Goal: Information Seeking & Learning: Learn about a topic

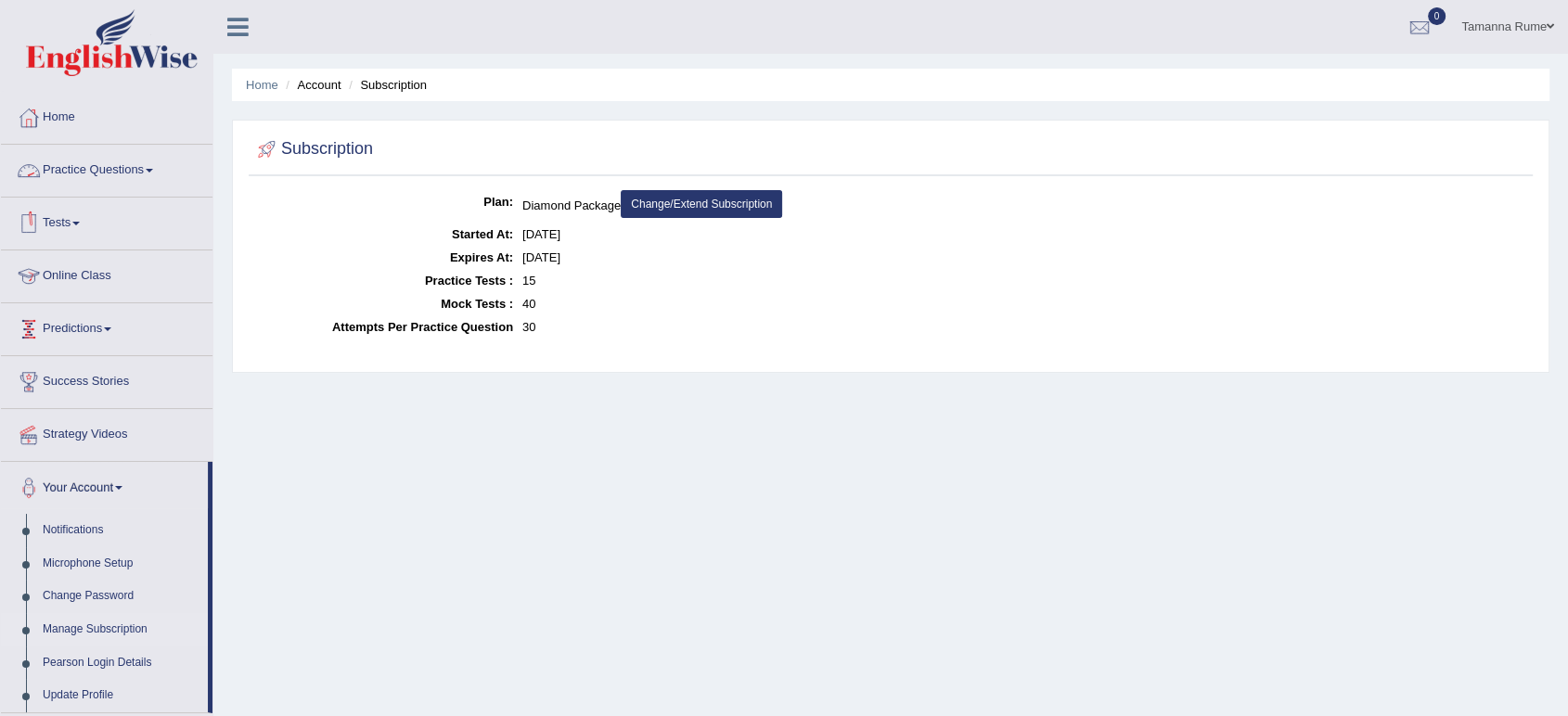
click at [87, 165] on link "Practice Questions" at bounding box center [107, 168] width 212 height 47
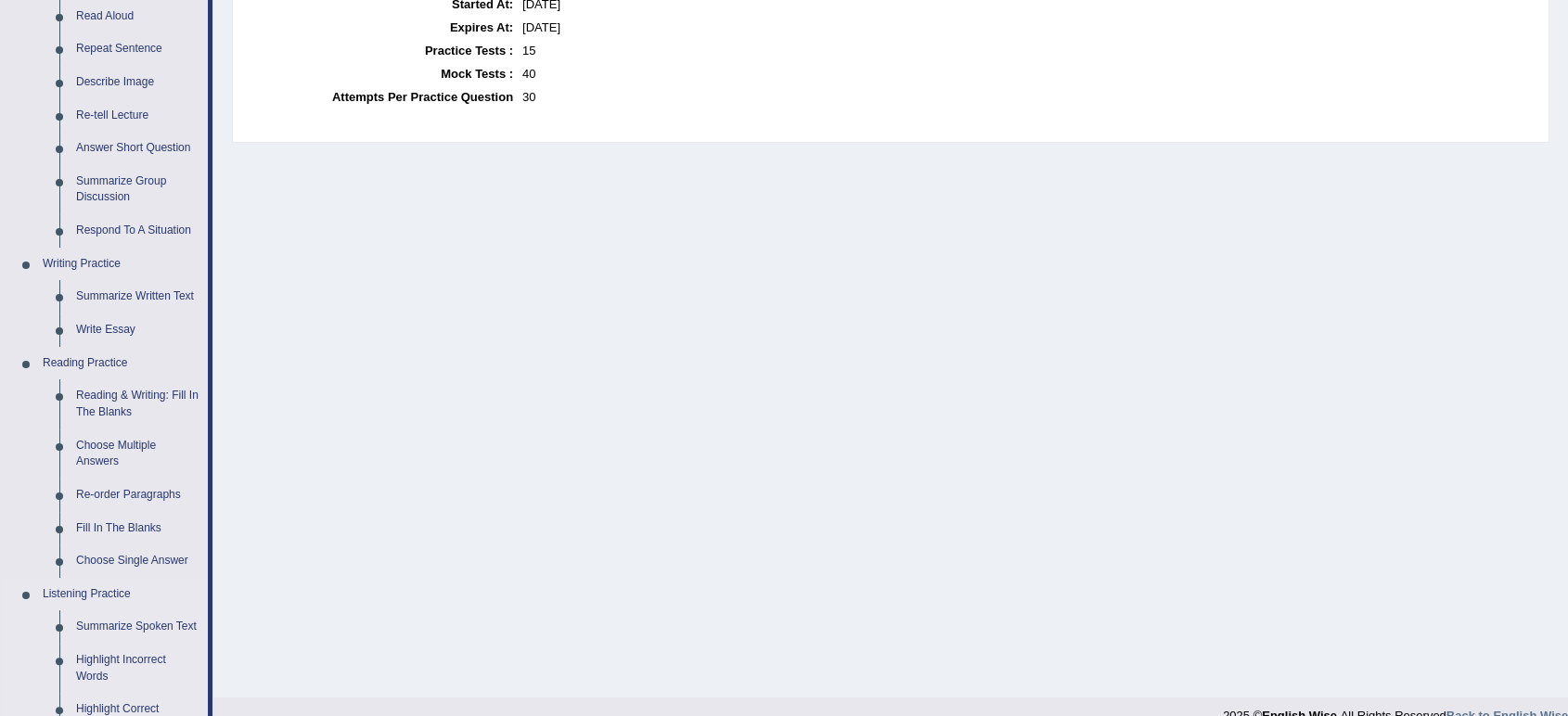
scroll to position [309, 0]
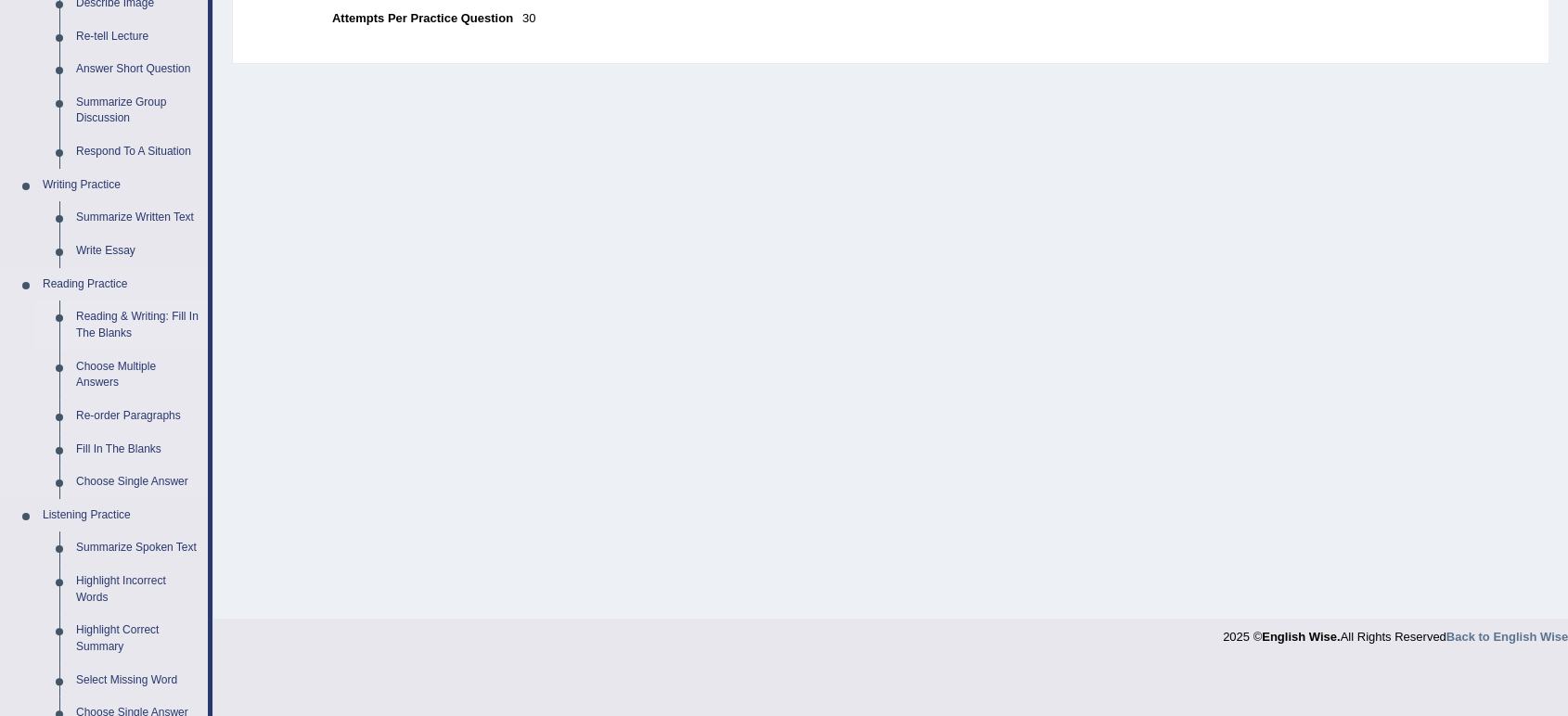
click at [112, 313] on link "Reading & Writing: Fill In The Blanks" at bounding box center [138, 324] width 140 height 50
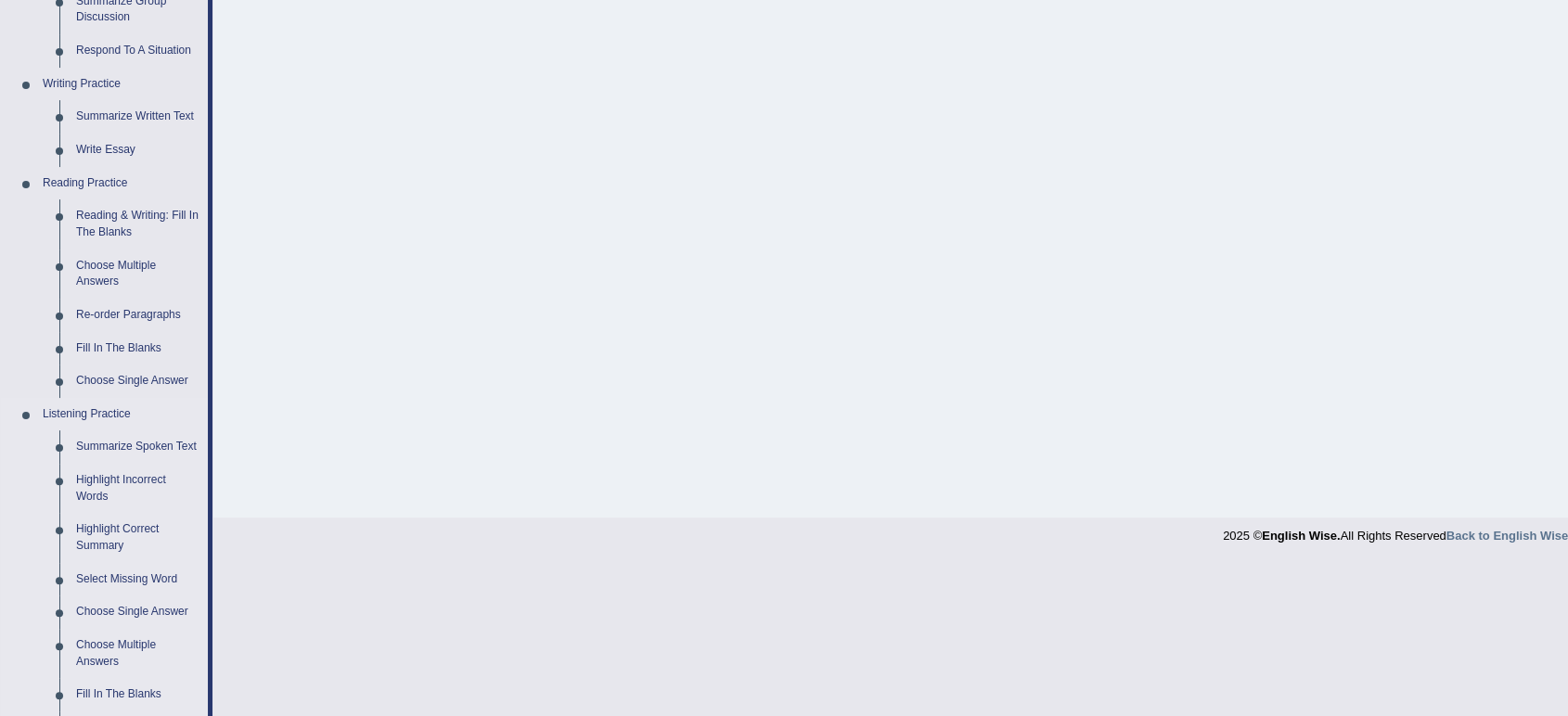
scroll to position [377, 0]
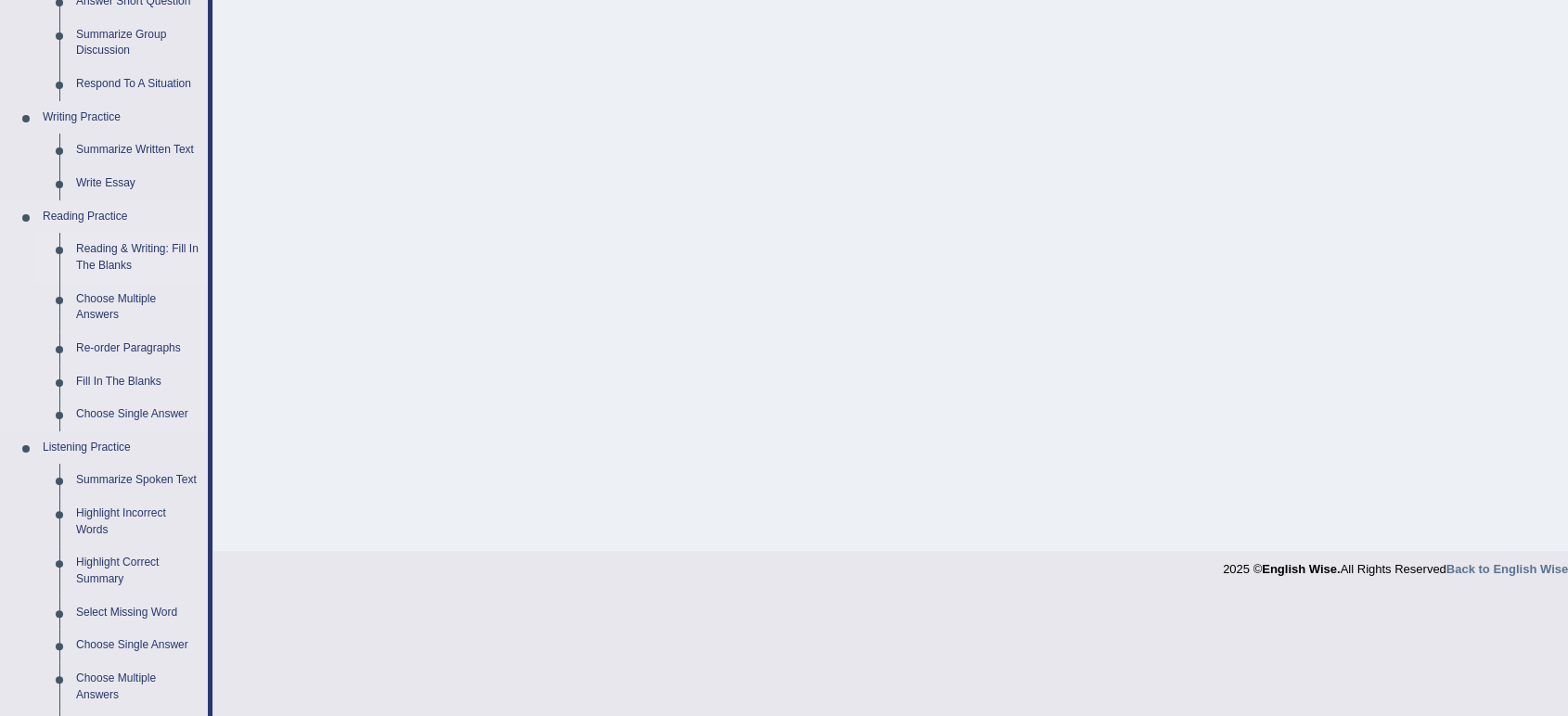
click at [104, 251] on link "Reading & Writing: Fill In The Blanks" at bounding box center [138, 257] width 140 height 50
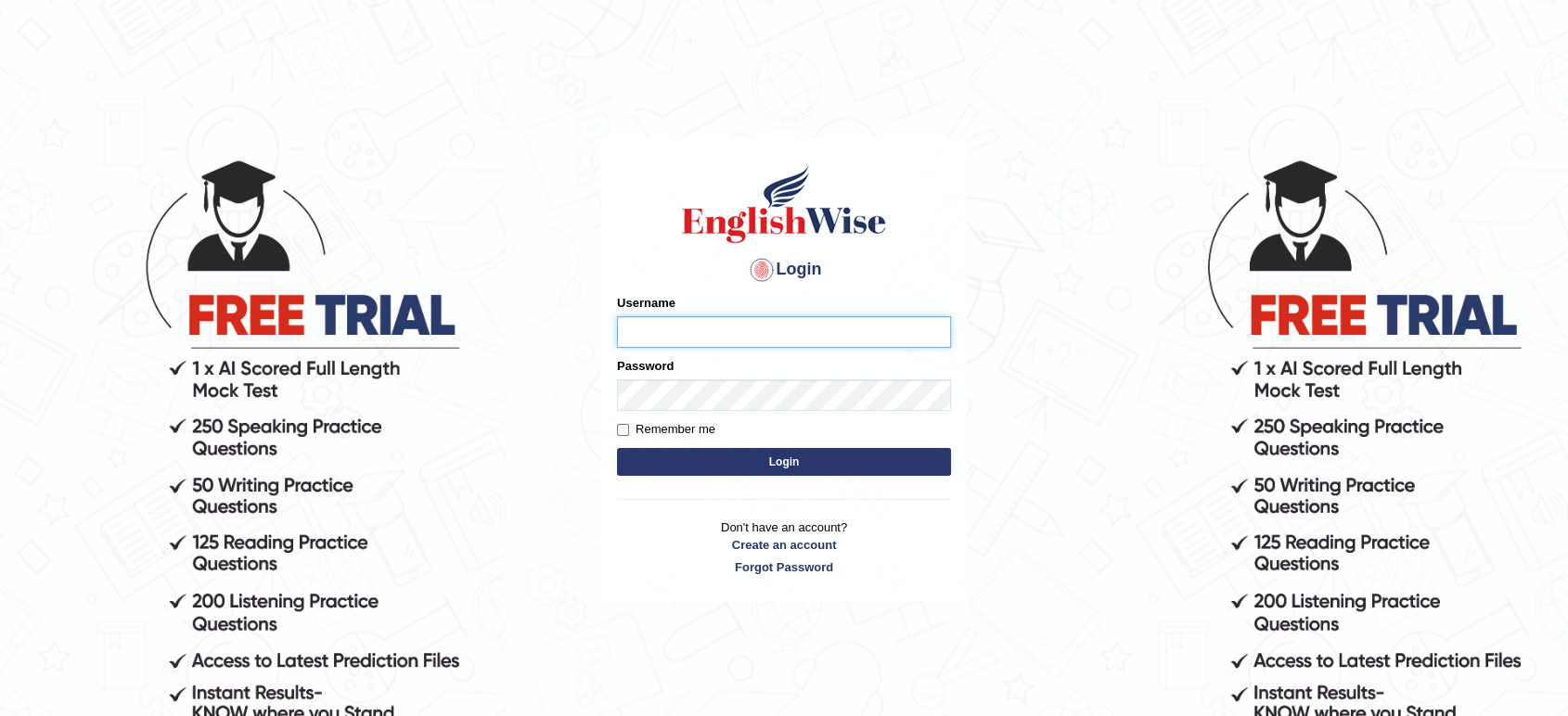
type input "Tamanna05"
click at [805, 460] on button "Login" at bounding box center [784, 461] width 334 height 28
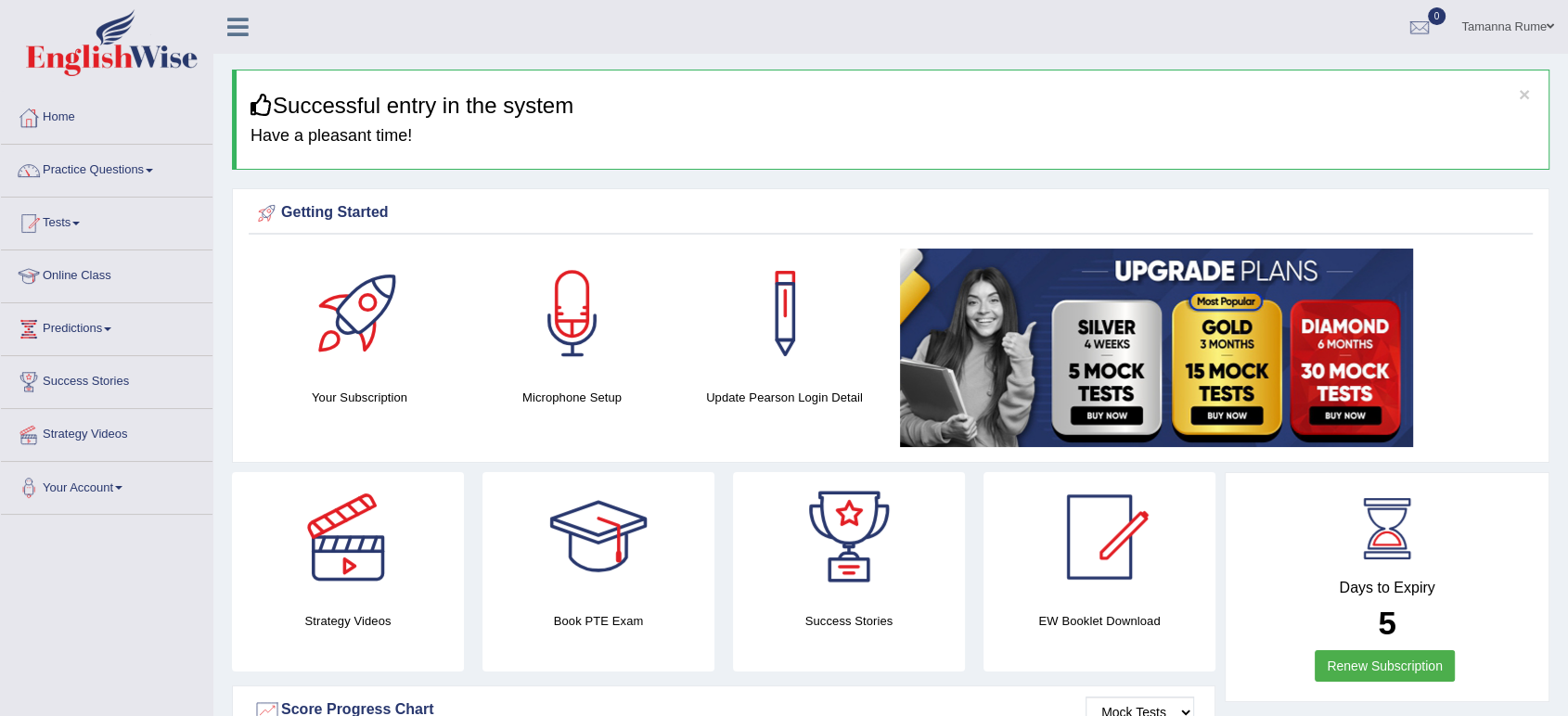
click at [515, 104] on h3 "Successful entry in the system" at bounding box center [892, 105] width 1284 height 24
click at [91, 167] on link "Practice Questions" at bounding box center [107, 168] width 212 height 47
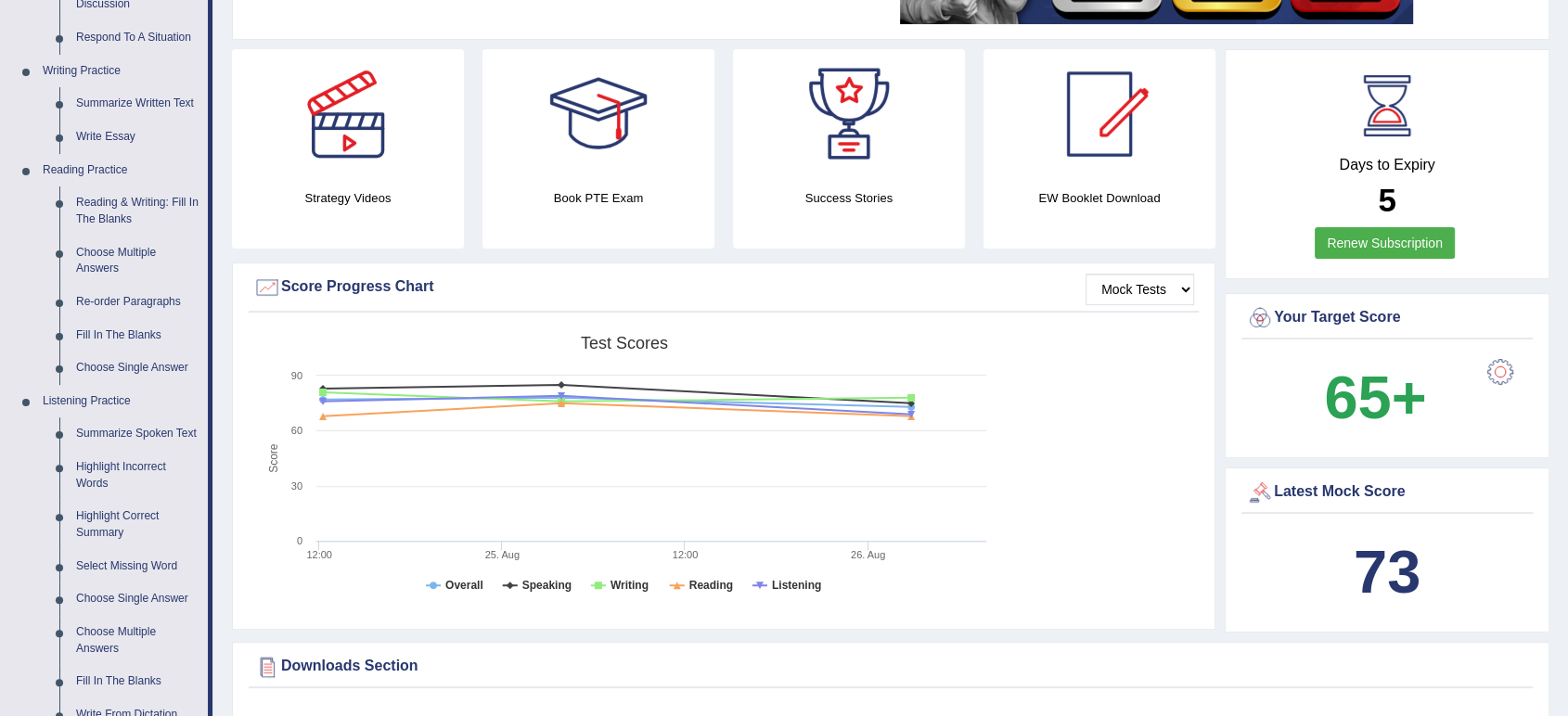
scroll to position [444, 0]
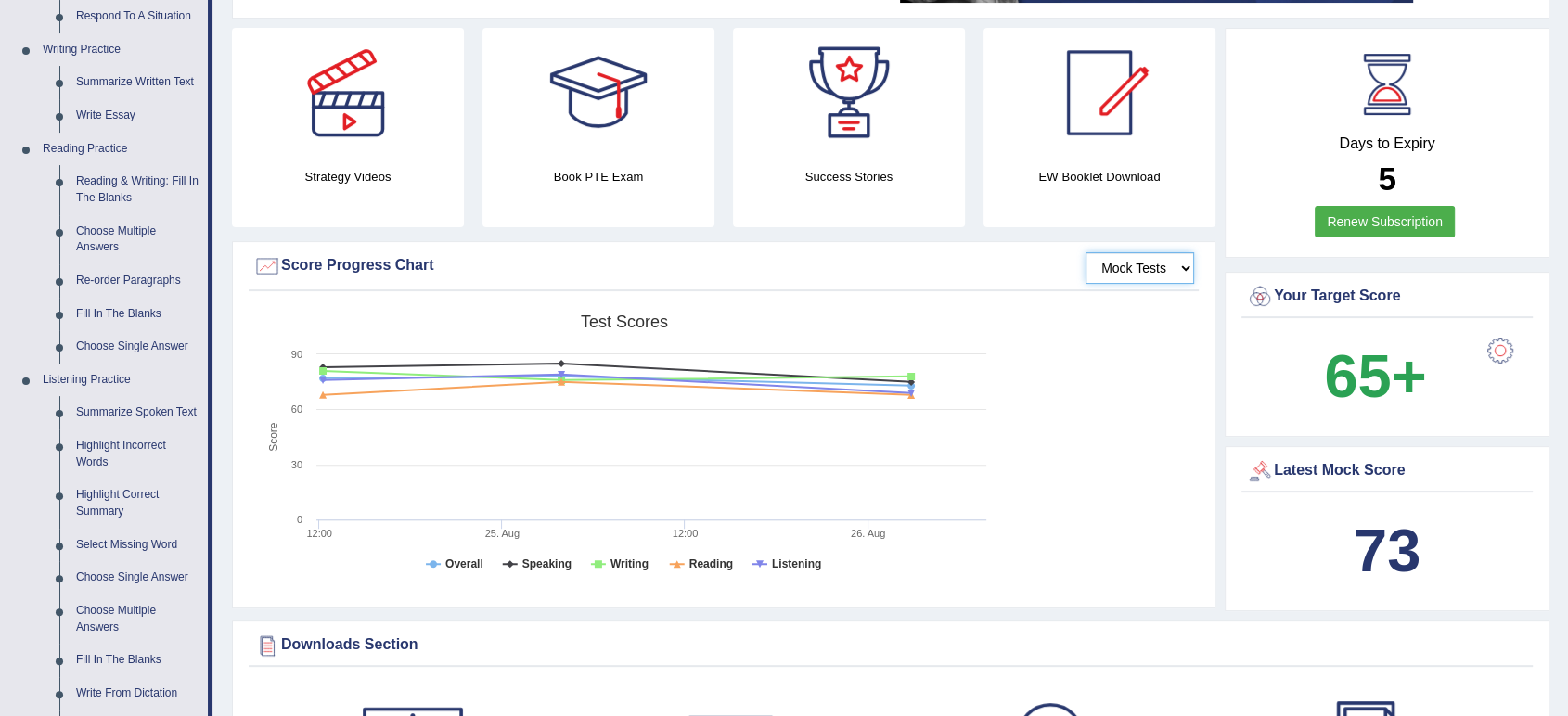
click at [1163, 266] on select "Mock Tests" at bounding box center [1140, 268] width 109 height 31
click at [1183, 266] on select "Mock Tests" at bounding box center [1140, 268] width 109 height 31
click at [1138, 644] on div "Downloads Section" at bounding box center [891, 645] width 1275 height 28
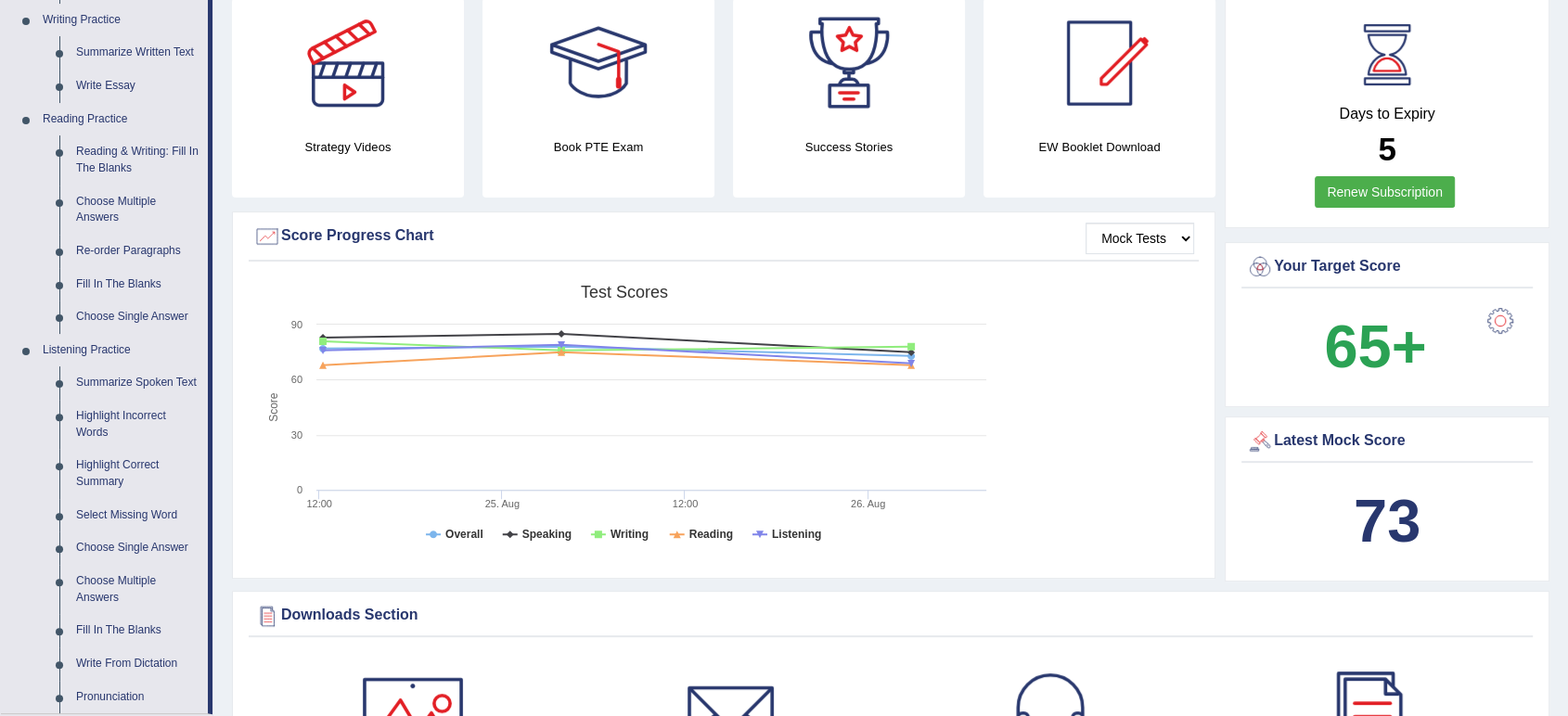
scroll to position [453, 0]
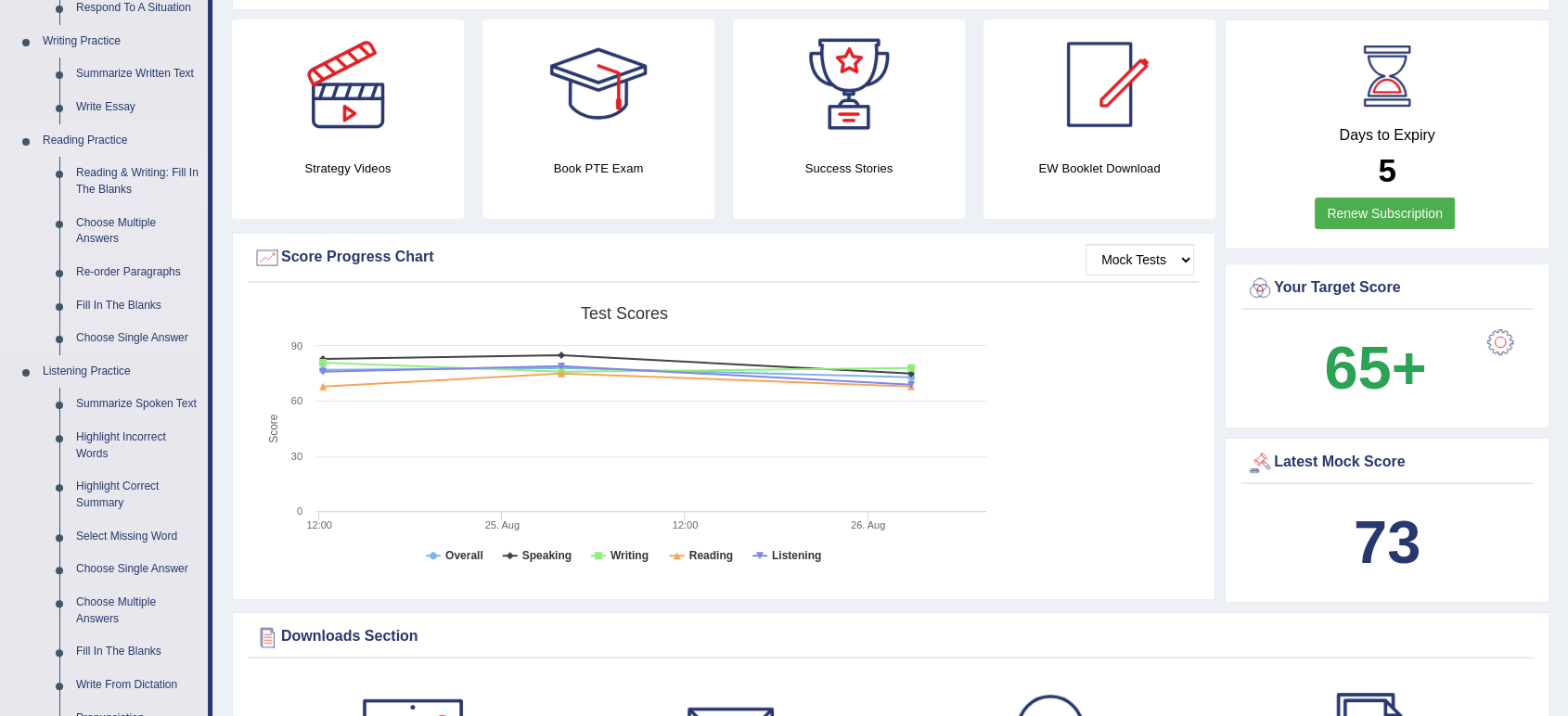
click at [112, 166] on link "Reading & Writing: Fill In The Blanks" at bounding box center [138, 181] width 140 height 50
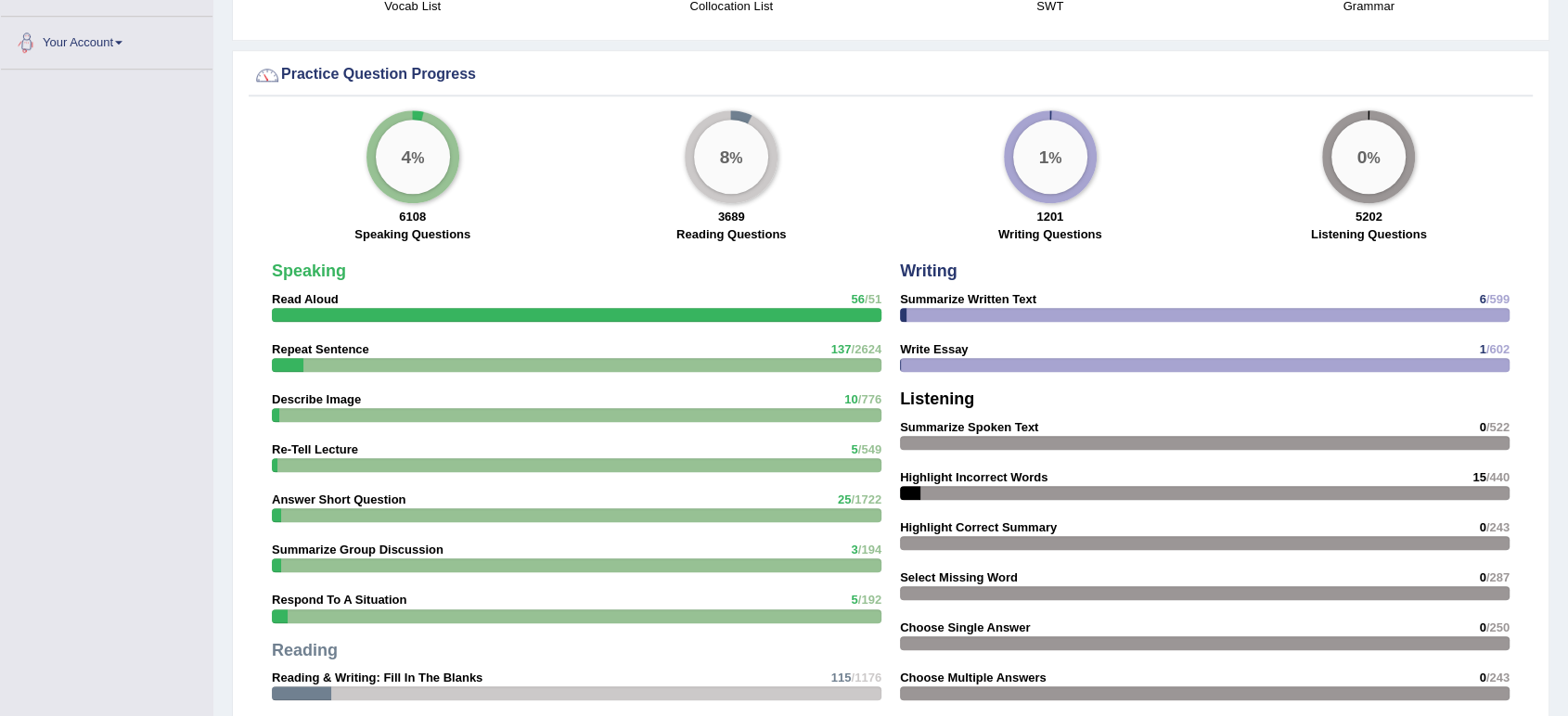
scroll to position [1370, 0]
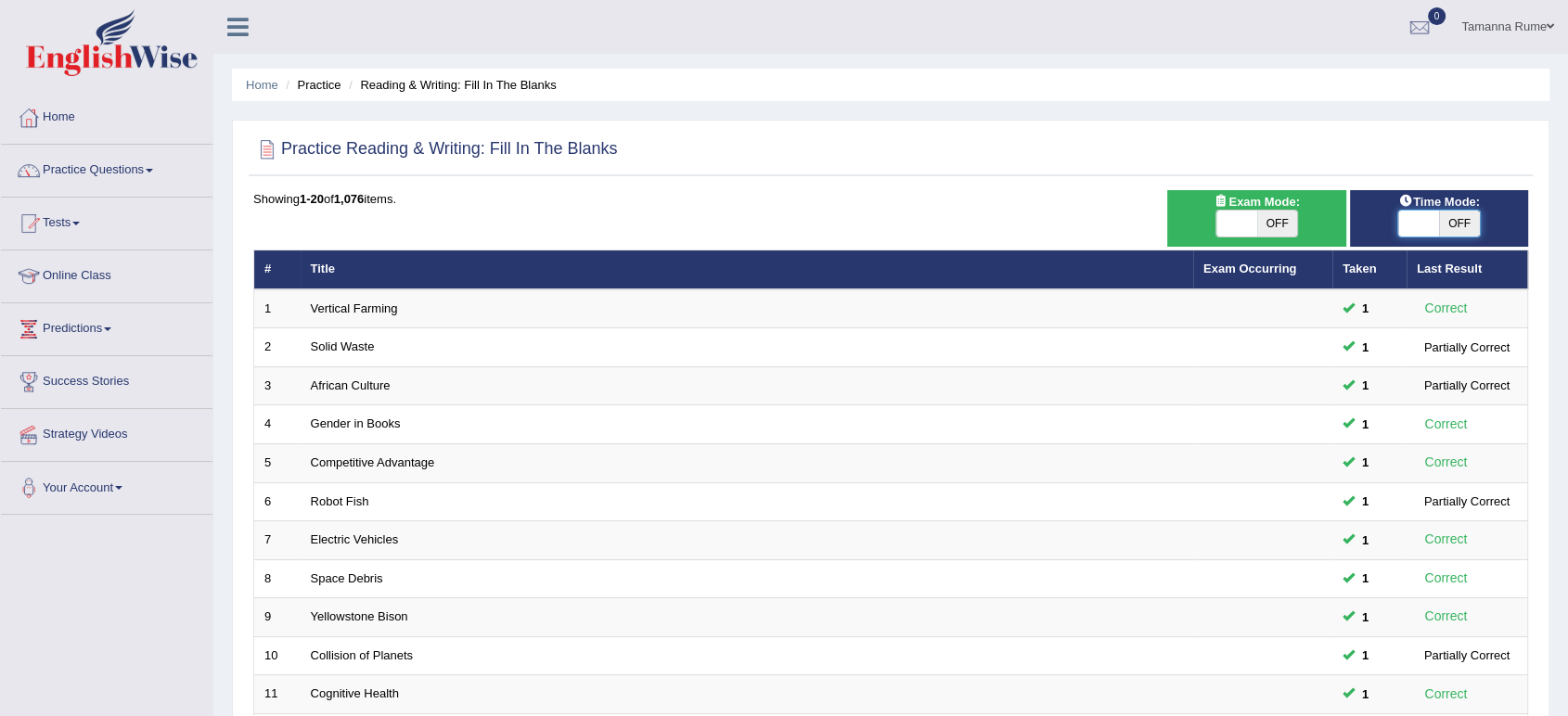
click at [1420, 221] on span at bounding box center [1419, 223] width 41 height 26
checkbox input "true"
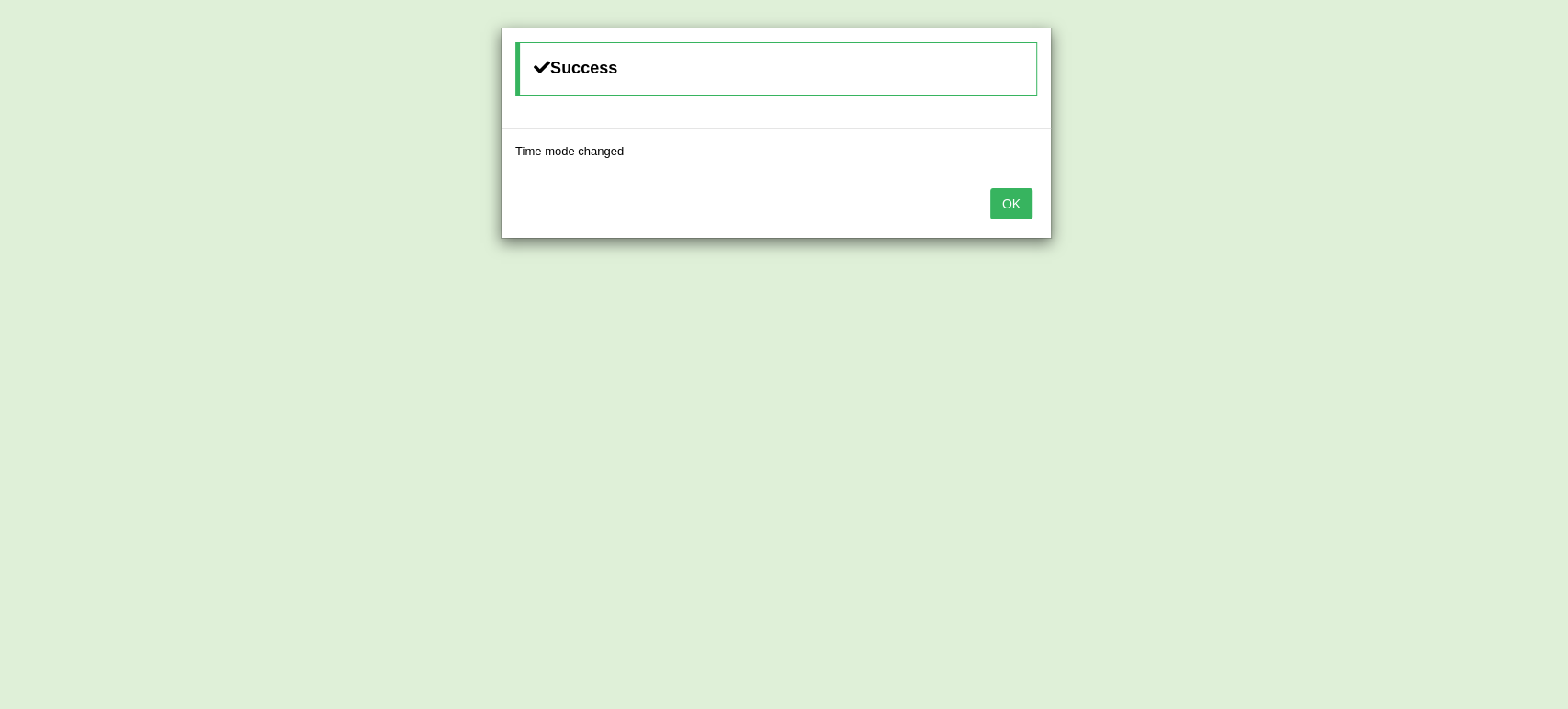
click at [1005, 205] on button "OK" at bounding box center [1011, 204] width 42 height 31
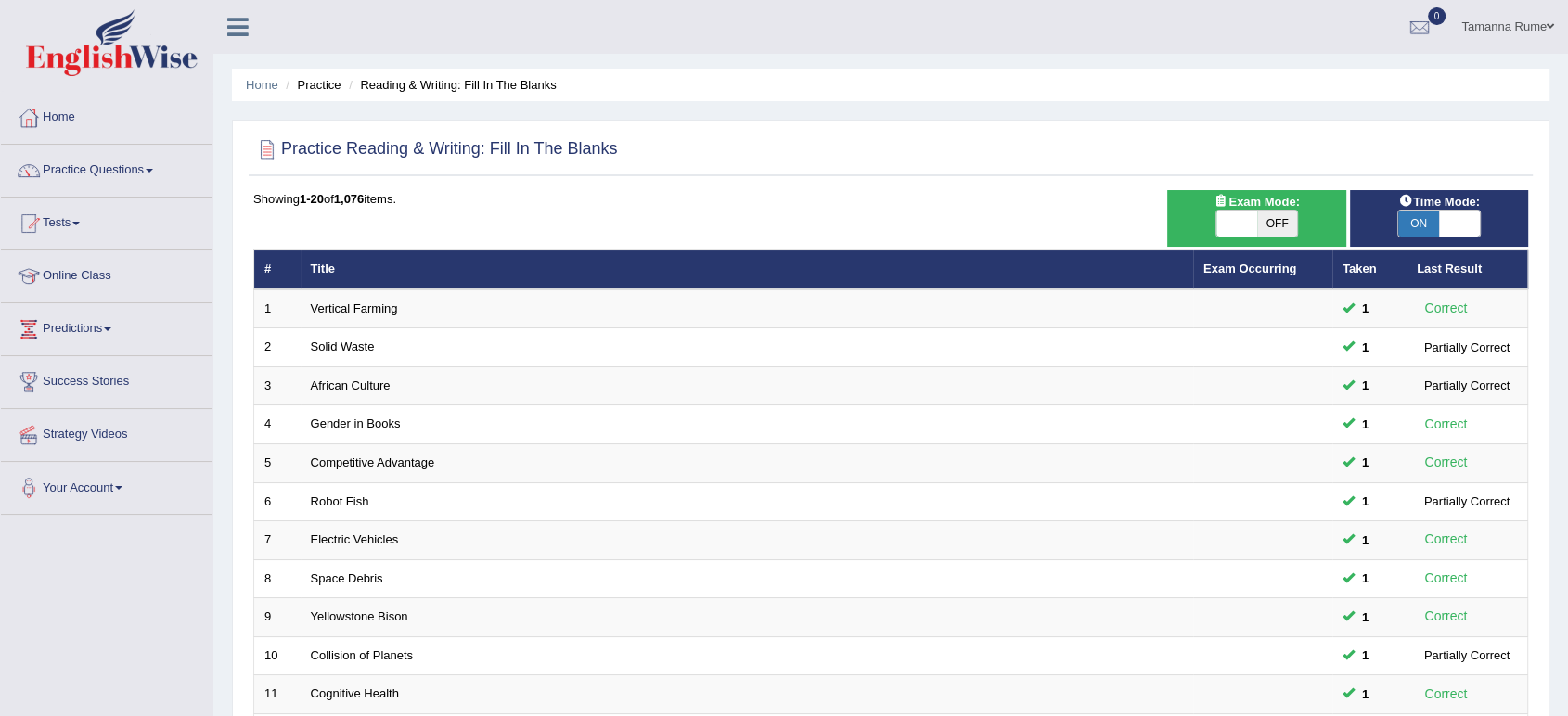
scroll to position [509, 0]
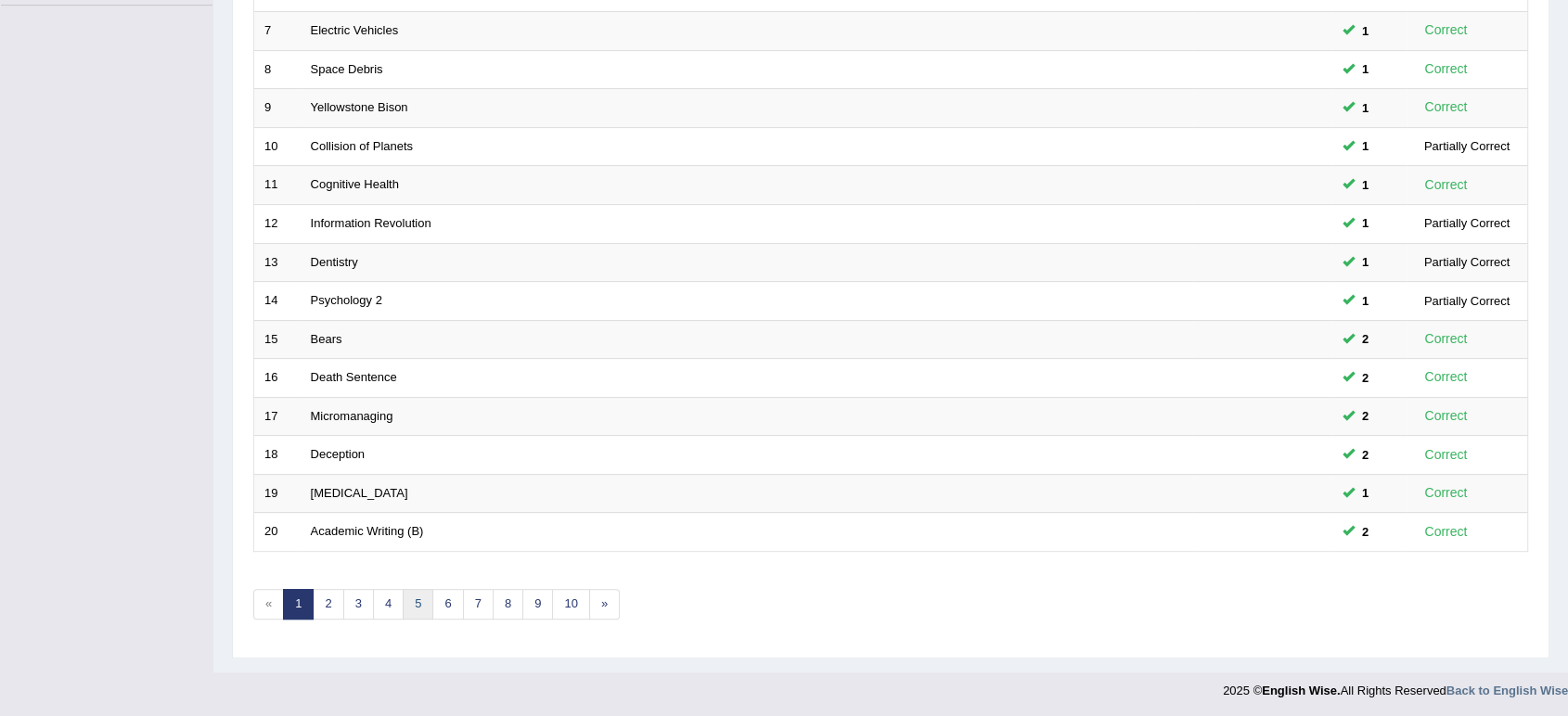
click at [413, 598] on link "5" at bounding box center [418, 604] width 31 height 31
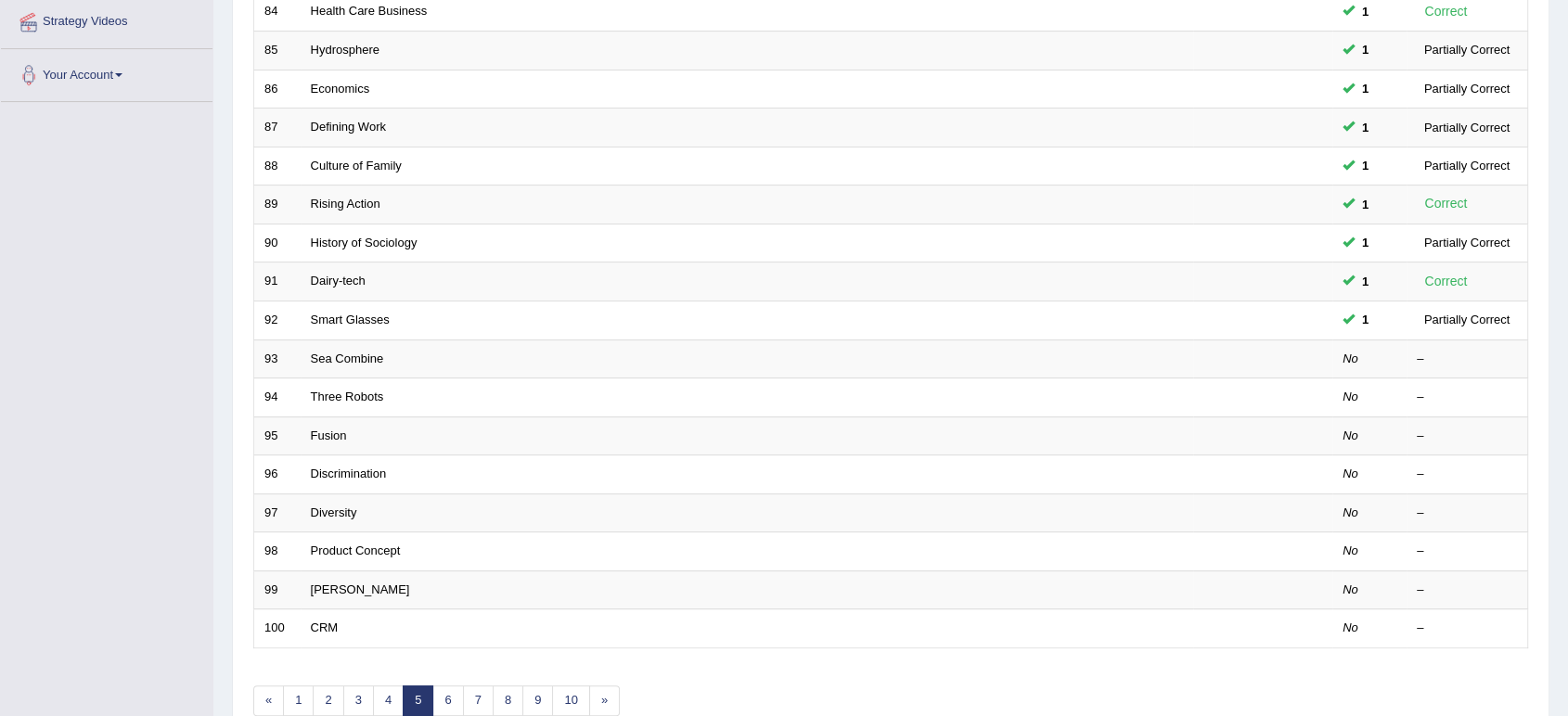
scroll to position [442, 0]
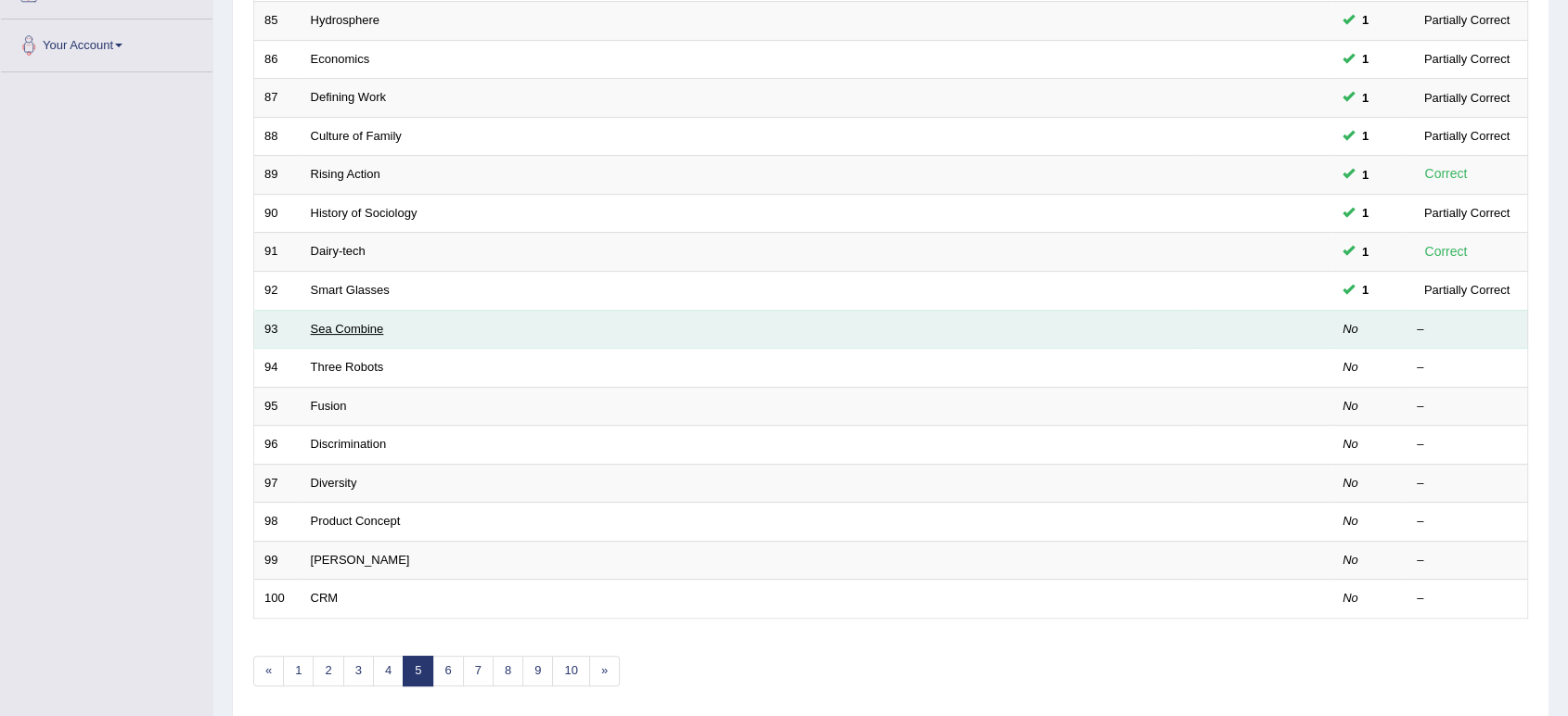
click at [341, 324] on link "Sea Combine" at bounding box center [347, 328] width 73 height 14
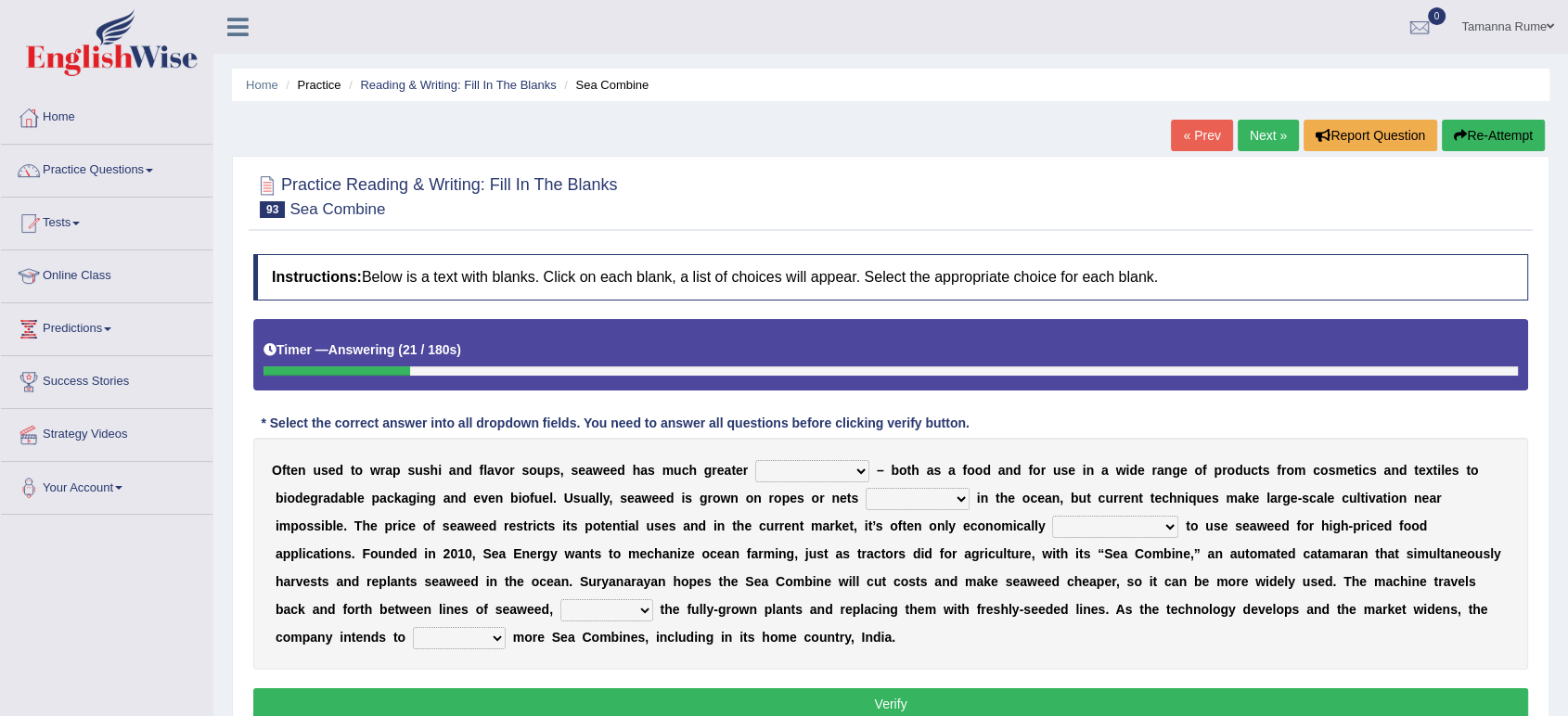
click at [854, 472] on select "spatial consequential initial potential" at bounding box center [812, 470] width 114 height 22
select select "potential"
click at [755, 460] on select "spatial consequential initial potential" at bounding box center [812, 470] width 114 height 22
click at [958, 498] on select "purchased suspended transcended amended" at bounding box center [918, 498] width 104 height 22
click at [866, 488] on select "purchased suspended transcended amended" at bounding box center [918, 498] width 104 height 22
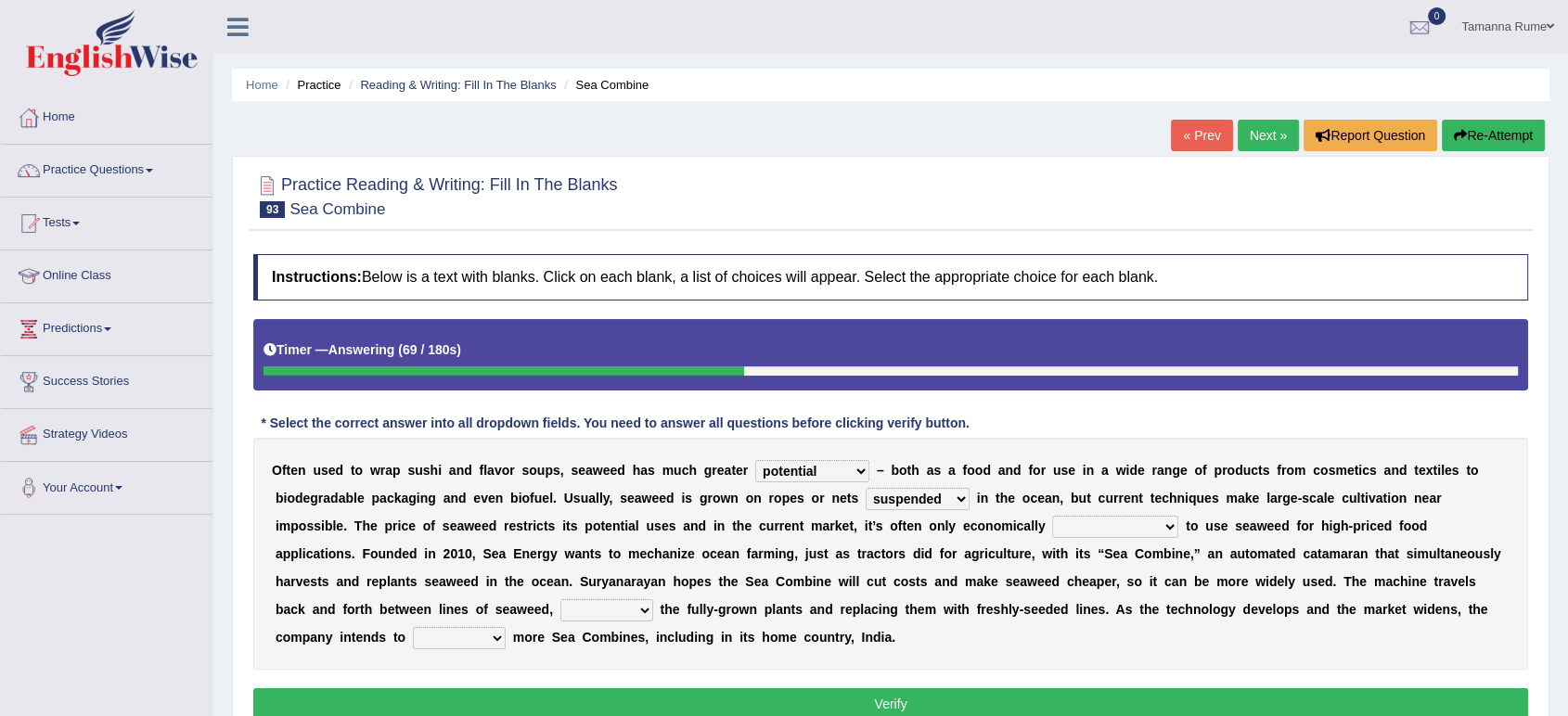
click at [957, 502] on select "purchased suspended transcended amended" at bounding box center [918, 498] width 104 height 22
select select "transcended"
click at [866, 488] on select "purchased suspended transcended amended" at bounding box center [918, 498] width 104 height 22
click at [1165, 529] on select "convertible predictable comprehensible viable" at bounding box center [1116, 527] width 126 height 22
select select "convertible"
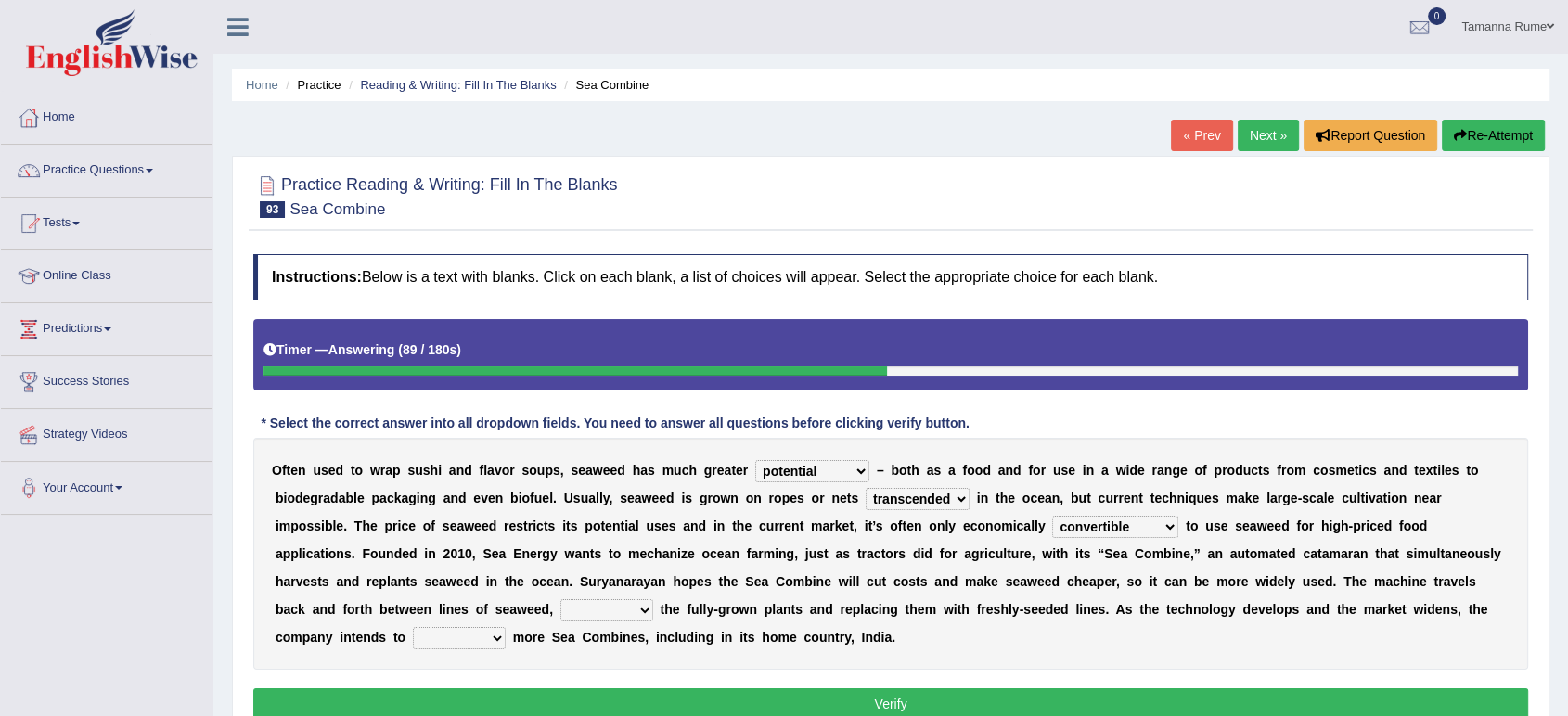
click at [1053, 516] on select "convertible predictable comprehensible viable" at bounding box center [1116, 527] width 126 height 22
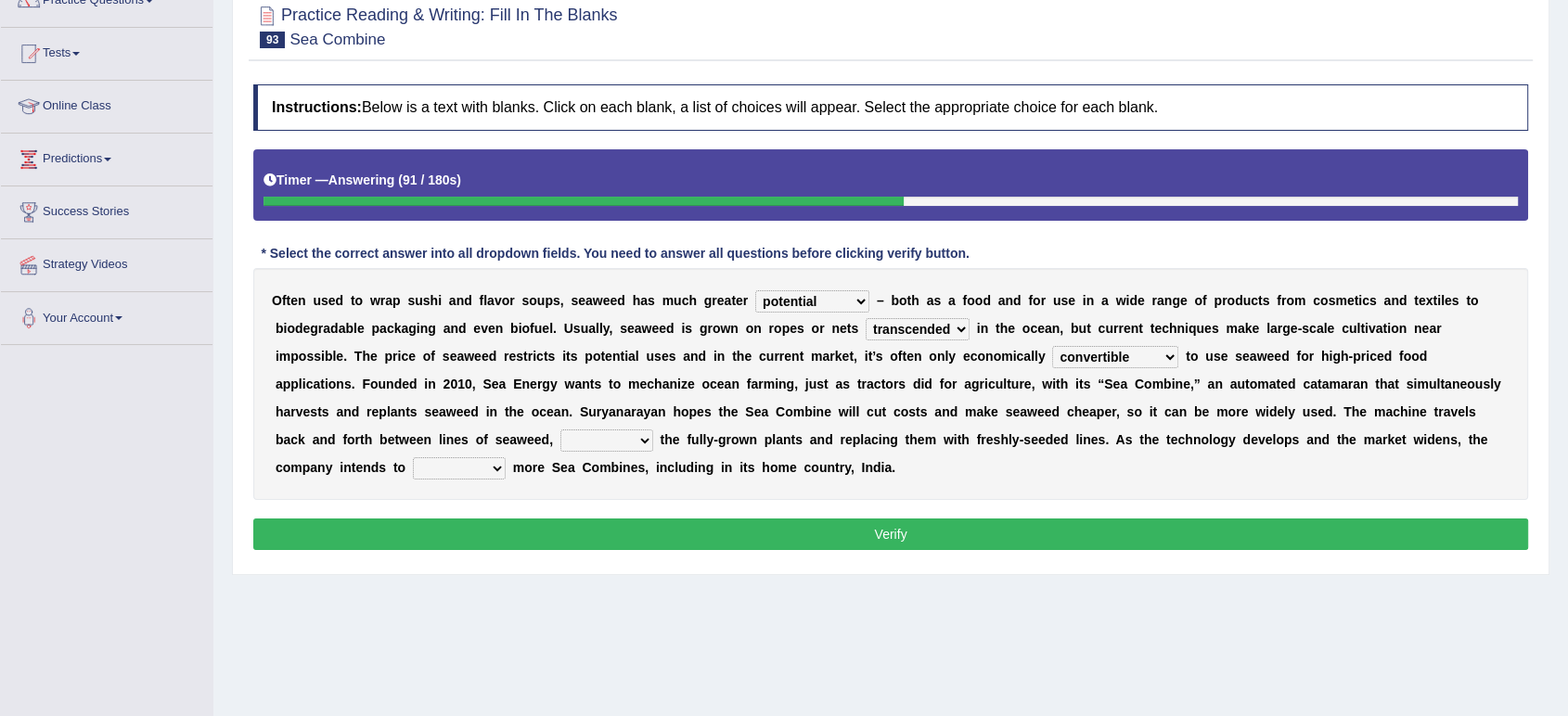
scroll to position [206, 0]
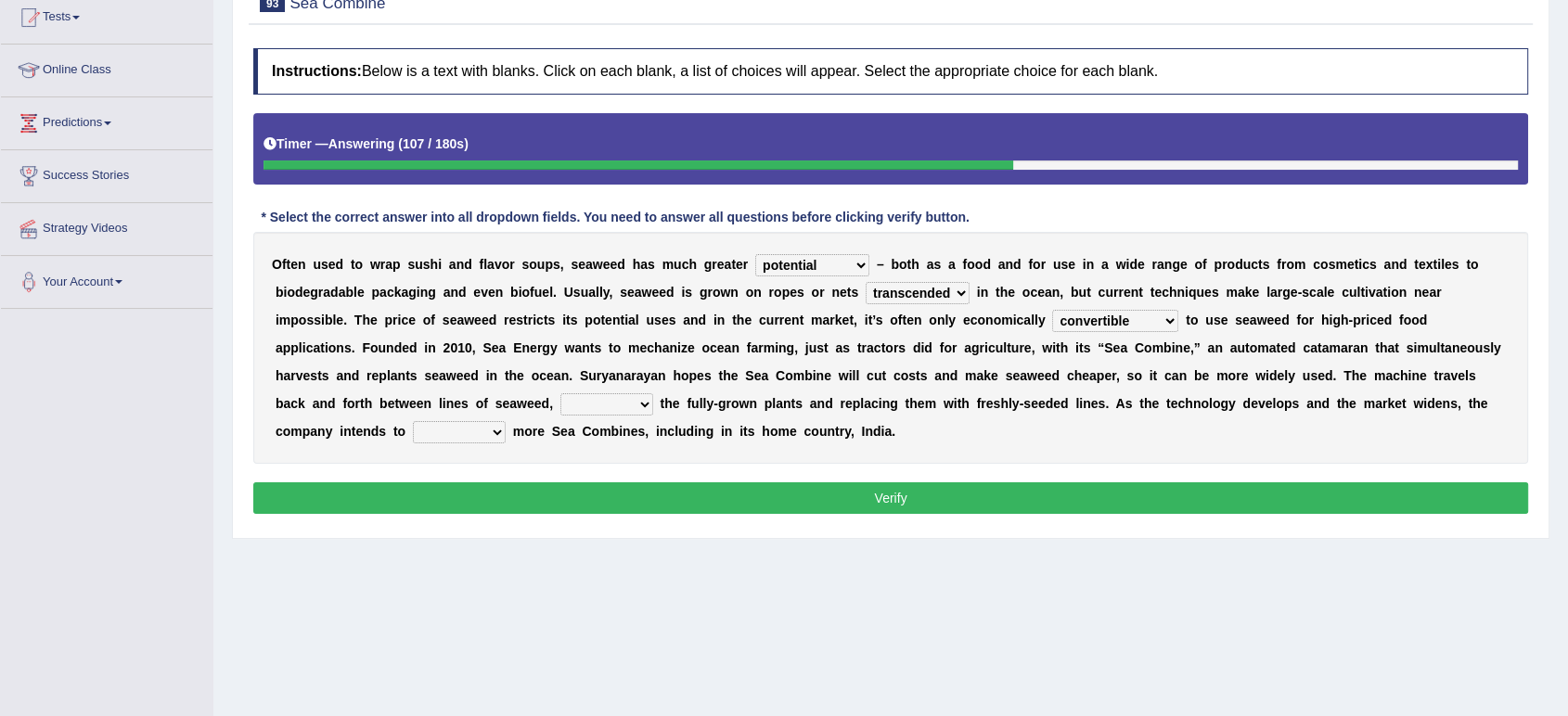
click at [640, 406] on select "planting disposing harvesting seeding" at bounding box center [607, 404] width 92 height 22
select select "harvesting"
click at [561, 393] on select "planting disposing harvesting seeding" at bounding box center [607, 404] width 92 height 22
click at [488, 433] on select "replace employ deploy recycle" at bounding box center [459, 431] width 92 height 22
select select "employ"
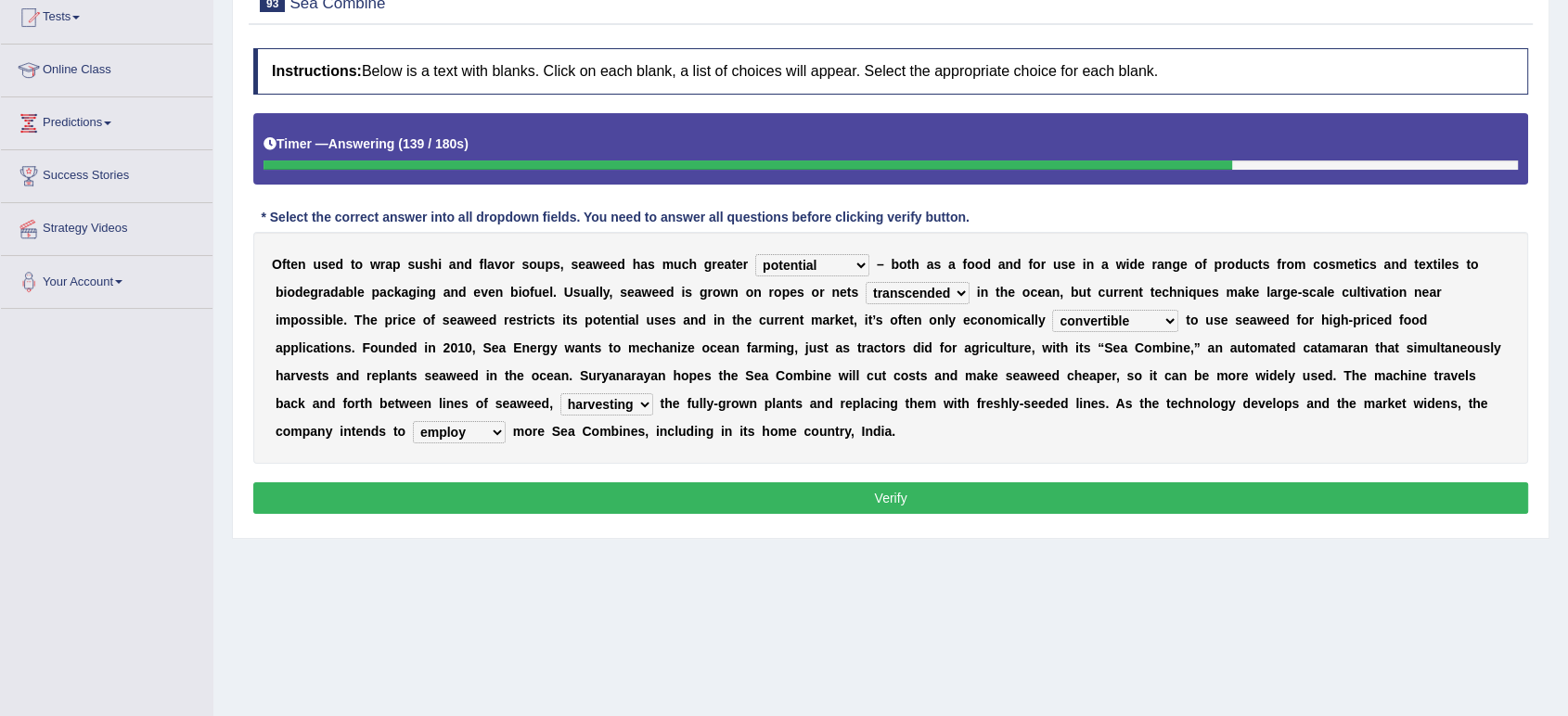
click at [413, 421] on select "replace employ deploy recycle" at bounding box center [459, 431] width 92 height 22
click at [490, 427] on select "replace employ deploy recycle" at bounding box center [459, 431] width 92 height 22
click at [413, 421] on select "replace employ deploy recycle" at bounding box center [459, 431] width 92 height 22
click at [573, 501] on button "Verify" at bounding box center [891, 497] width 1275 height 31
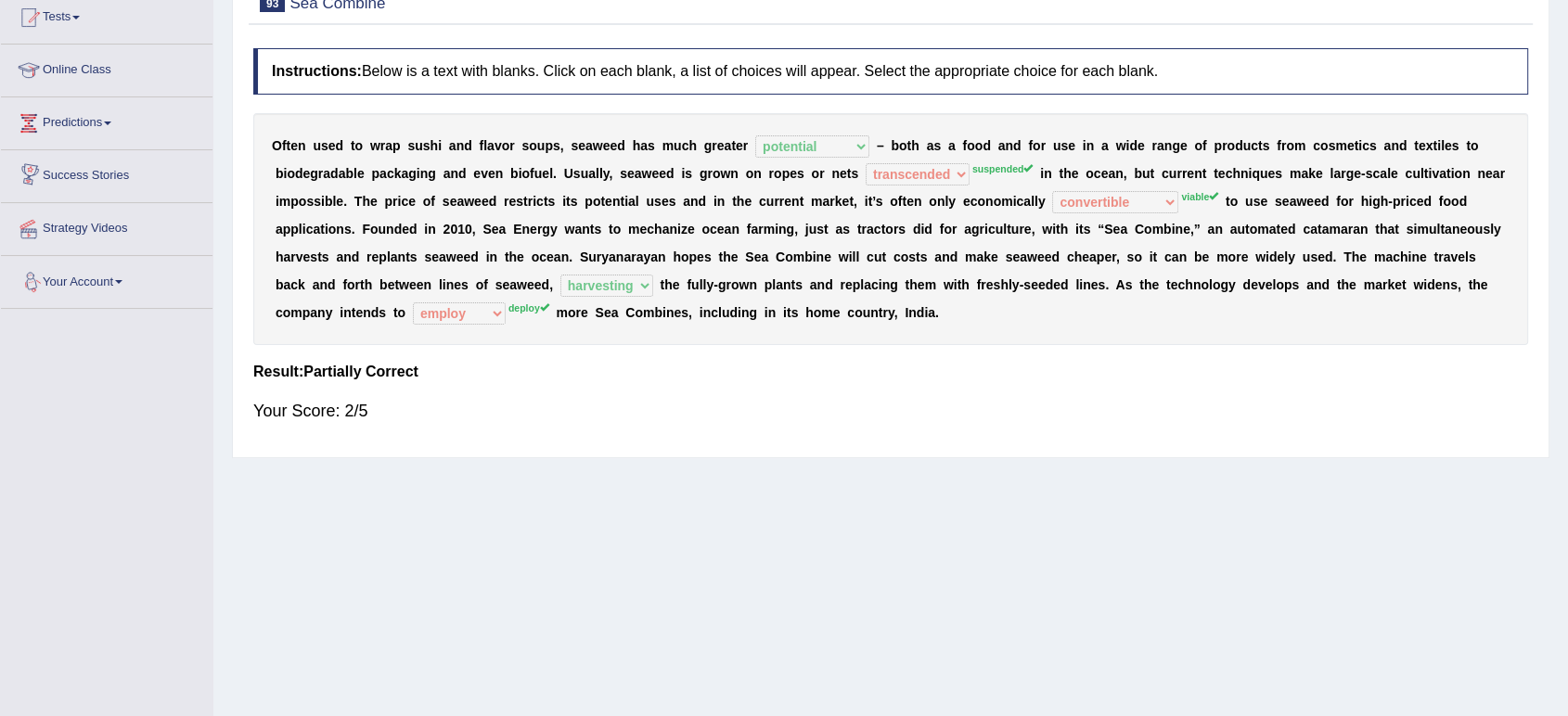
scroll to position [0, 0]
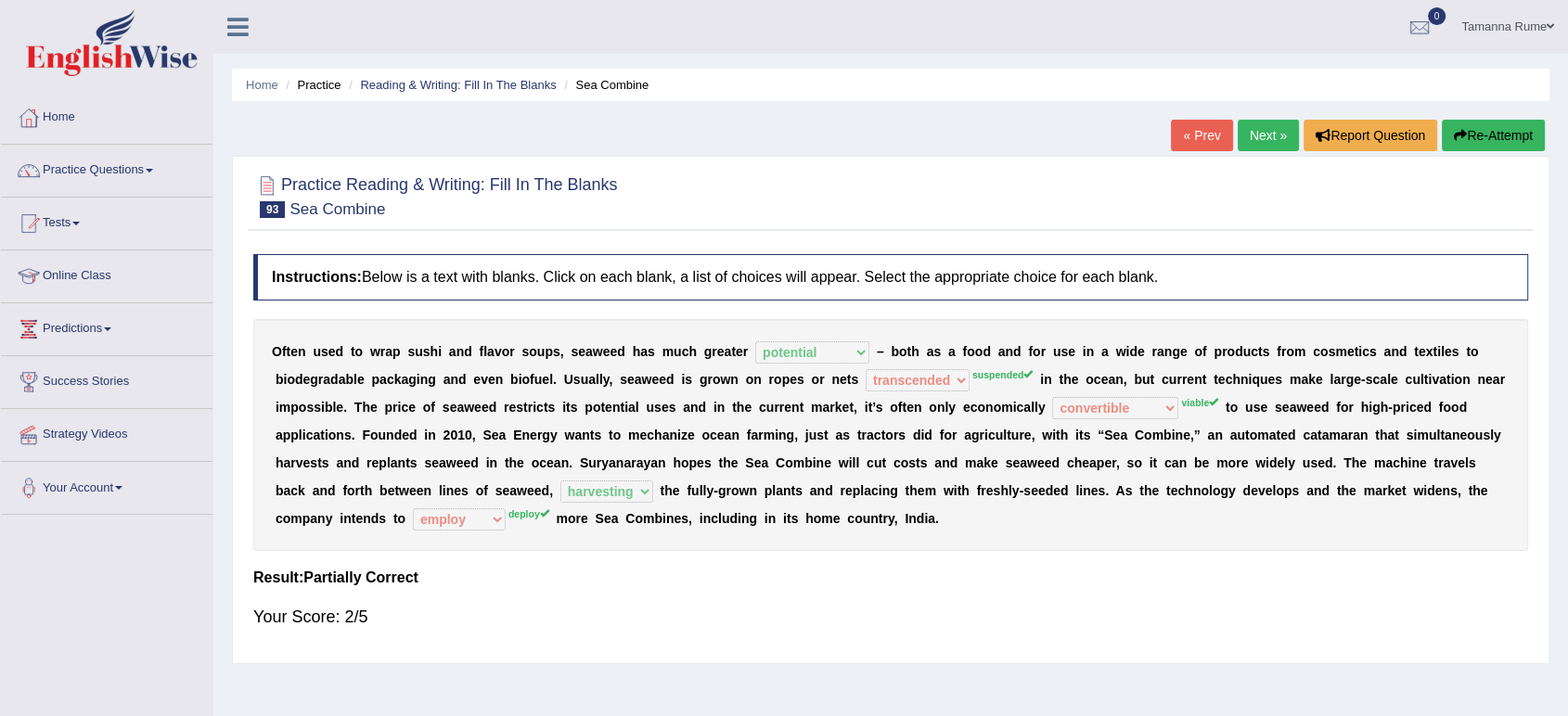
click at [1244, 137] on link "Next »" at bounding box center [1268, 135] width 61 height 31
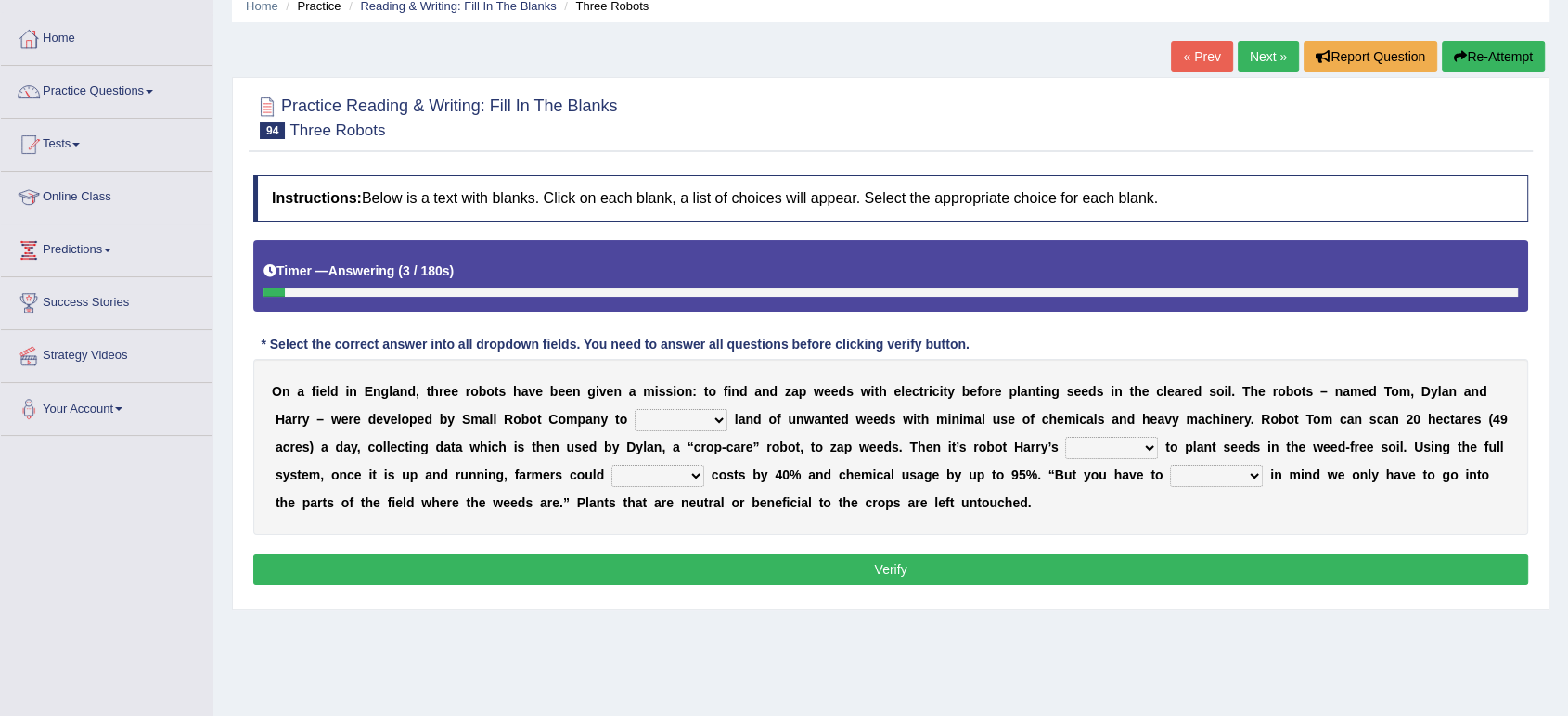
scroll to position [206, 0]
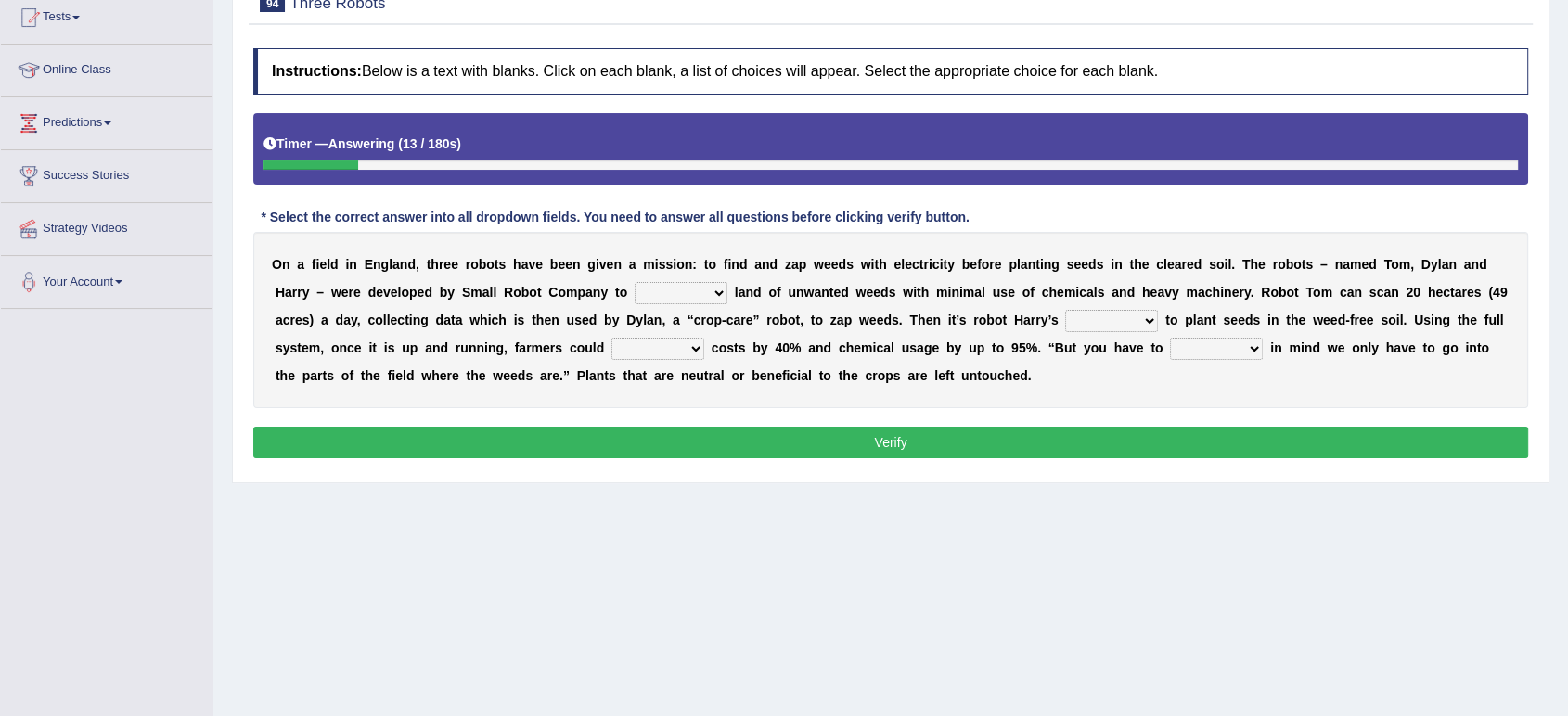
click at [708, 292] on select "rid rip rig cultivate" at bounding box center [680, 292] width 92 height 22
select select "rig"
click at [635, 282] on select "rid rip rig cultivate" at bounding box center [680, 292] width 92 height 22
click at [1143, 321] on select "turn field luck homeland" at bounding box center [1111, 321] width 92 height 22
select select "turn"
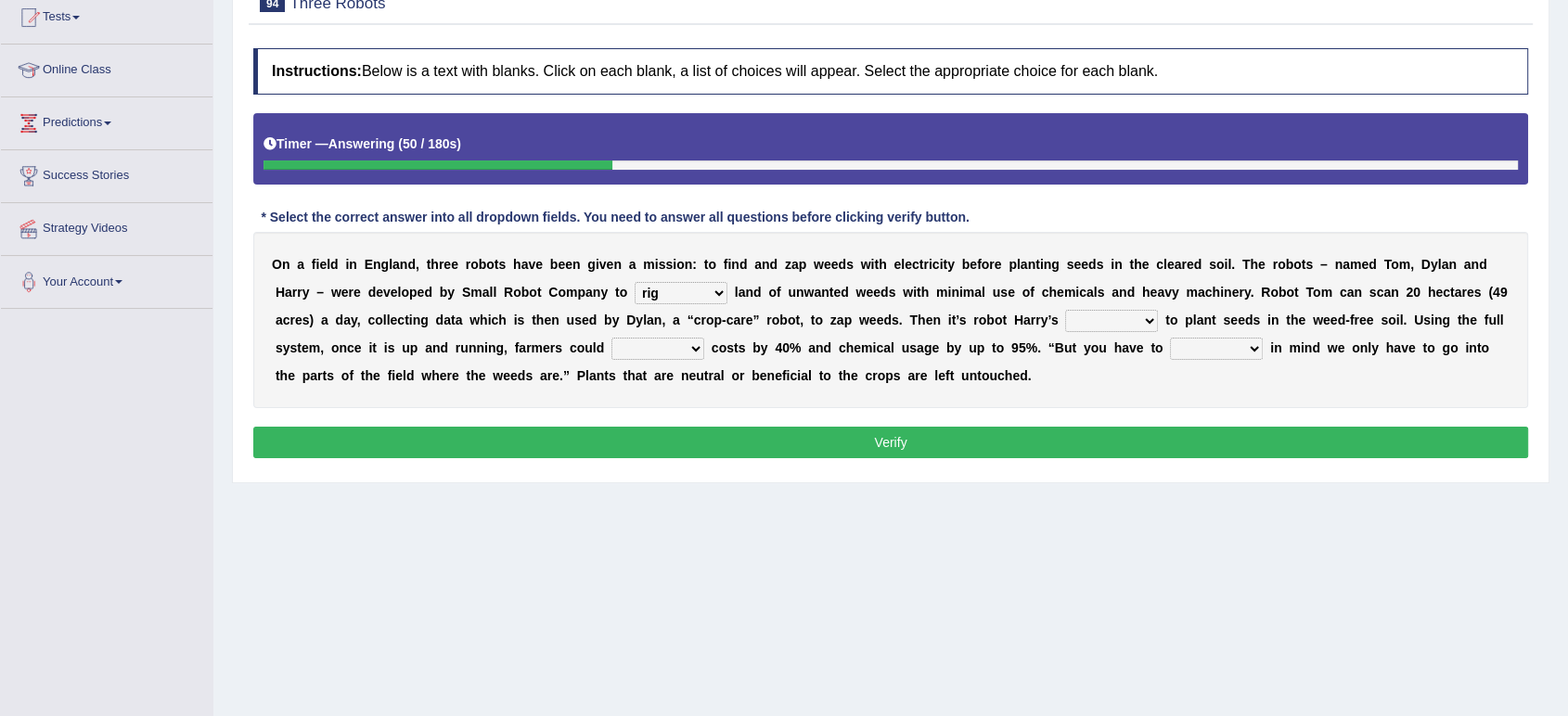
click at [1065, 310] on select "turn field luck homeland" at bounding box center [1111, 321] width 92 height 22
click at [694, 350] on select "reduce deduce distribute Increase" at bounding box center [657, 348] width 92 height 22
select select "reduce"
click at [611, 337] on select "reduce deduce distribute Increase" at bounding box center [657, 348] width 92 height 22
click at [1248, 351] on select "bear catch flee bend" at bounding box center [1216, 348] width 92 height 22
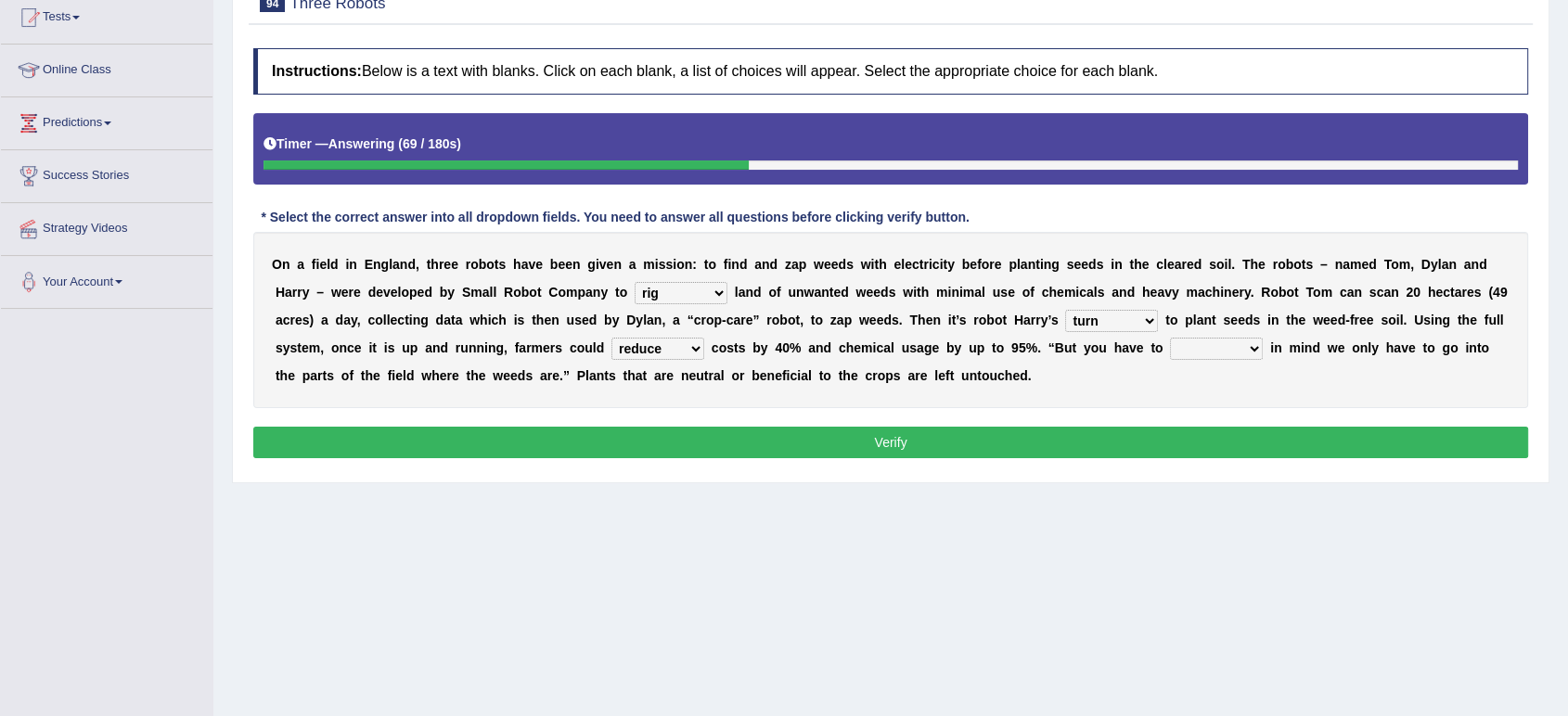
select select "bear"
click at [1170, 337] on select "bear catch flee bend" at bounding box center [1216, 348] width 92 height 22
click at [820, 444] on button "Verify" at bounding box center [891, 442] width 1275 height 31
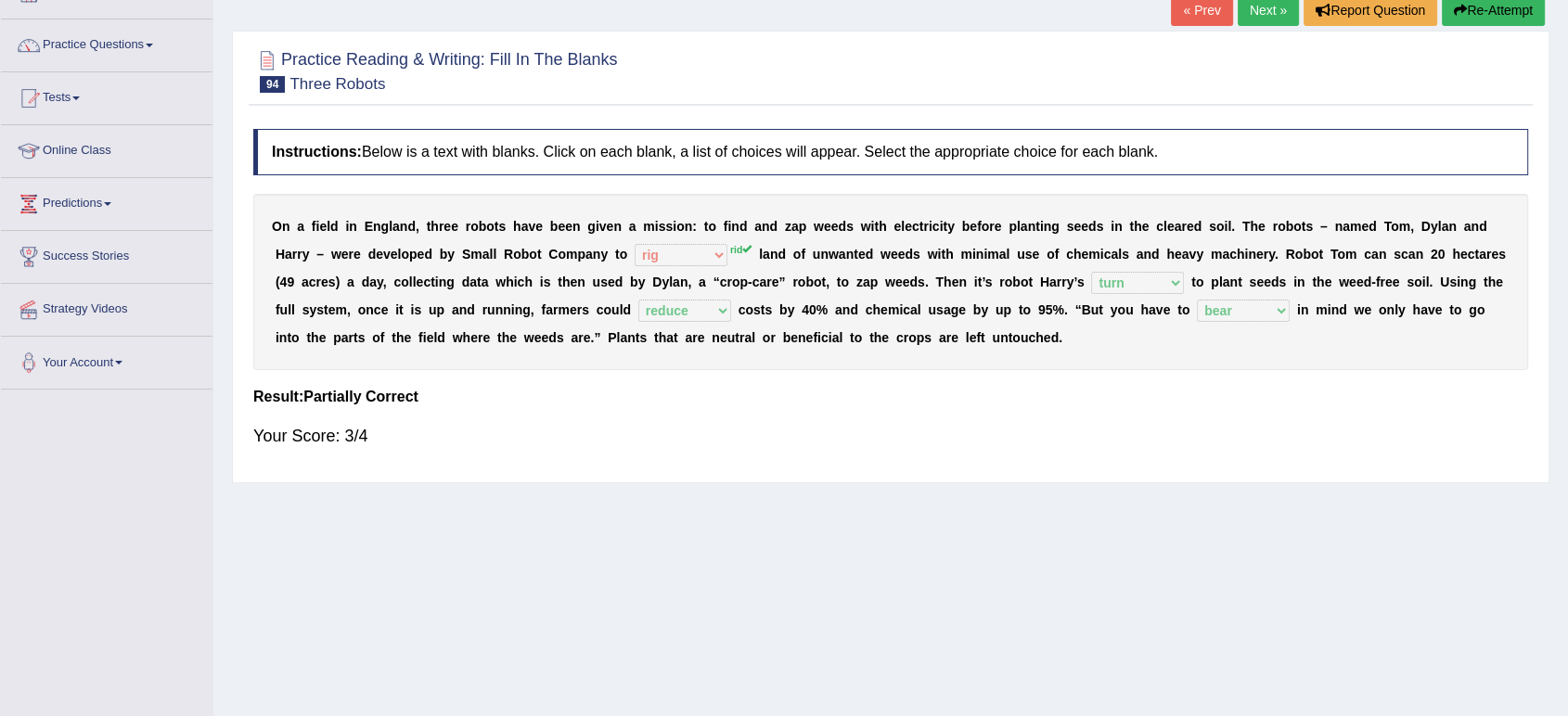
scroll to position [0, 0]
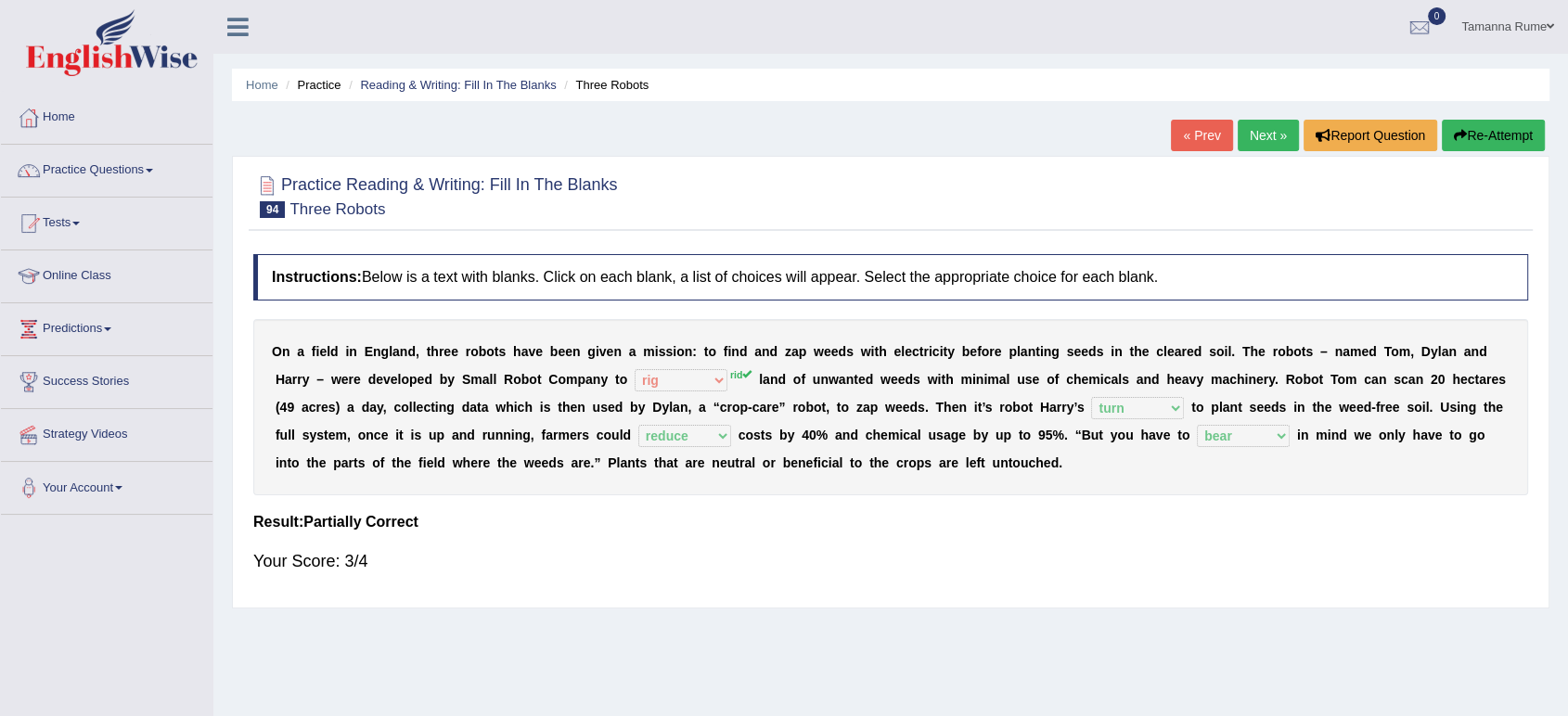
click at [1251, 127] on link "Next »" at bounding box center [1268, 135] width 61 height 31
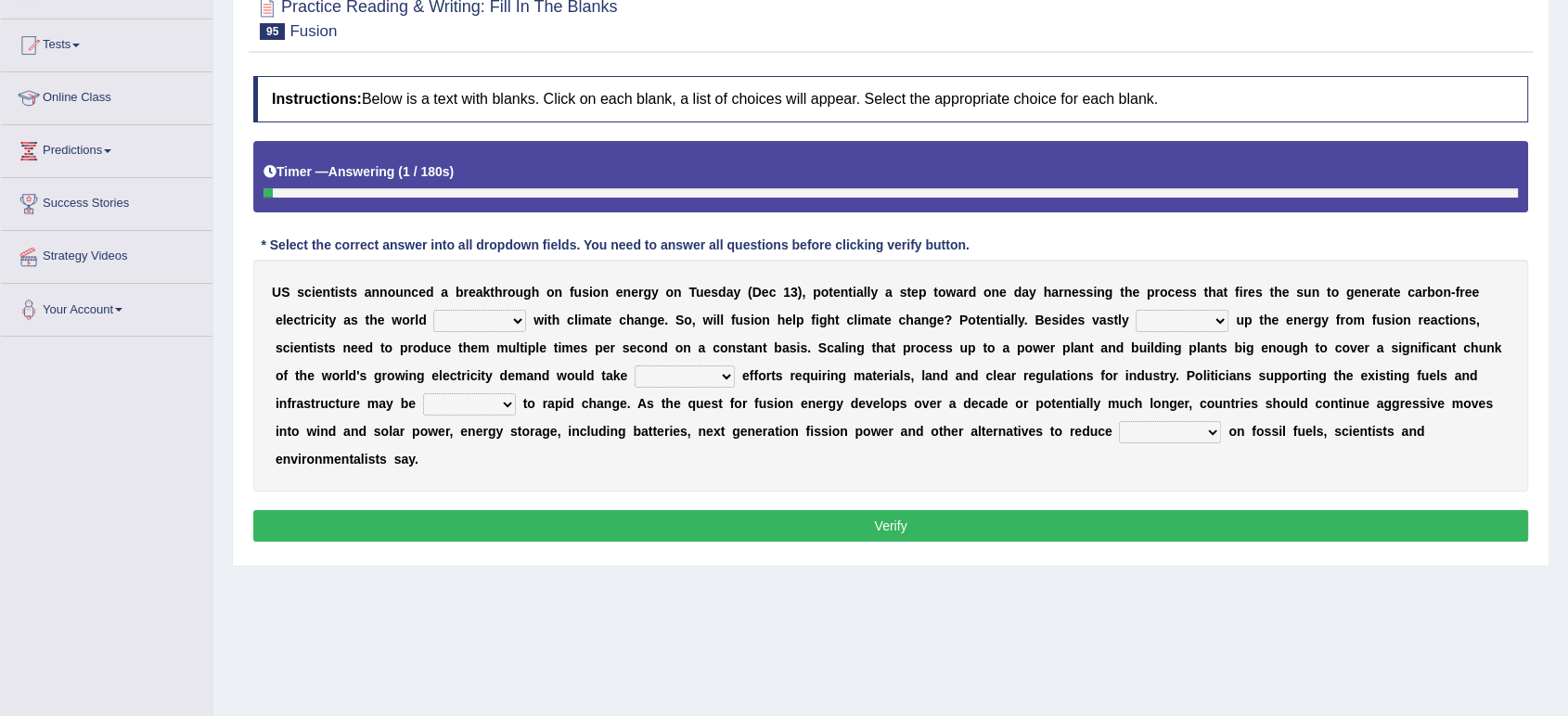
scroll to position [256, 0]
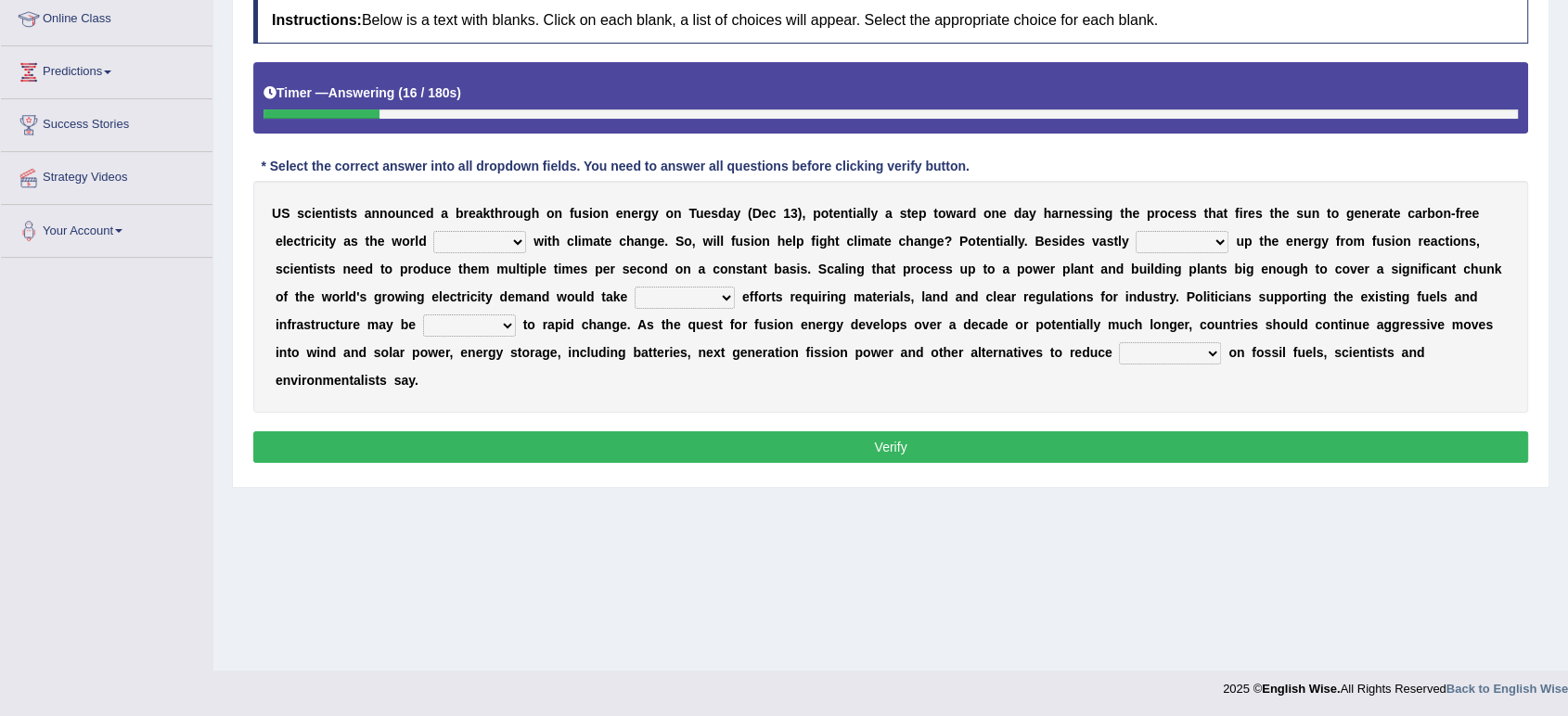
click at [509, 243] on select "disagrees struggles combines compares" at bounding box center [479, 242] width 92 height 22
select select "struggles"
click at [434, 231] on select "disagrees struggles combines compares" at bounding box center [479, 242] width 92 height 22
click at [1211, 240] on select "declining receding retaining ramping" at bounding box center [1181, 242] width 92 height 22
select select "ramping"
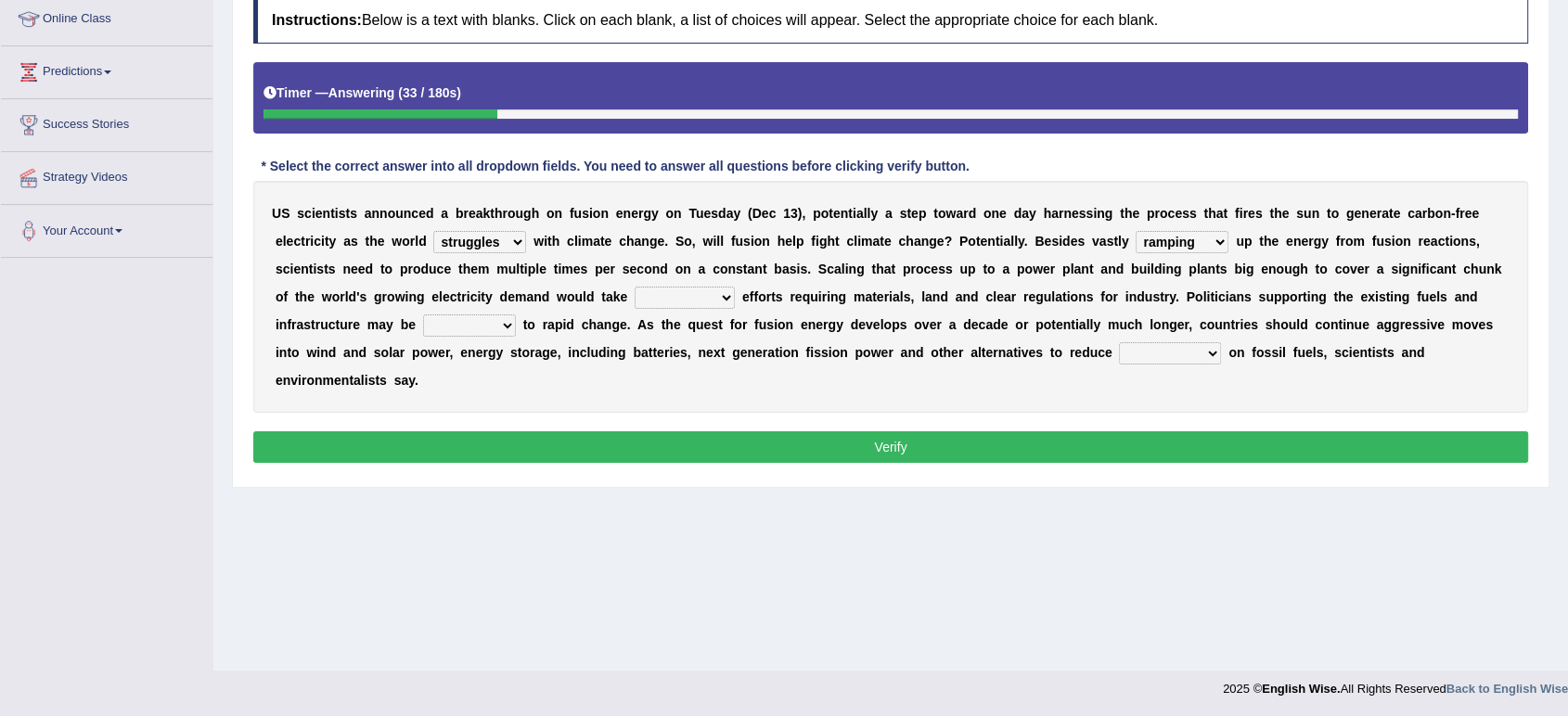
click at [1135, 231] on select "declining receding retaining ramping" at bounding box center [1181, 242] width 92 height 22
click at [720, 292] on select "mental limited futile momentous" at bounding box center [684, 297] width 100 height 22
select select "momentous"
click at [635, 287] on select "mental limited futile momentous" at bounding box center [684, 297] width 100 height 22
click at [511, 318] on select "rebellious resistant hospitable receptive" at bounding box center [469, 325] width 92 height 22
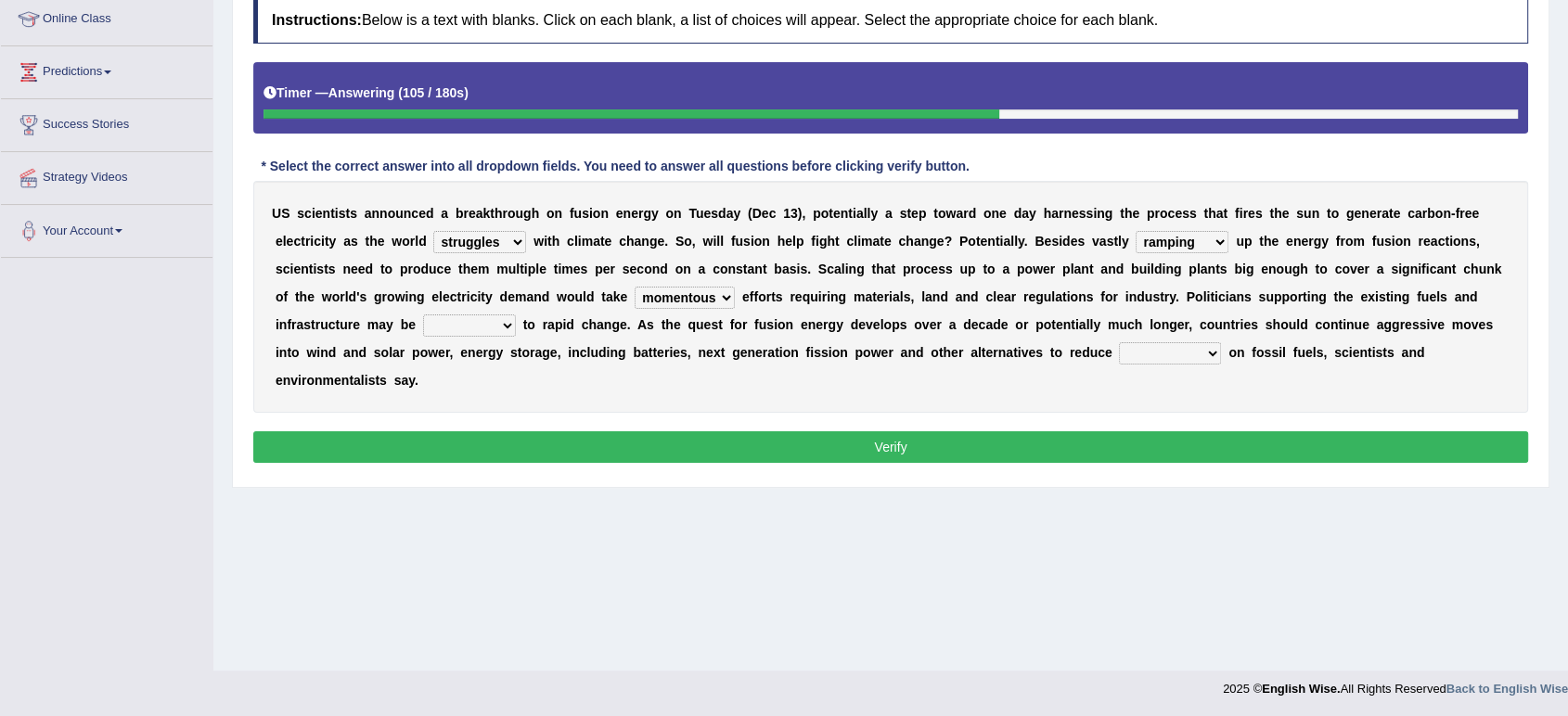
select select "receptive"
click at [423, 315] on select "rebellious resistant hospitable receptive" at bounding box center [469, 325] width 92 height 22
click at [1205, 357] on select "comments research influence dependence" at bounding box center [1169, 353] width 102 height 22
select select "dependence"
click at [1119, 342] on select "comments research influence dependence" at bounding box center [1169, 353] width 102 height 22
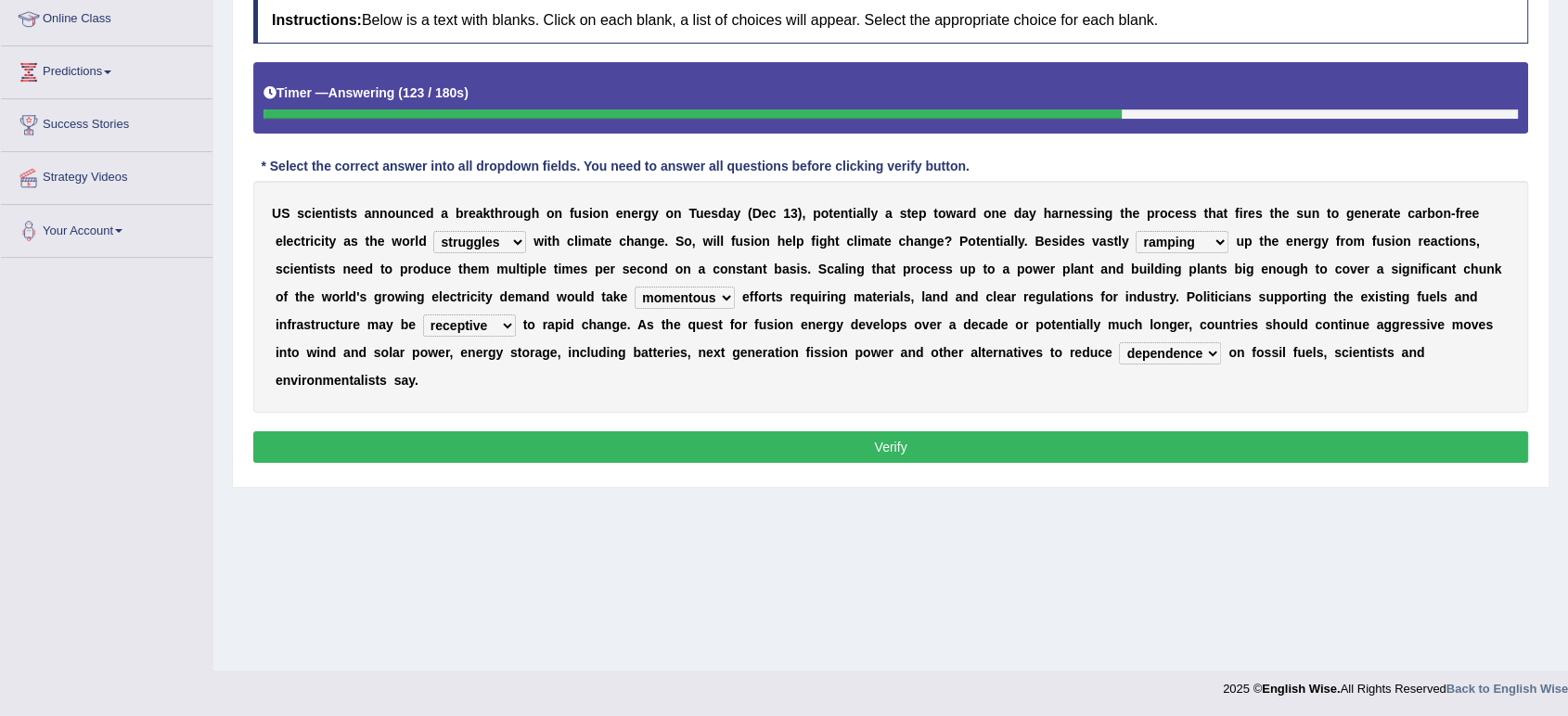
click at [1027, 449] on button "Verify" at bounding box center [891, 447] width 1275 height 31
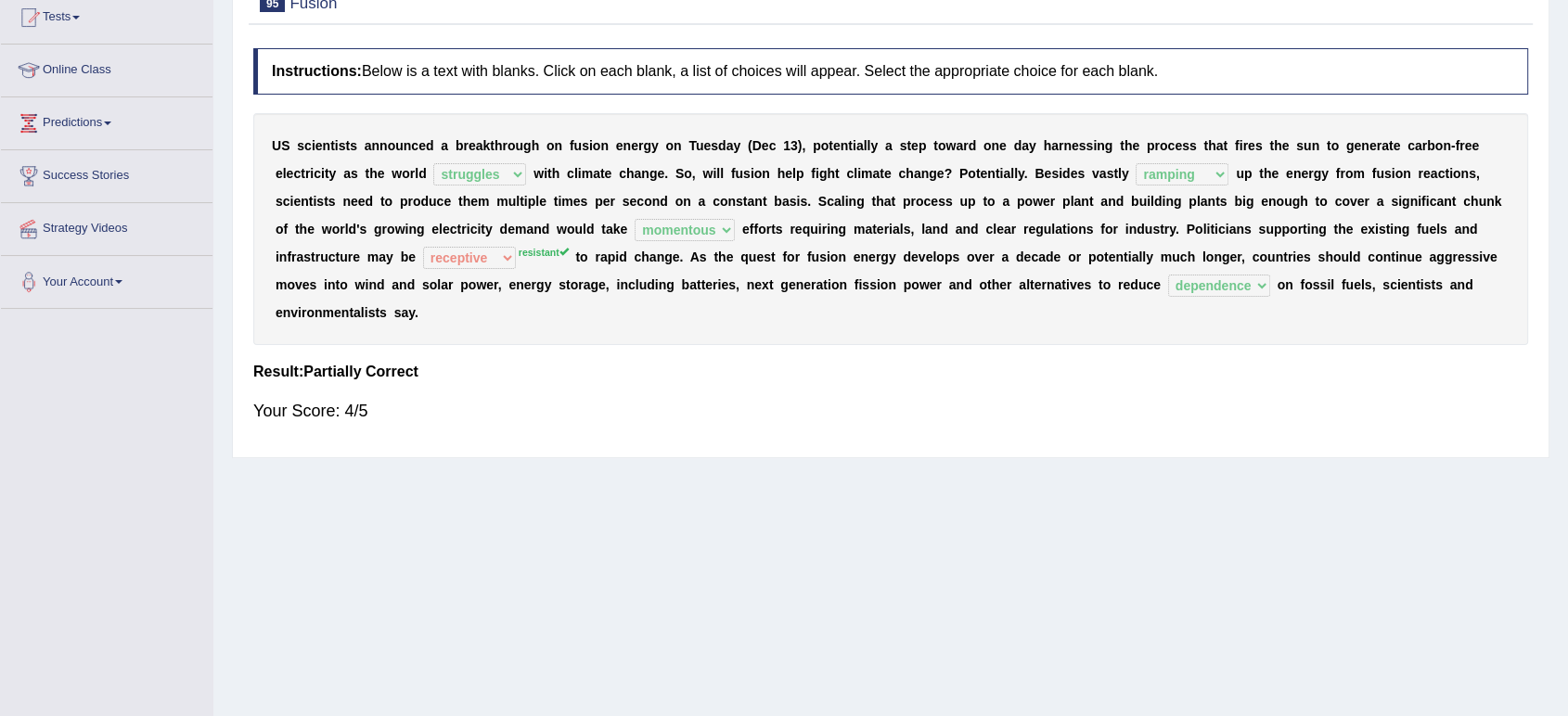
scroll to position [0, 0]
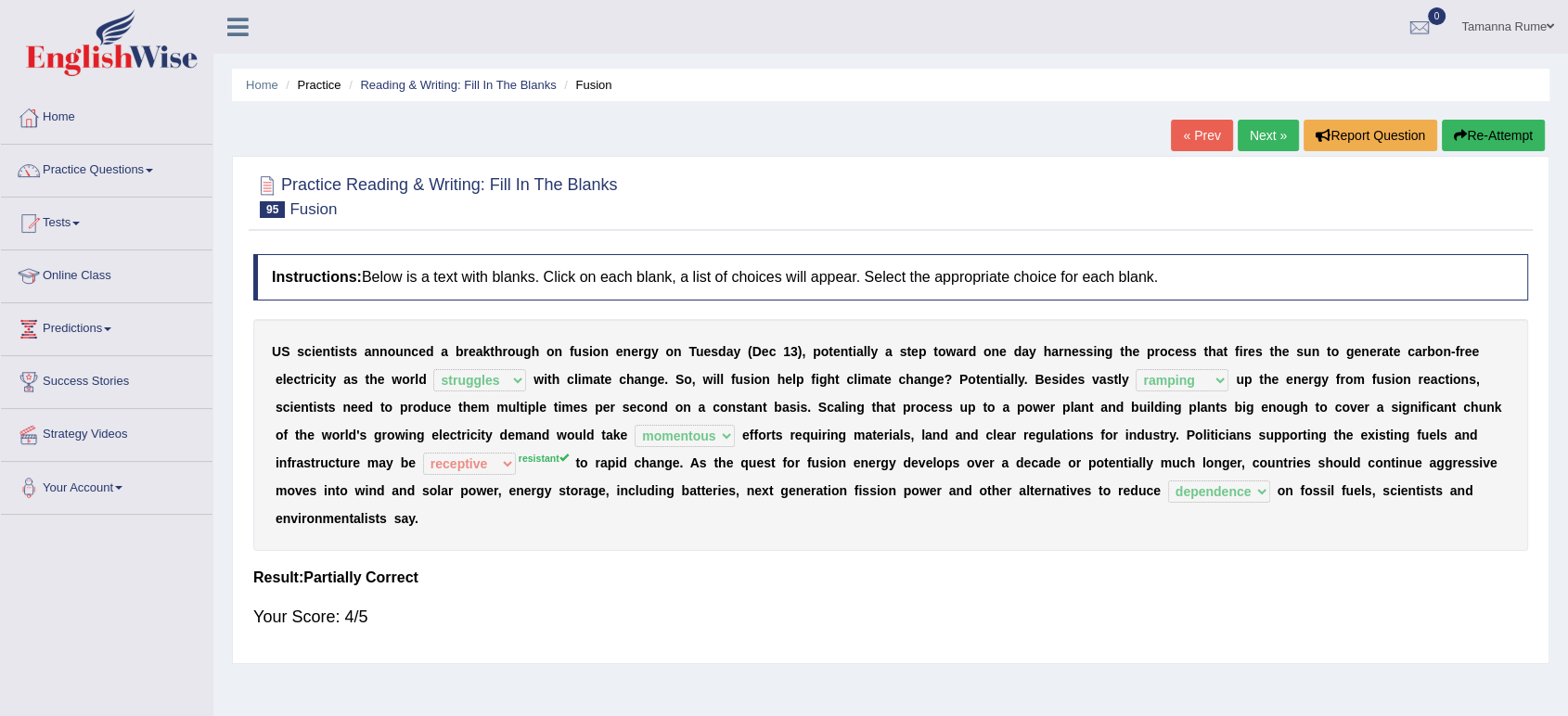
click at [1253, 145] on link "Next »" at bounding box center [1268, 135] width 61 height 31
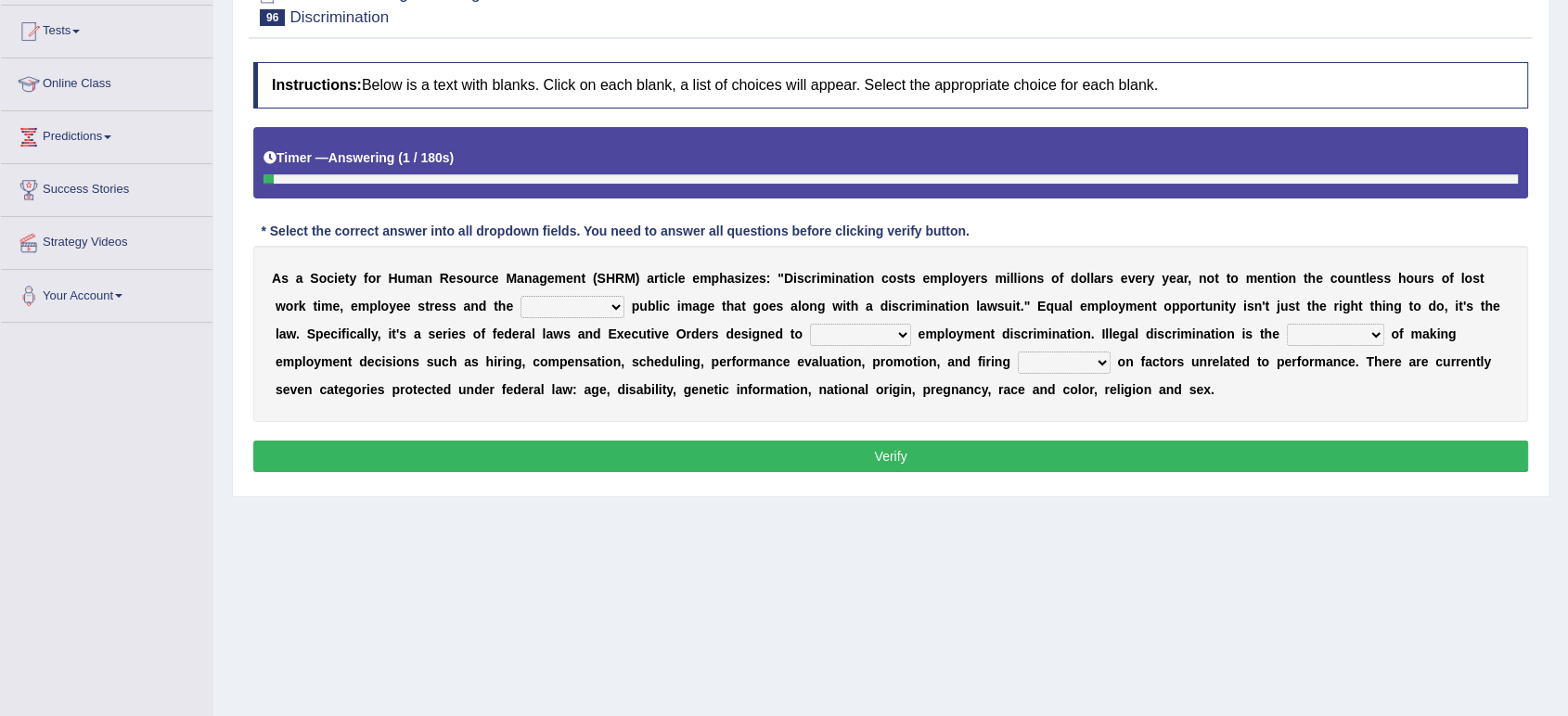
scroll to position [256, 0]
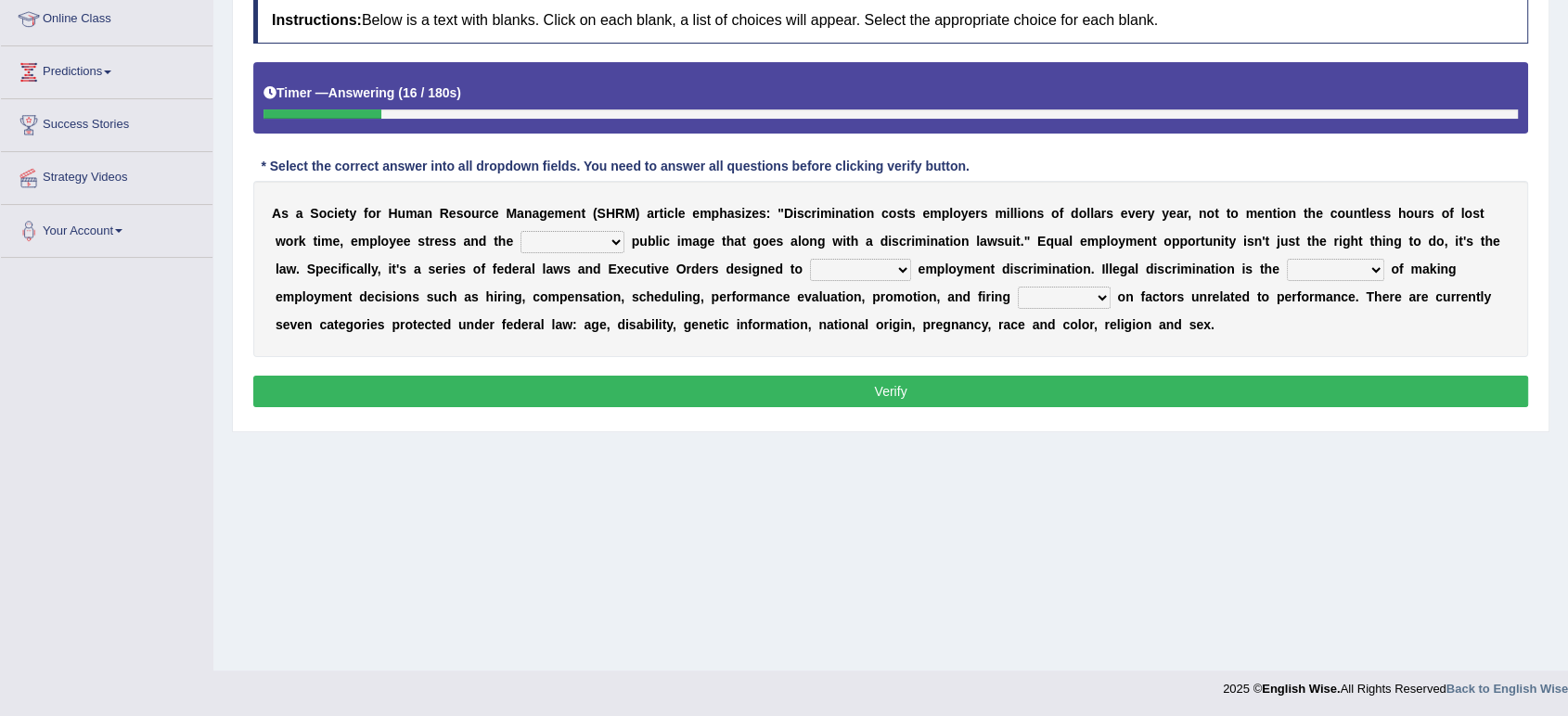
click at [610, 240] on select "constructive negative responsive imaginative" at bounding box center [573, 242] width 104 height 22
select select "negative"
click at [521, 231] on select "constructive negative responsive imaginative" at bounding box center [573, 242] width 104 height 22
click at [890, 271] on select "eliminate subordinate alternate illuminate" at bounding box center [860, 269] width 101 height 22
select select "eliminate"
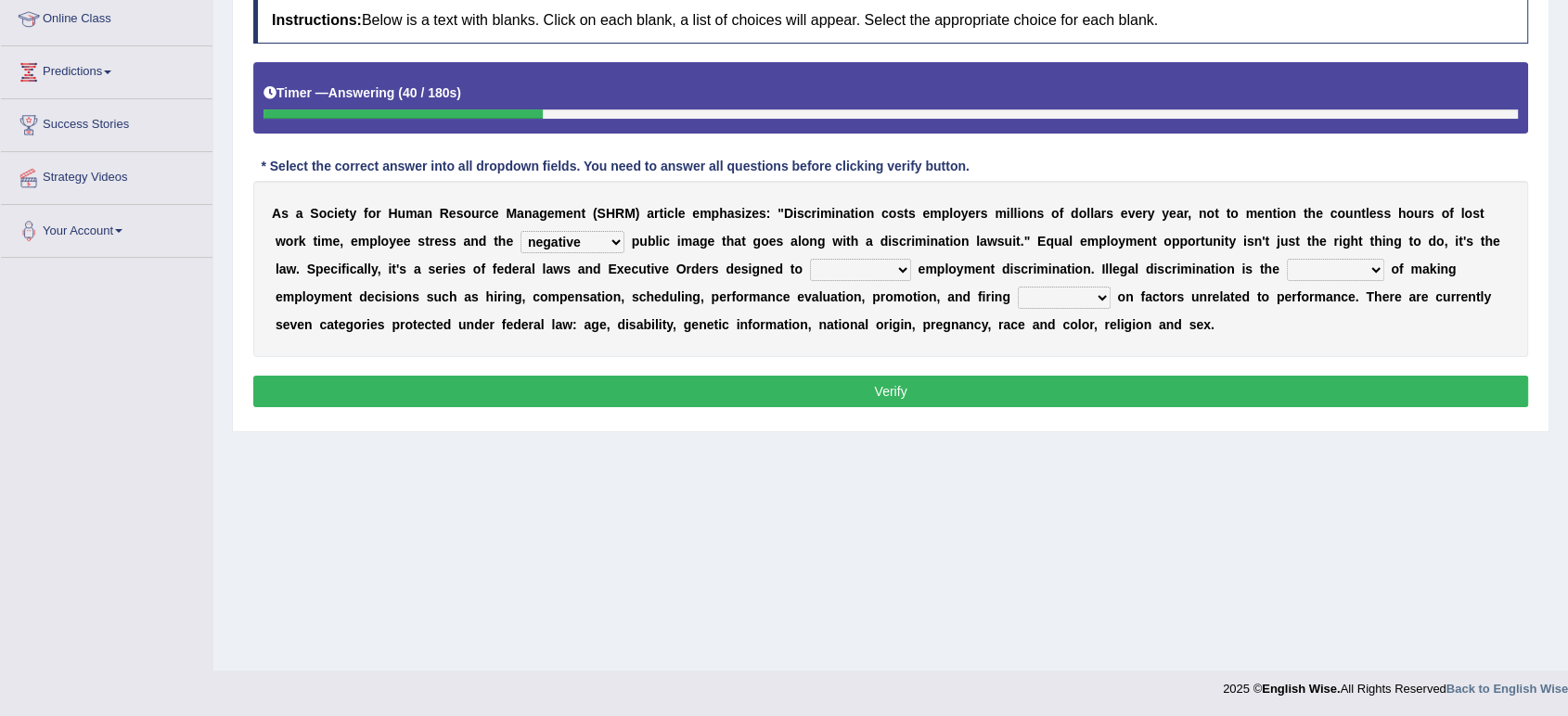
click at [810, 258] on select "eliminate subordinate alternate illuminate" at bounding box center [860, 269] width 101 height 22
click at [1374, 272] on select "practice partition trajectory accomplice" at bounding box center [1336, 269] width 97 height 22
select select "practice"
click at [1287, 258] on select "practice partition trajectory accomplice" at bounding box center [1336, 269] width 97 height 22
click at [1097, 290] on select "based basis base basing" at bounding box center [1063, 297] width 92 height 22
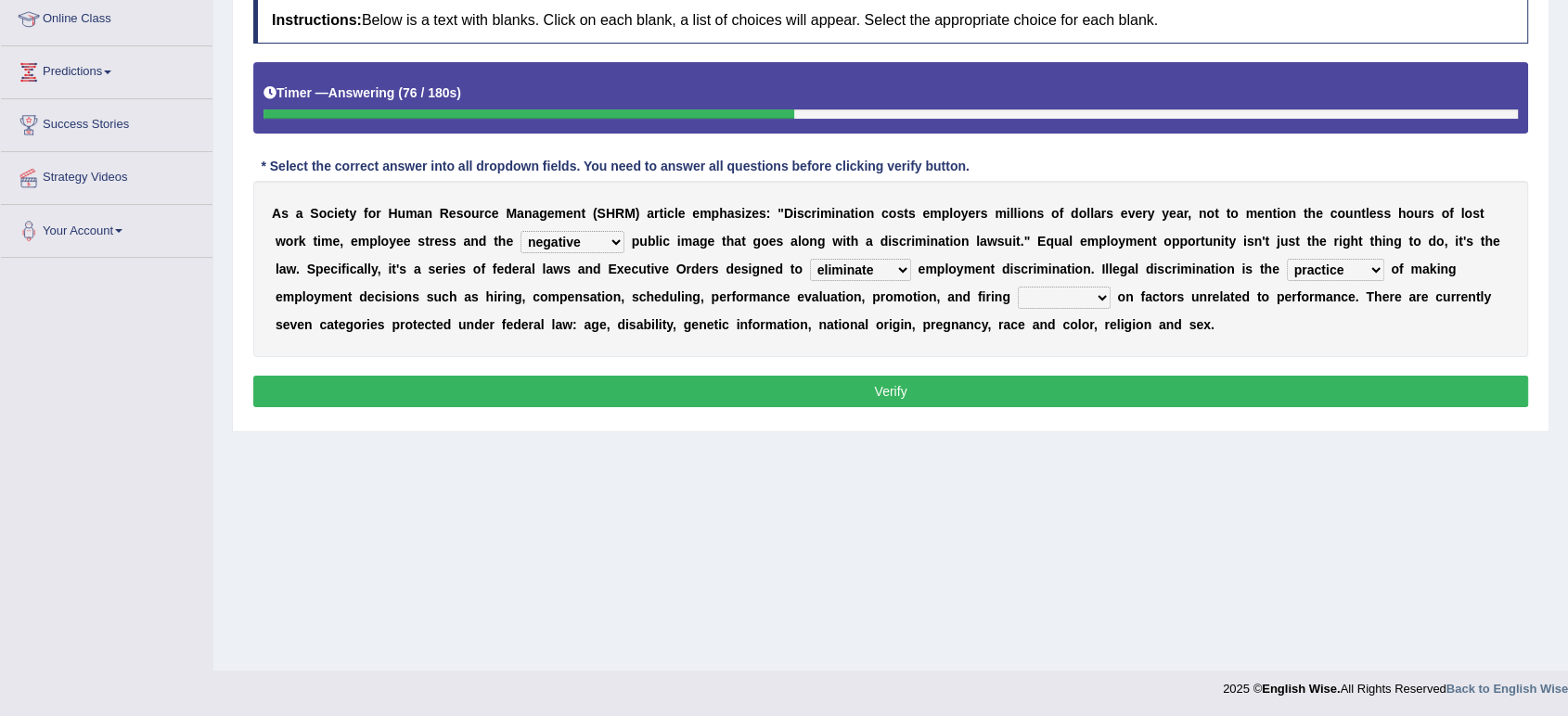
select select "basing"
click at [1018, 287] on select "based basis base basing" at bounding box center [1063, 297] width 92 height 22
click at [1007, 378] on button "Verify" at bounding box center [891, 392] width 1275 height 31
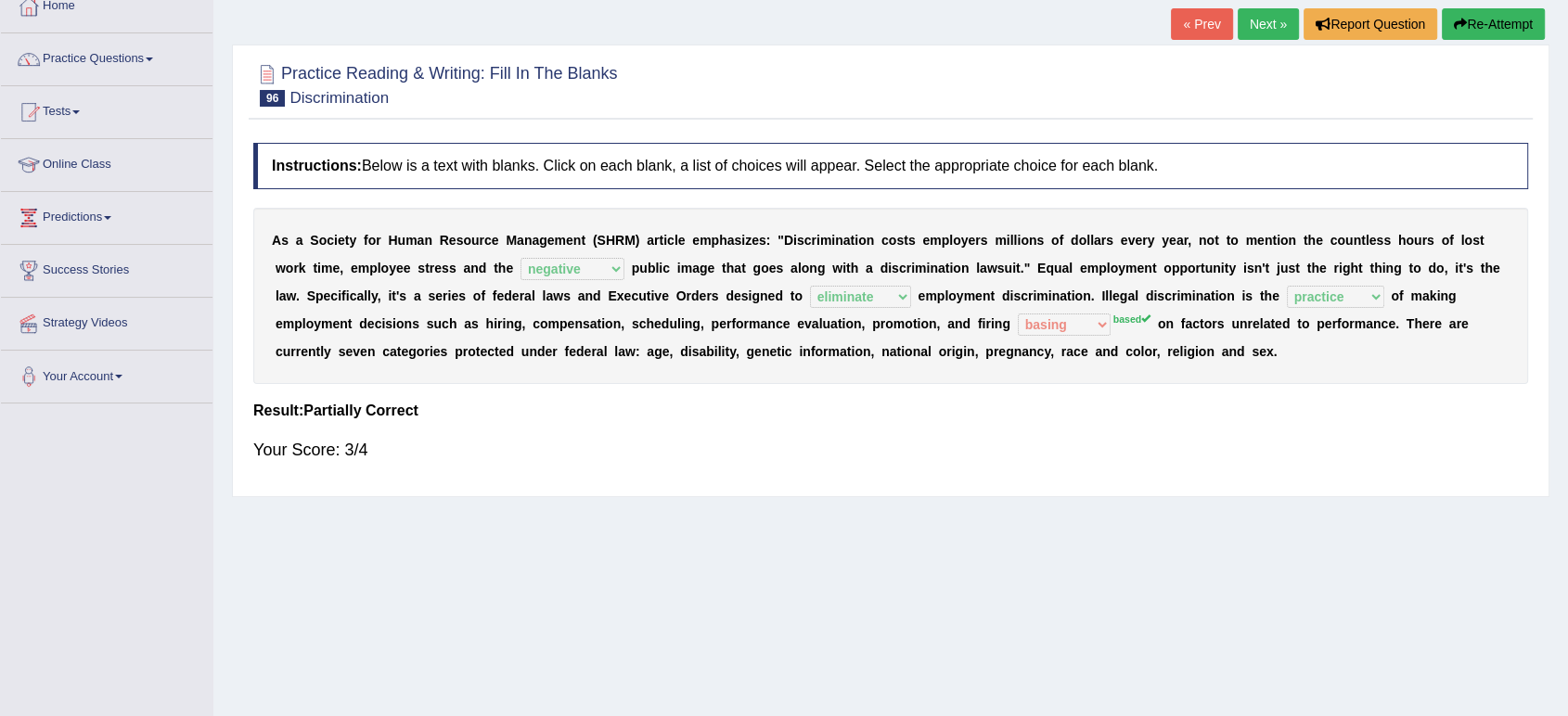
scroll to position [51, 0]
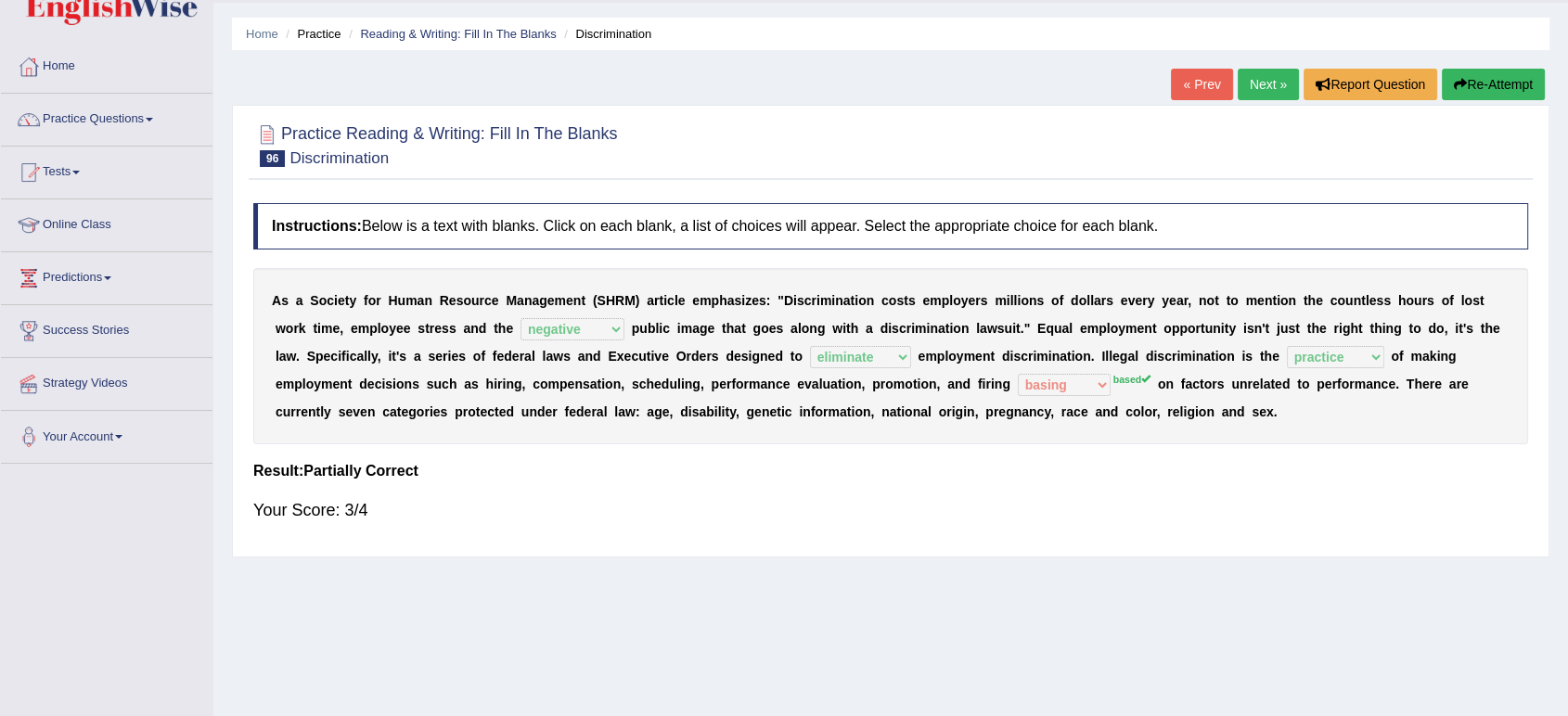
click at [1255, 88] on link "Next »" at bounding box center [1268, 85] width 61 height 31
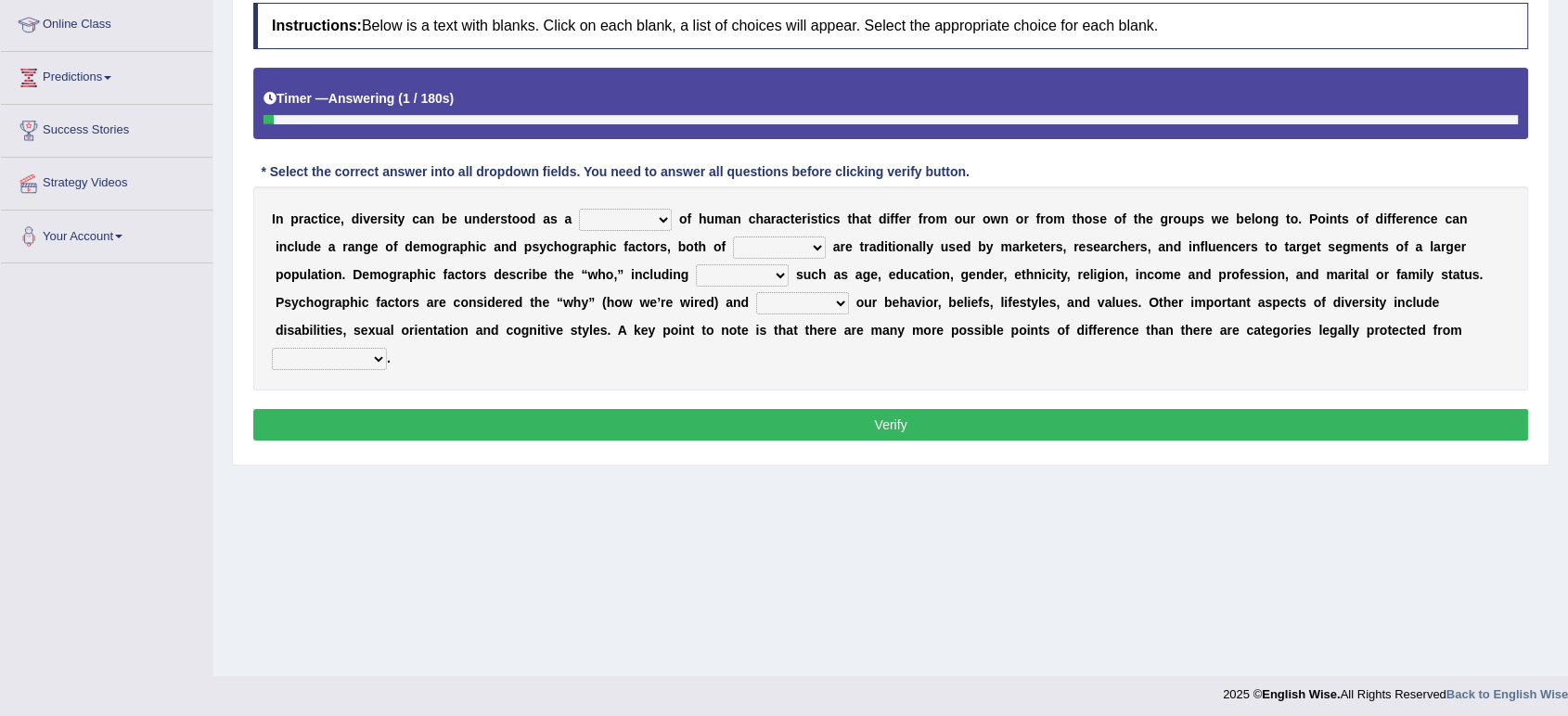
scroll to position [256, 0]
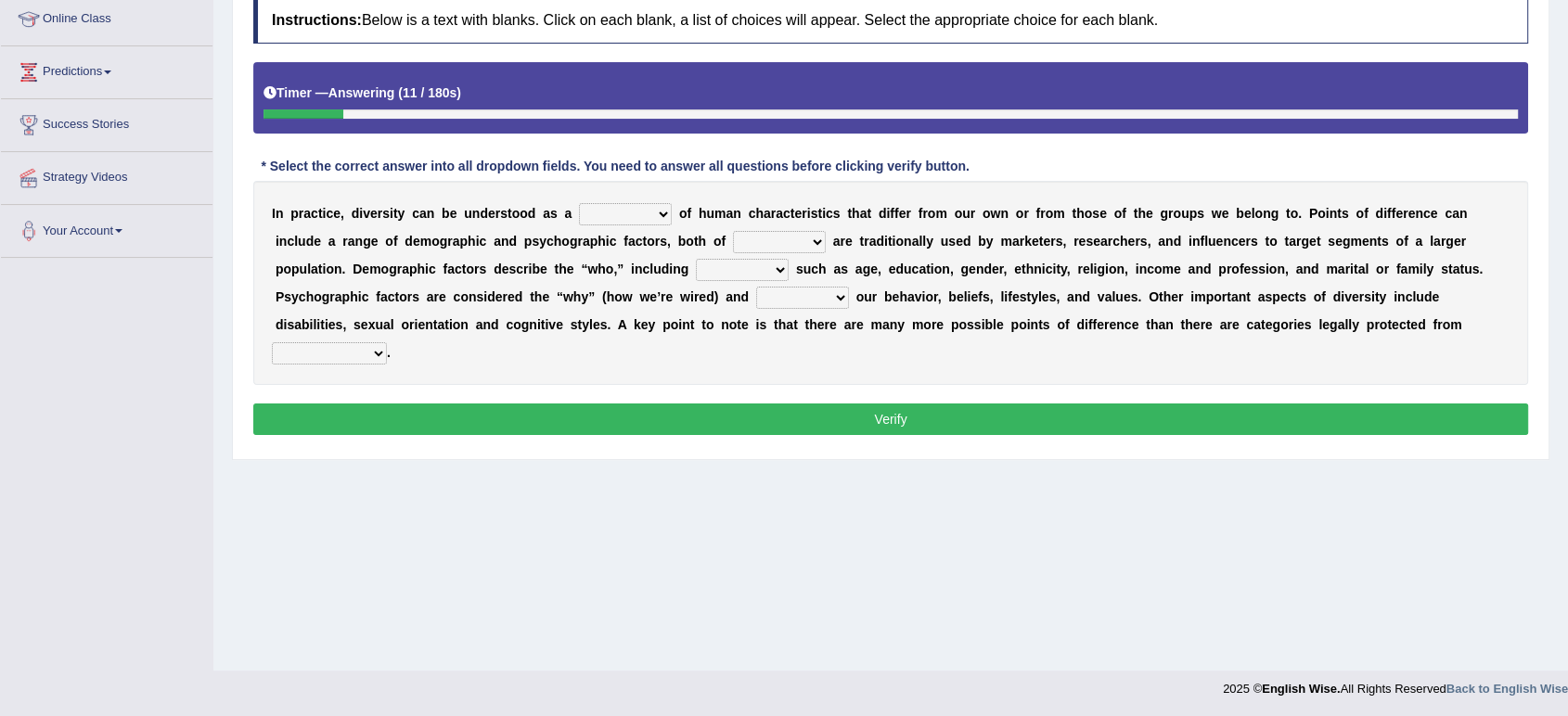
click at [660, 211] on select "sense hoard range set" at bounding box center [625, 214] width 92 height 22
click at [579, 203] on select "sense hoard range set" at bounding box center [625, 214] width 92 height 22
click at [659, 216] on select "sense hoard range set" at bounding box center [625, 214] width 92 height 22
select select "range"
click at [579, 203] on select "sense hoard range set" at bounding box center [625, 214] width 92 height 22
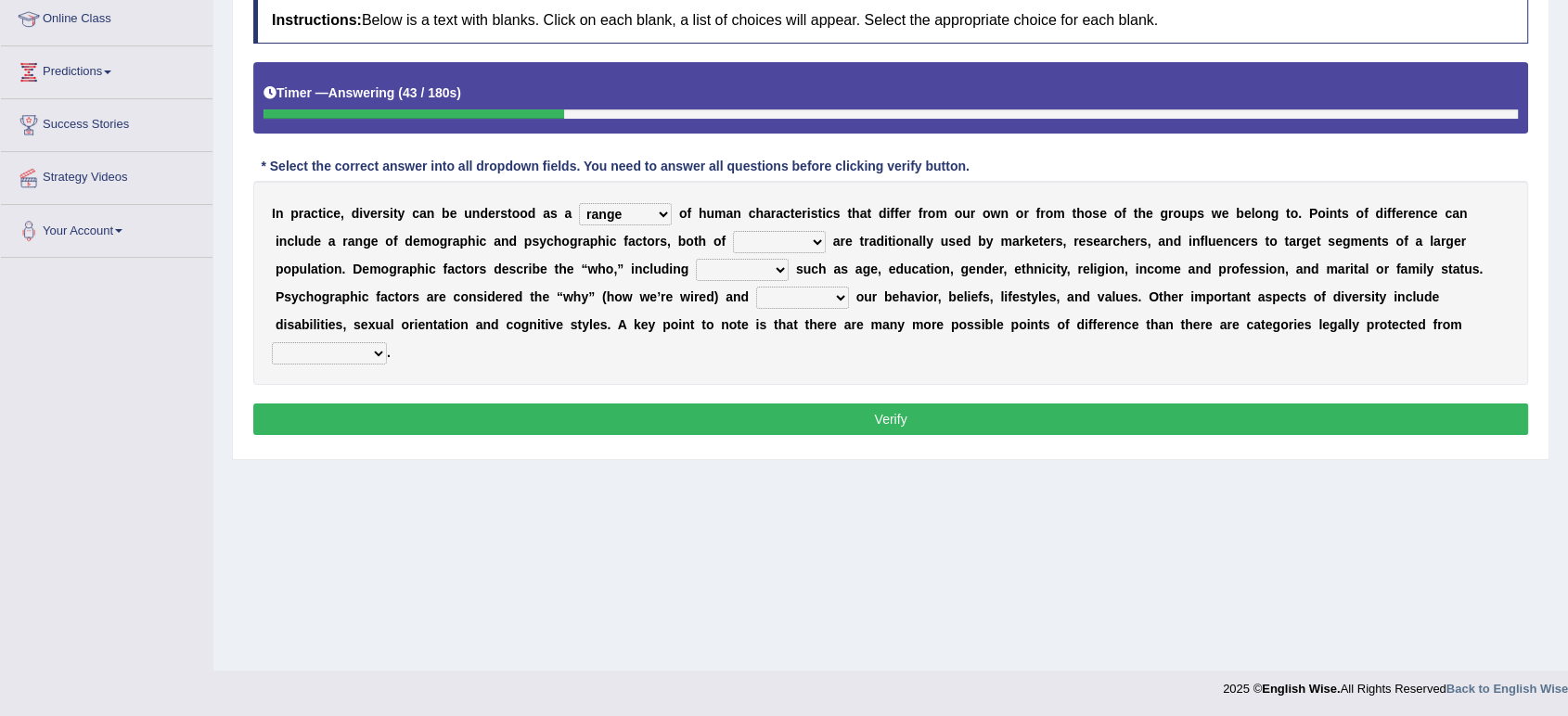
click at [815, 245] on select "them who whom which" at bounding box center [779, 242] width 92 height 22
select select "them"
click at [733, 231] on select "them who whom which" at bounding box center [779, 242] width 92 height 22
click at [777, 266] on select "baits straits traits gaits" at bounding box center [742, 269] width 92 height 22
select select "traits"
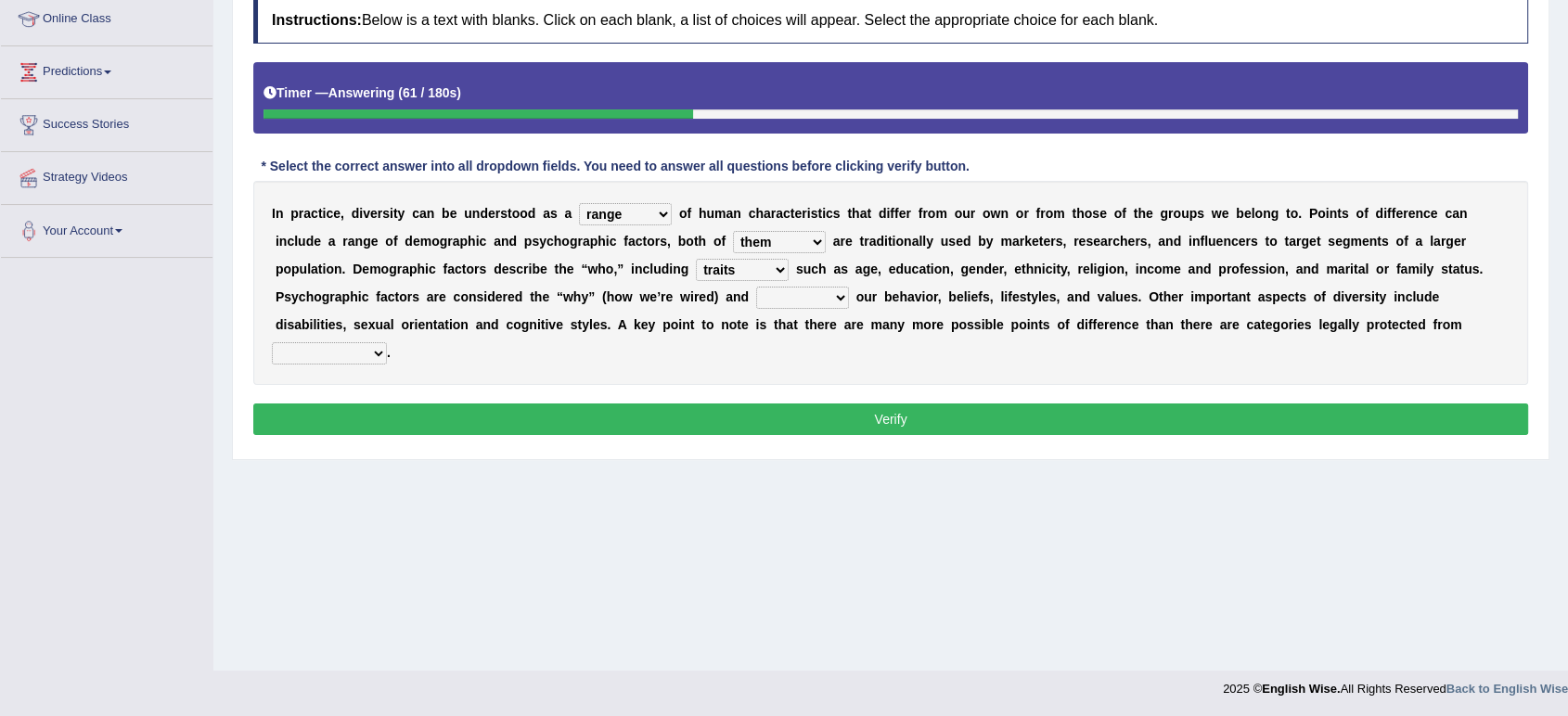
click at [696, 258] on select "baits straits traits gaits" at bounding box center [742, 269] width 92 height 22
click at [835, 298] on select "project reflect reject deject" at bounding box center [802, 297] width 92 height 22
select select "project"
click at [756, 287] on select "project reflect reject deject" at bounding box center [802, 297] width 92 height 22
click at [363, 355] on select "confrontation degradation discrimination contamination" at bounding box center [330, 353] width 115 height 22
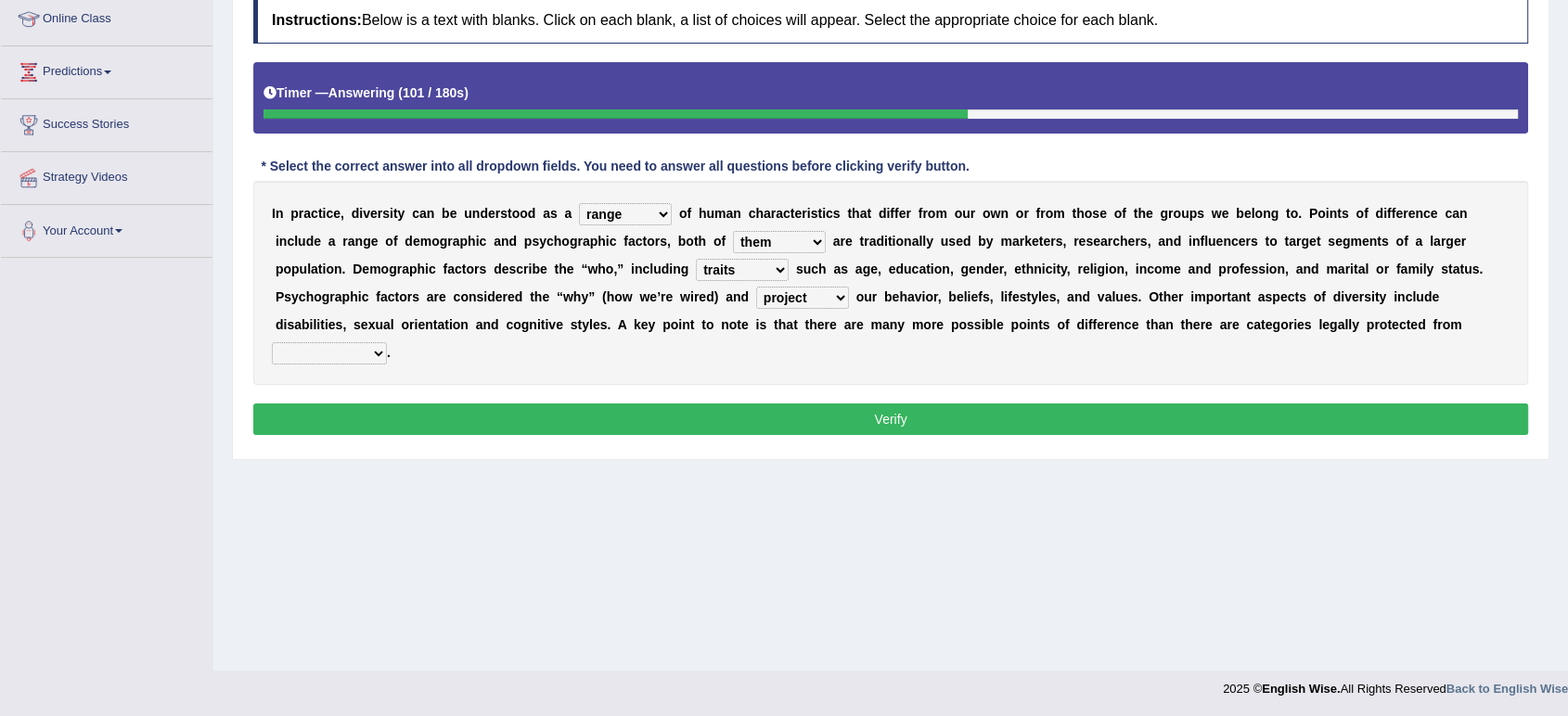
select select "discrimination"
click at [272, 342] on select "confrontation degradation discrimination contamination" at bounding box center [330, 353] width 115 height 22
click at [366, 350] on select "confrontation degradation discrimination contamination" at bounding box center [330, 353] width 115 height 22
click at [272, 342] on select "confrontation degradation discrimination contamination" at bounding box center [330, 353] width 115 height 22
click at [414, 421] on button "Verify" at bounding box center [891, 419] width 1275 height 31
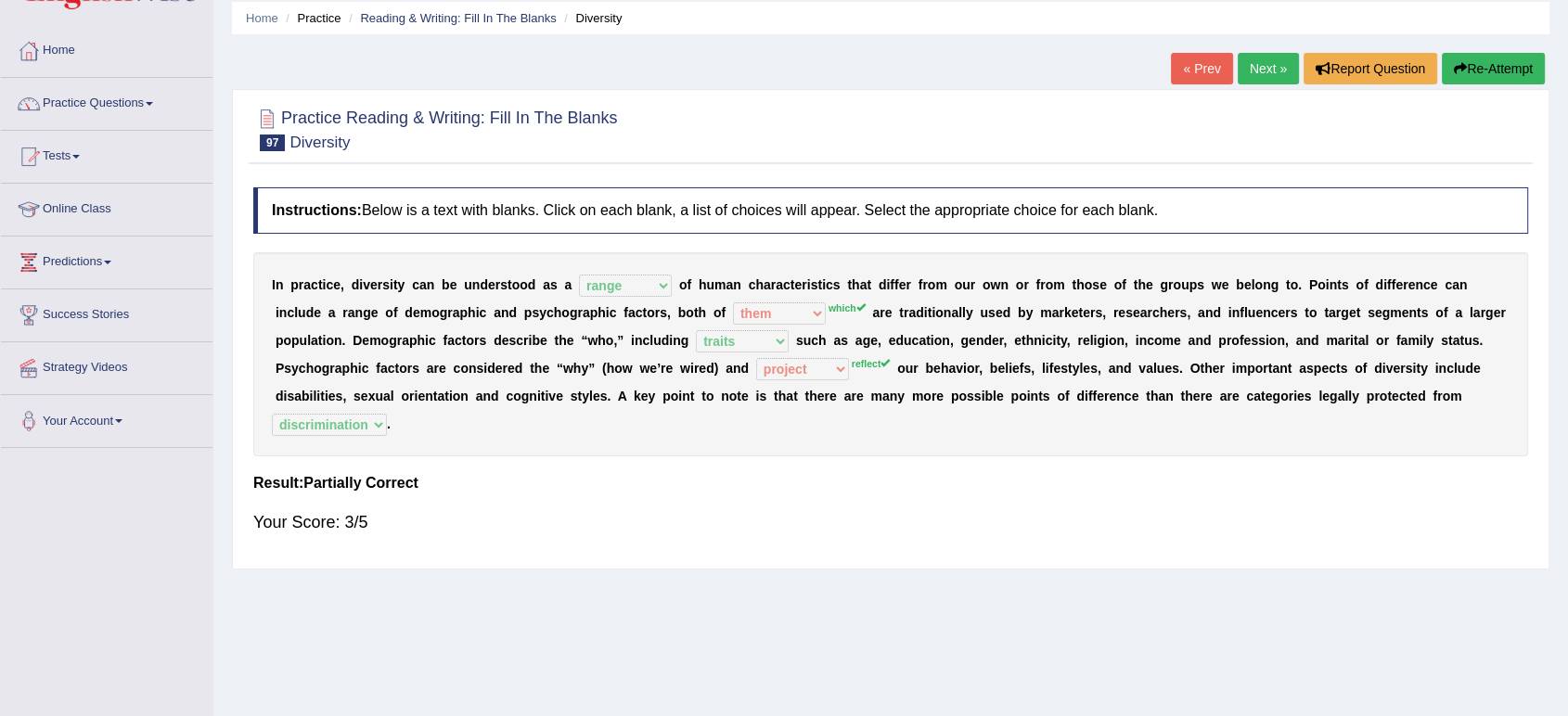
scroll to position [0, 0]
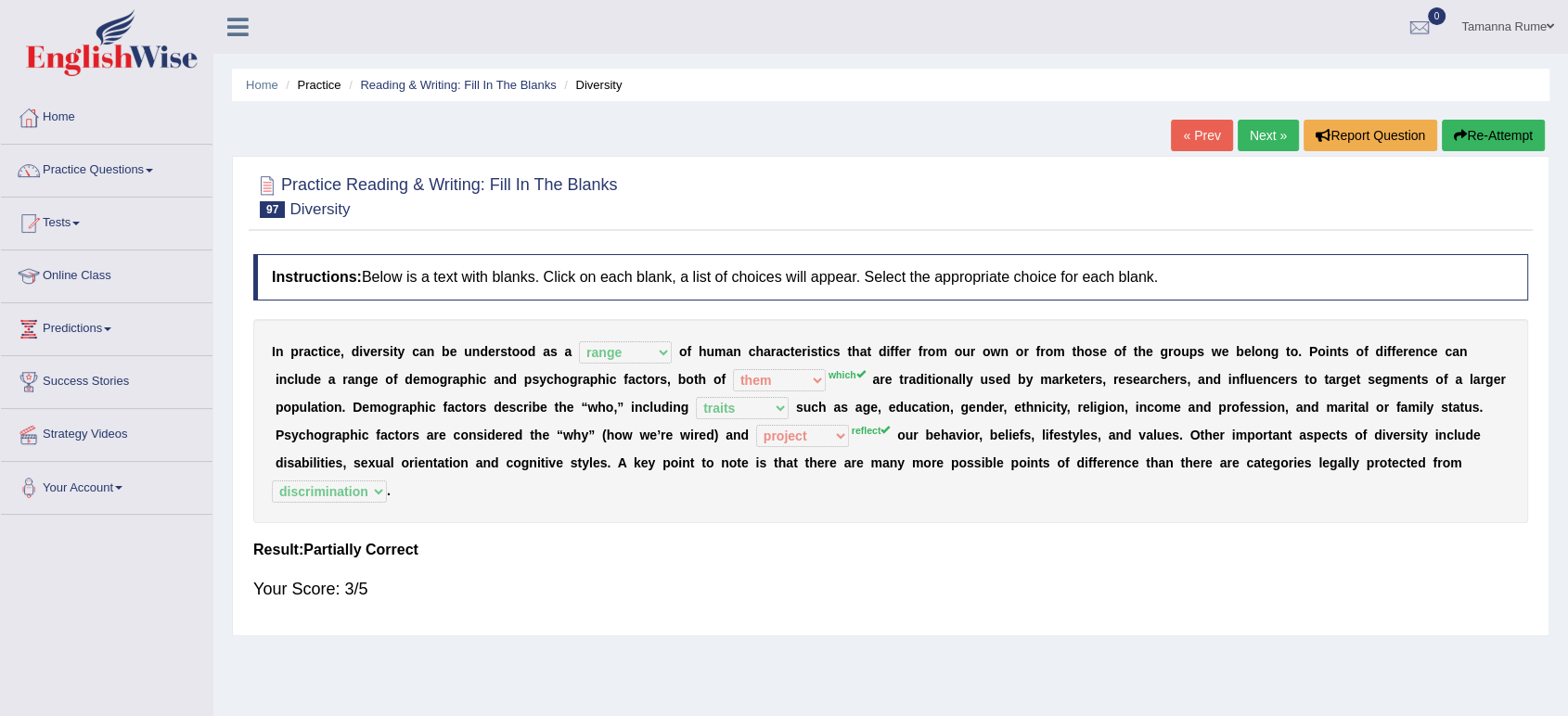
click at [1249, 123] on link "Next »" at bounding box center [1268, 135] width 61 height 31
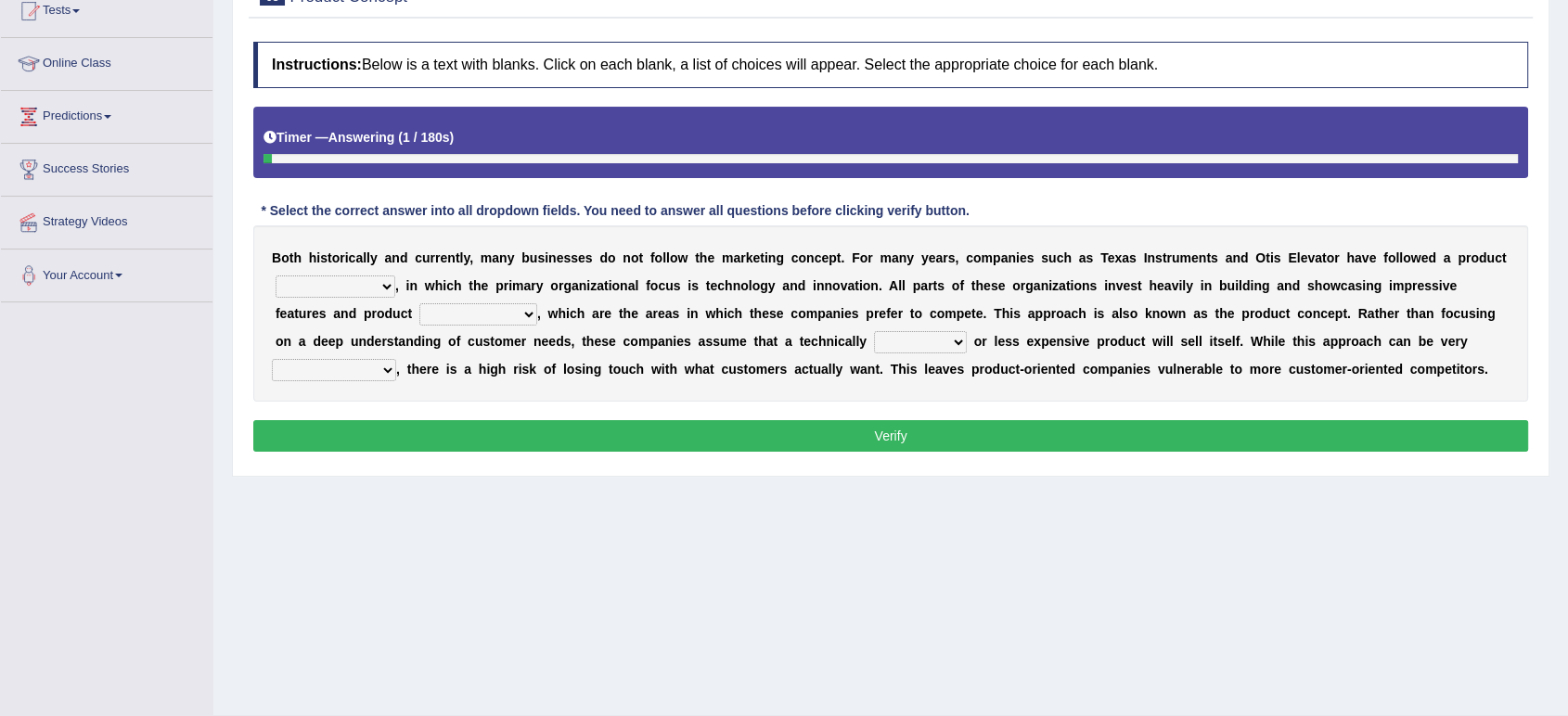
scroll to position [256, 0]
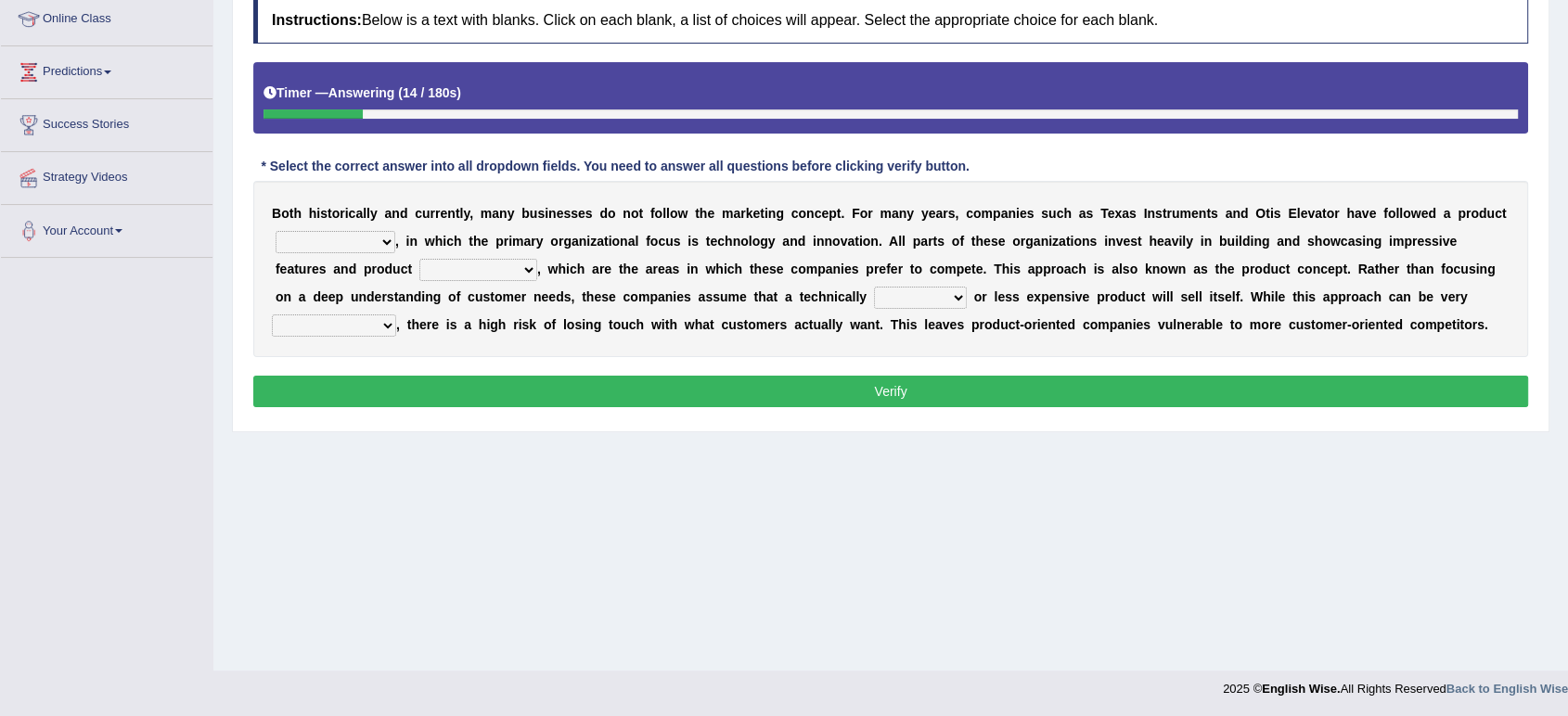
click at [378, 239] on select "temptation orientation documentation consultation" at bounding box center [335, 242] width 120 height 22
select select "documentation"
click at [276, 231] on select "temptation orientation documentation consultation" at bounding box center [335, 242] width 120 height 22
click at [521, 269] on select "advances circumstances allowances tolerances" at bounding box center [477, 269] width 118 height 22
select select "advances"
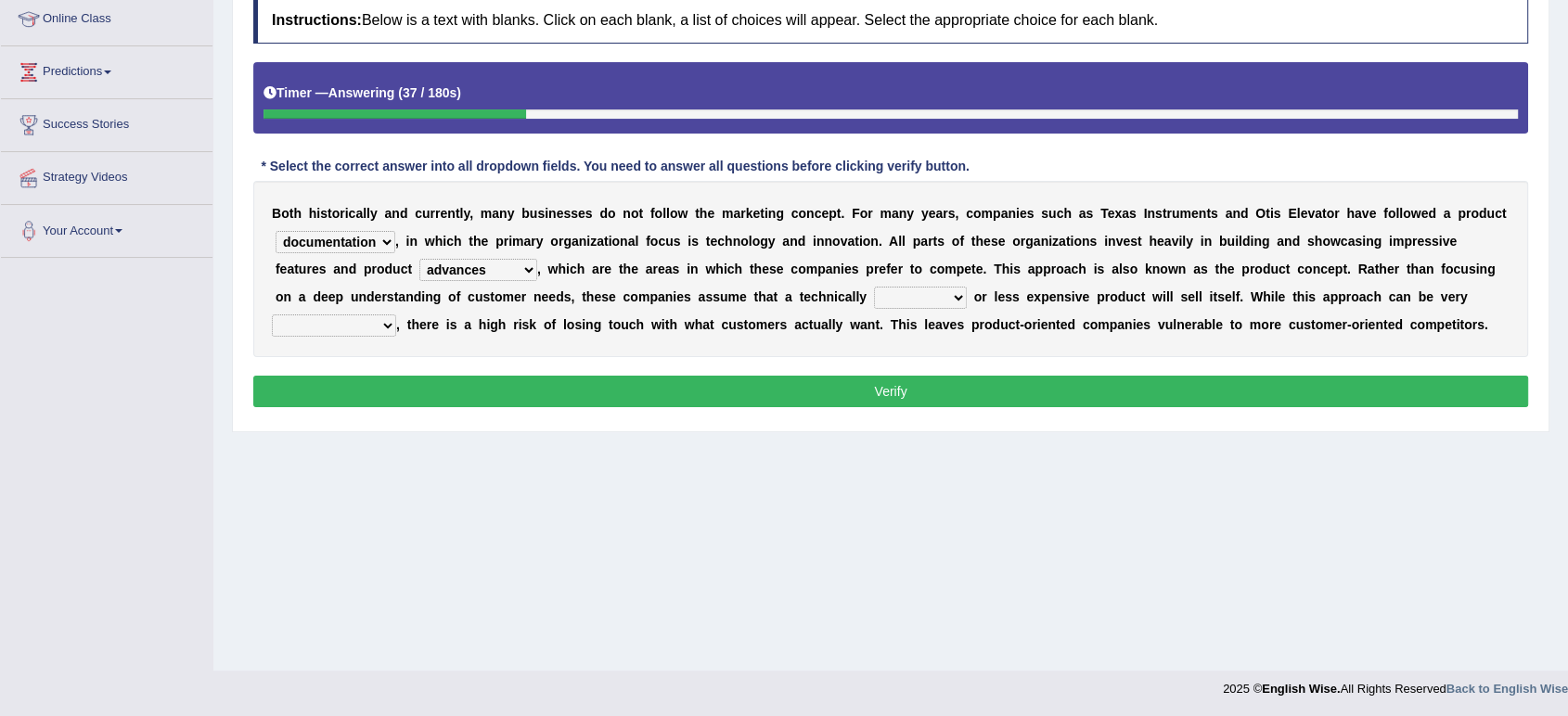
click at [419, 258] on select "advances circumstances allowances tolerances" at bounding box center [477, 269] width 118 height 22
click at [946, 295] on select "inferior interior superior ulterior" at bounding box center [920, 297] width 92 height 22
select select "inferior"
click at [874, 287] on select "inferior interior superior ulterior" at bounding box center [920, 297] width 92 height 22
click at [386, 324] on select "profitable insurmountable comfortable transmittable" at bounding box center [334, 325] width 124 height 22
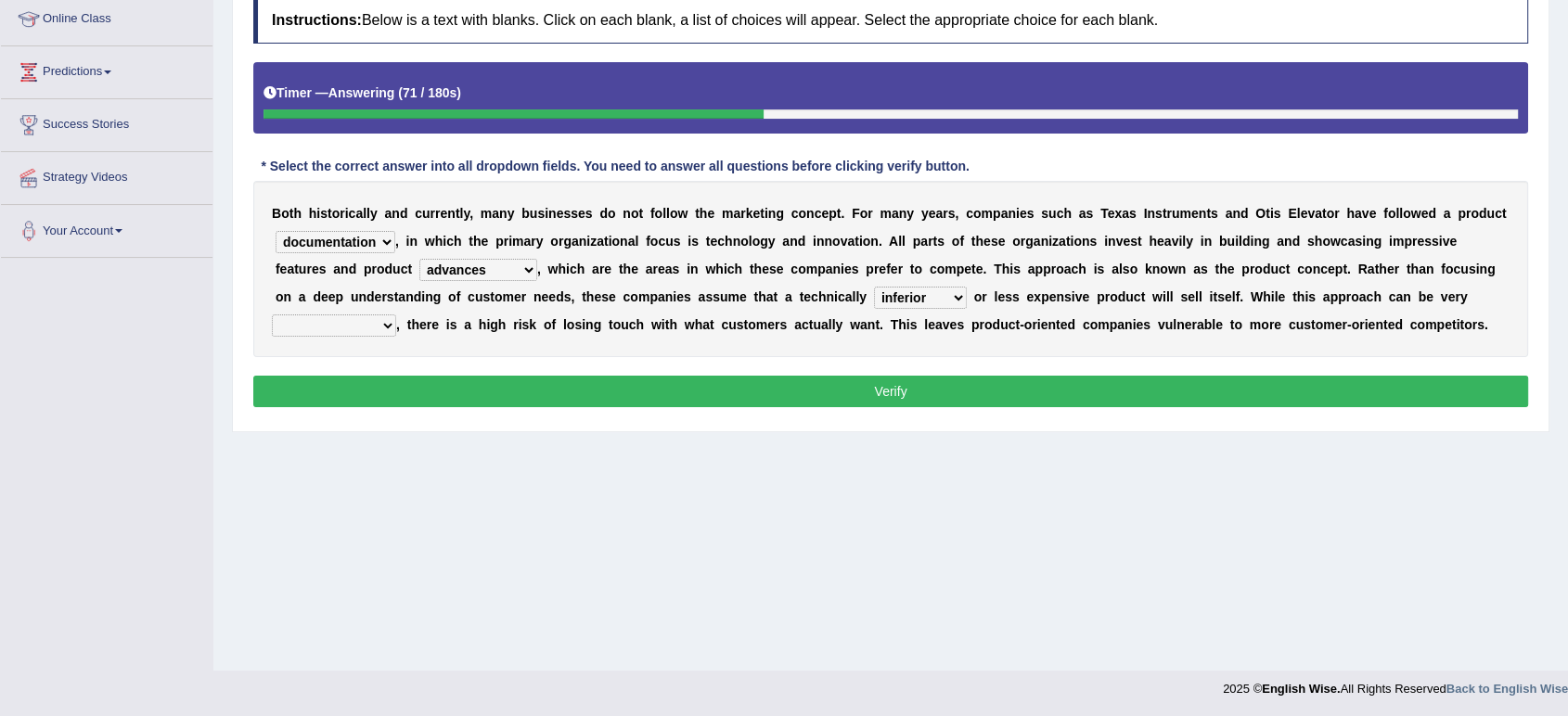
select select "profitable"
click at [272, 315] on select "profitable insurmountable comfortable transmittable" at bounding box center [334, 325] width 124 height 22
click at [379, 242] on select "temptation orientation documentation consultation" at bounding box center [335, 242] width 120 height 22
select select "orientation"
click at [276, 231] on select "temptation orientation documentation consultation" at bounding box center [335, 242] width 120 height 22
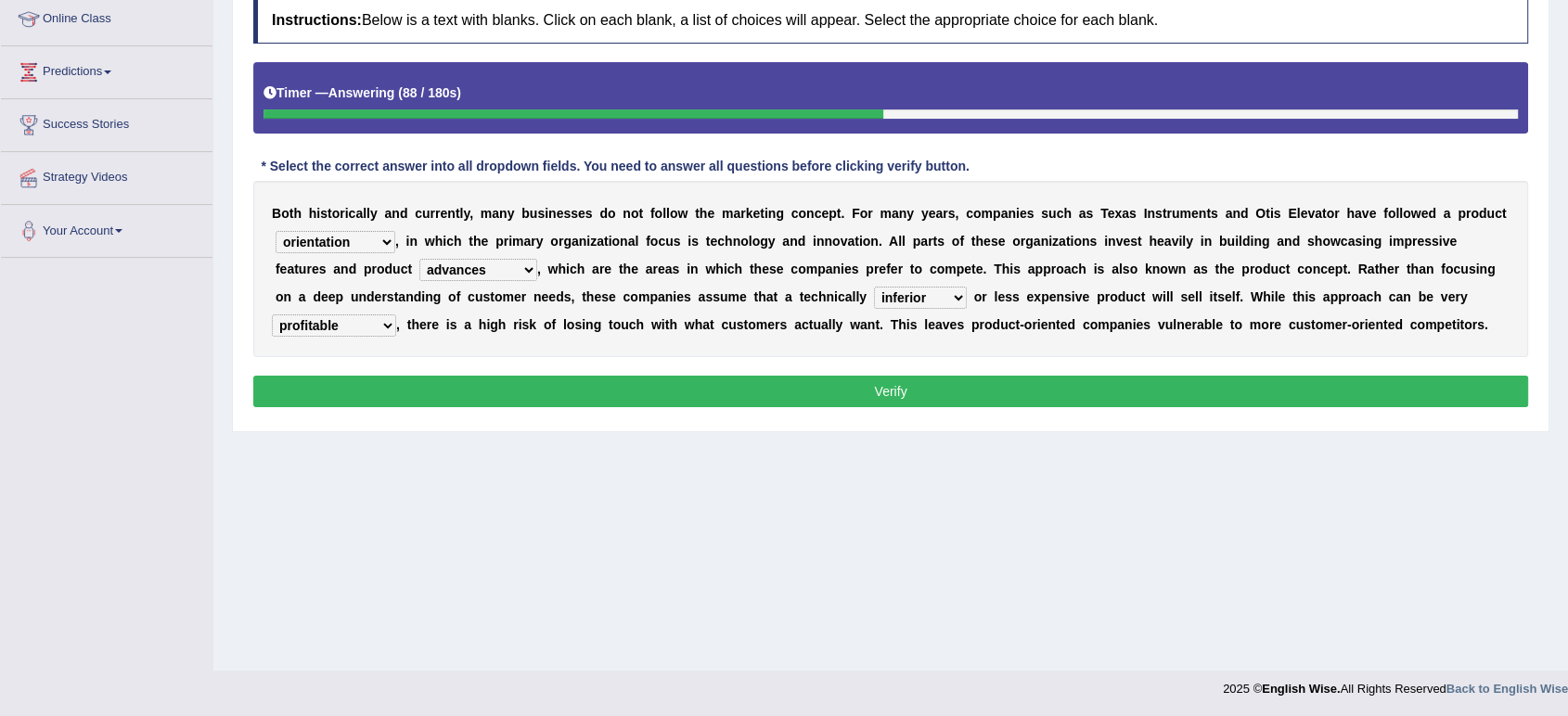
click at [568, 392] on button "Verify" at bounding box center [891, 392] width 1275 height 31
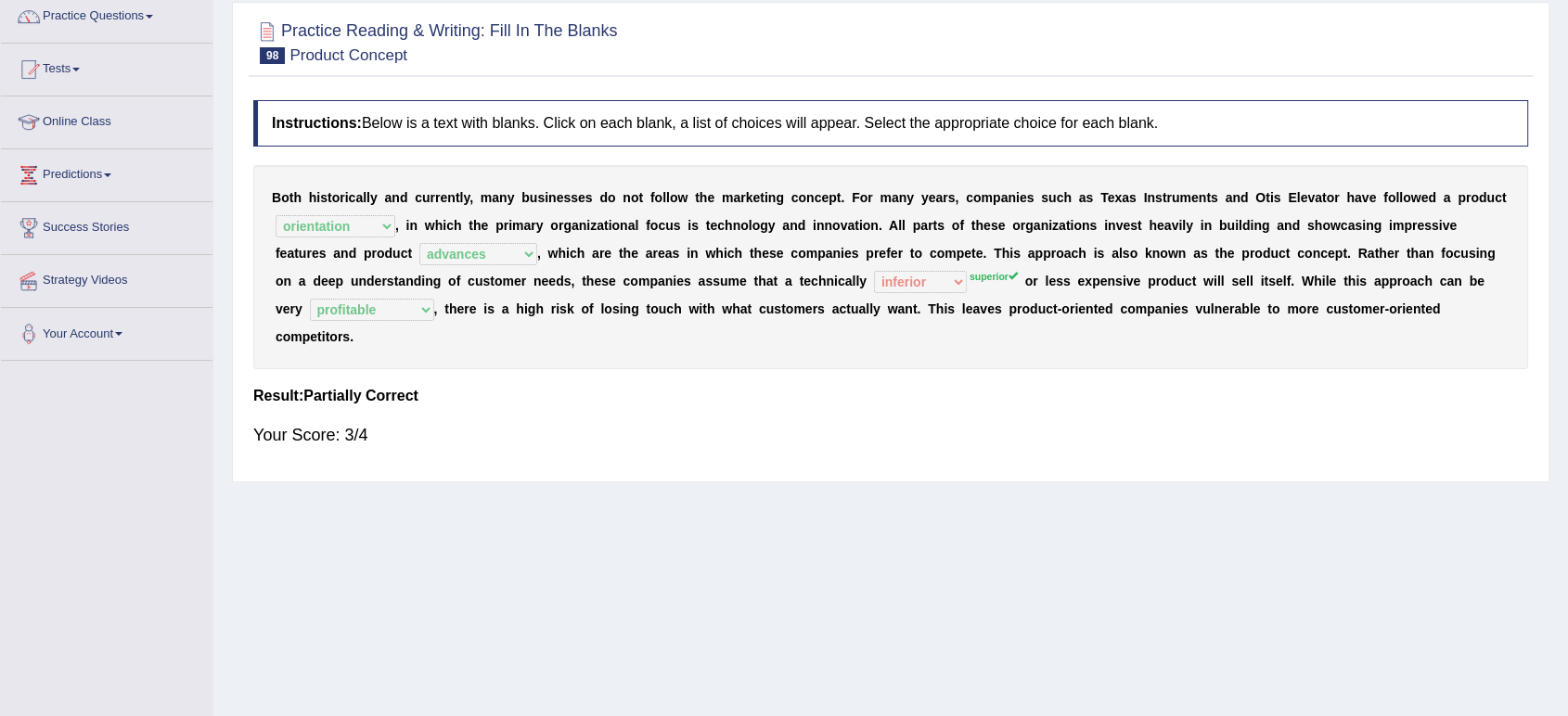
scroll to position [0, 0]
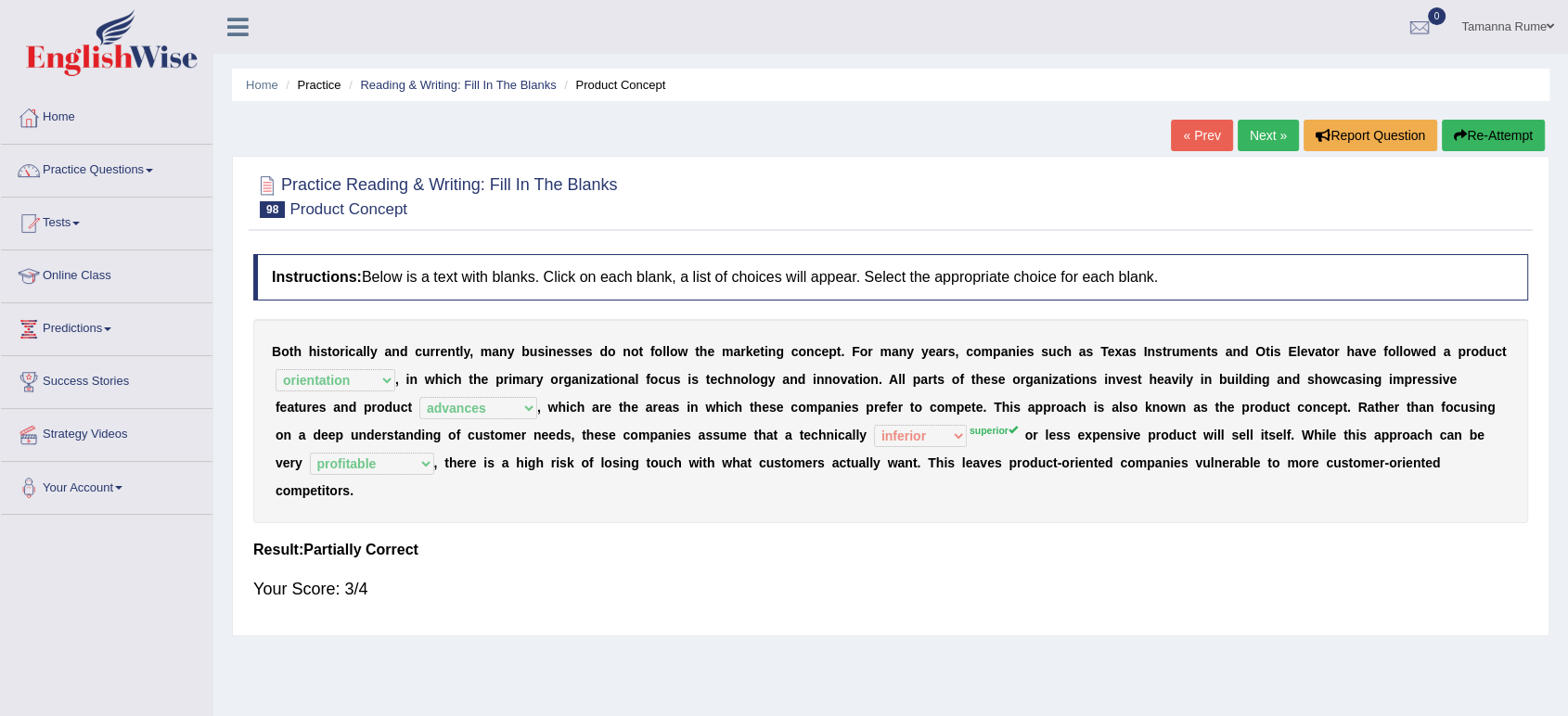
click at [1243, 138] on link "Next »" at bounding box center [1268, 135] width 61 height 31
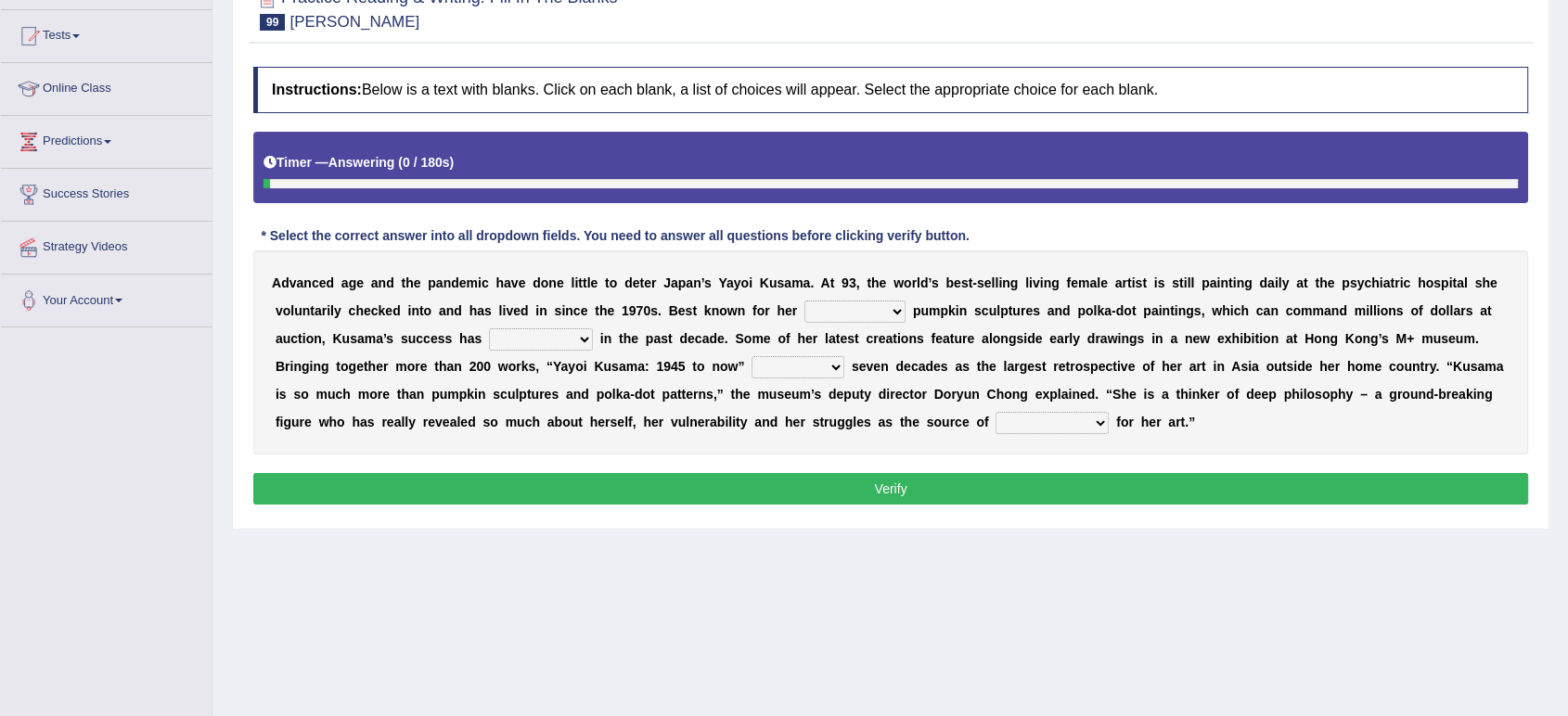
scroll to position [206, 0]
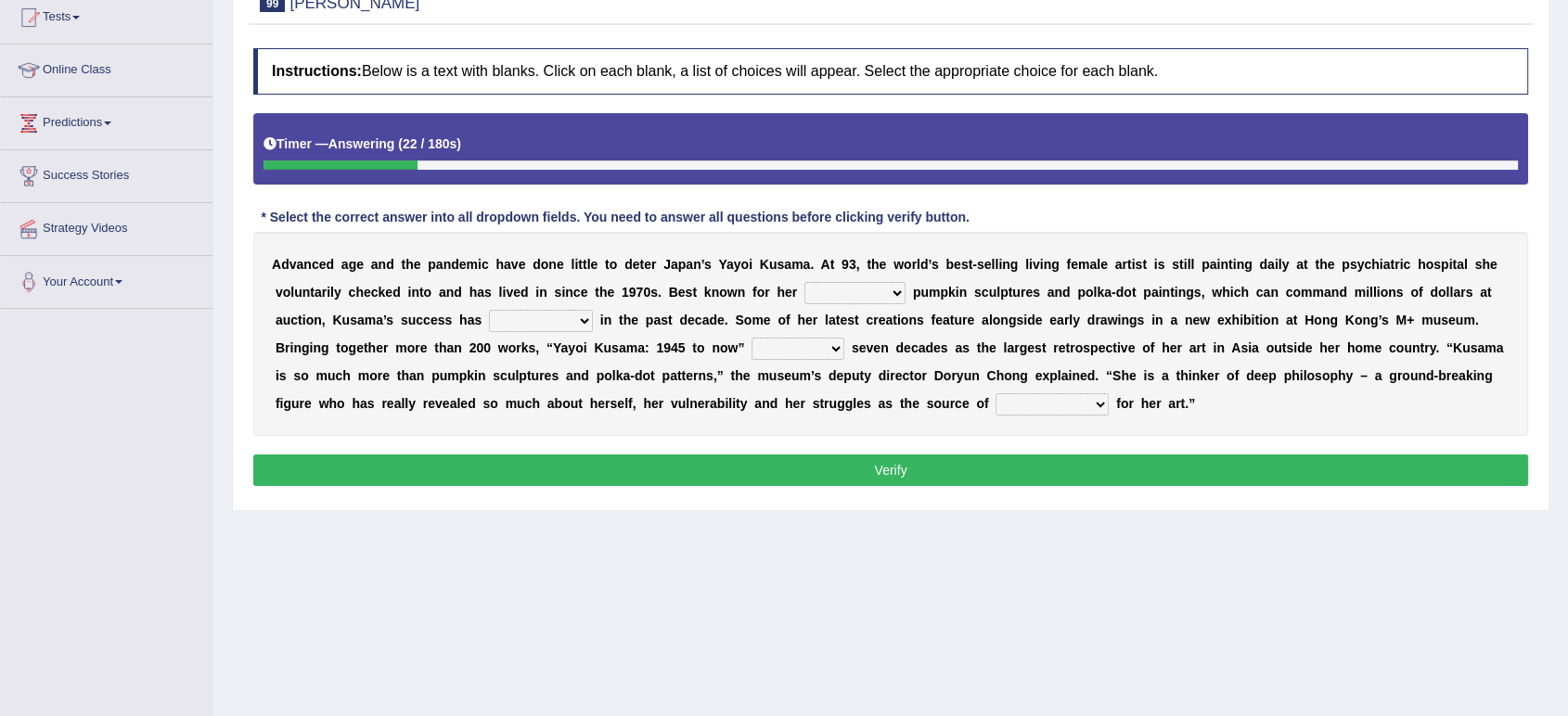
click at [890, 296] on select "signed signal synthesized signature" at bounding box center [855, 292] width 101 height 22
select select "signature"
click at [805, 282] on select "signed signal synthesized signature" at bounding box center [855, 292] width 101 height 22
click at [575, 319] on select "flourished skyrocketed discouraged occupied" at bounding box center [540, 321] width 104 height 22
select select "skyrocketed"
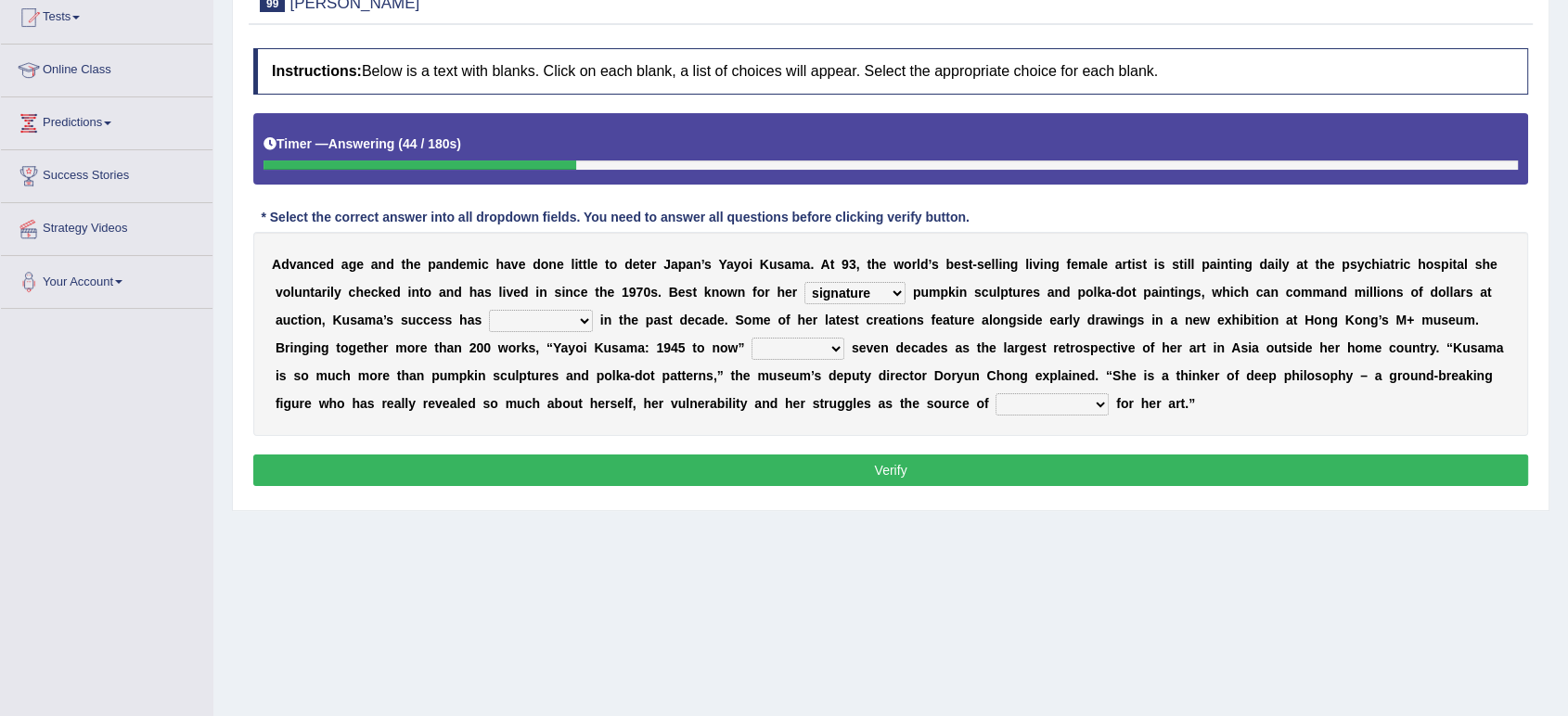
click at [489, 310] on select "flourished skyrocketed discouraged occupied" at bounding box center [540, 321] width 104 height 22
click at [820, 348] on select "extends spans vulgarizes strains" at bounding box center [797, 348] width 92 height 22
select select "spans"
click at [751, 337] on select "extends spans vulgarizes strains" at bounding box center [797, 348] width 92 height 22
click at [1092, 402] on select "respiration Inspiration transliteration concentration" at bounding box center [1052, 404] width 113 height 22
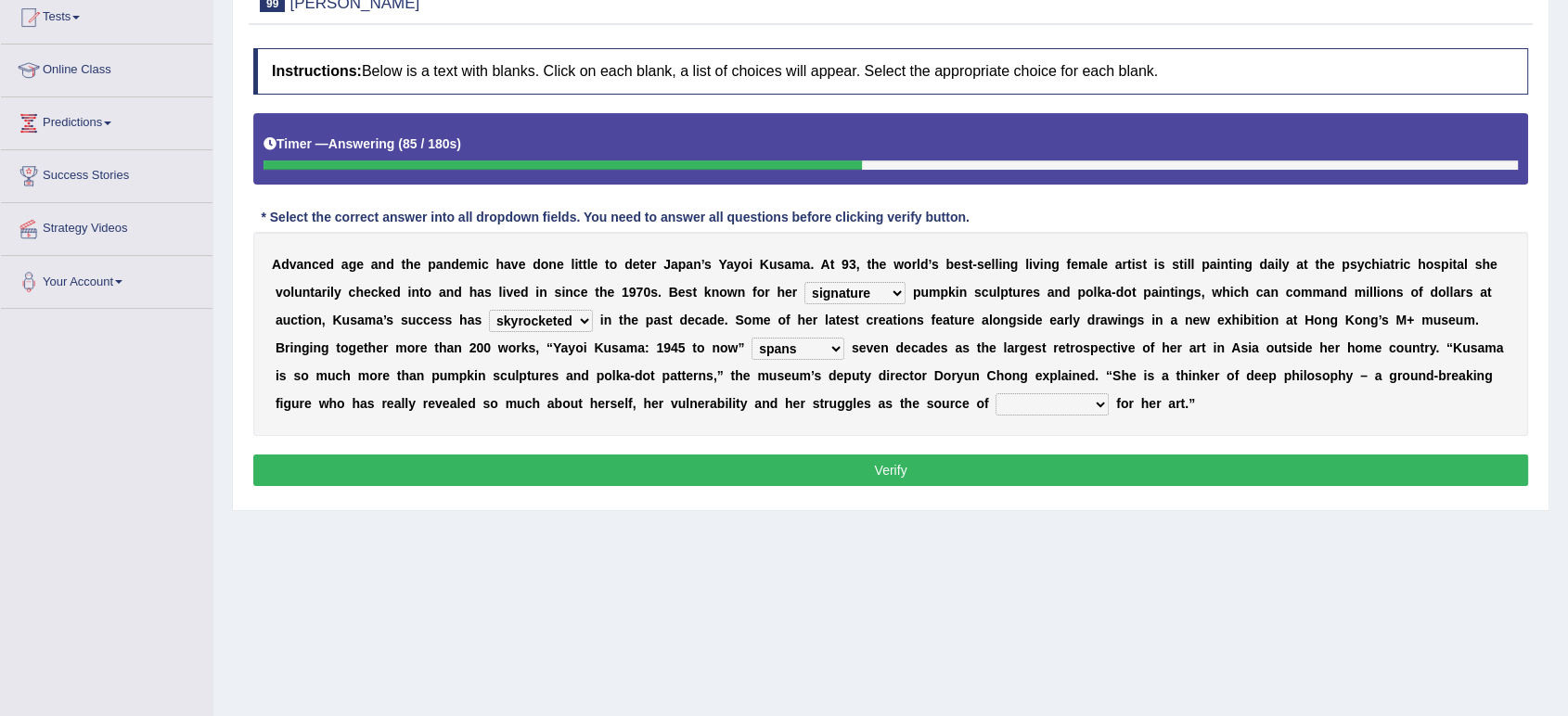
select select "Inspiration"
click at [995, 393] on select "respiration Inspiration transliteration concentration" at bounding box center [1052, 404] width 113 height 22
click at [958, 485] on button "Verify" at bounding box center [891, 470] width 1275 height 31
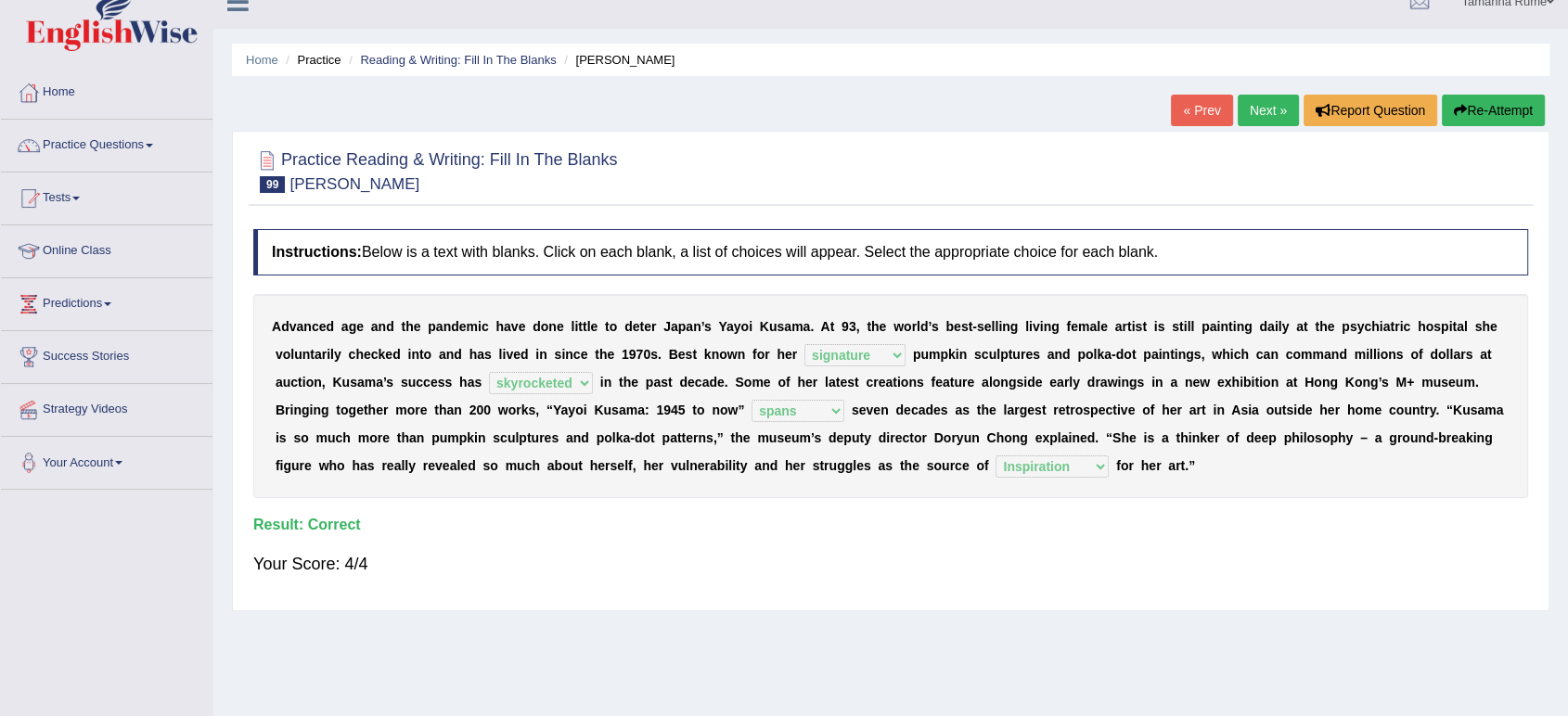
scroll to position [0, 0]
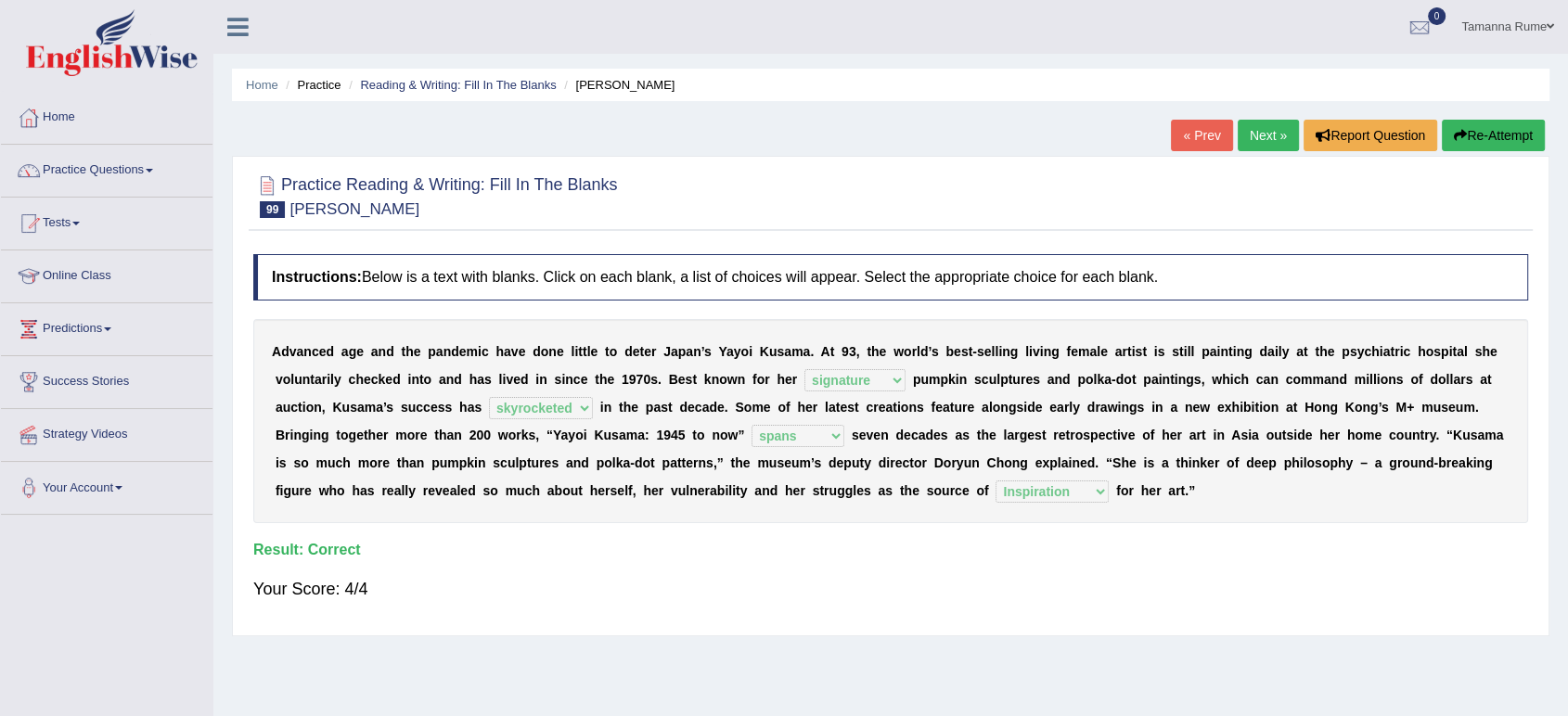
click at [1268, 136] on link "Next »" at bounding box center [1268, 135] width 61 height 31
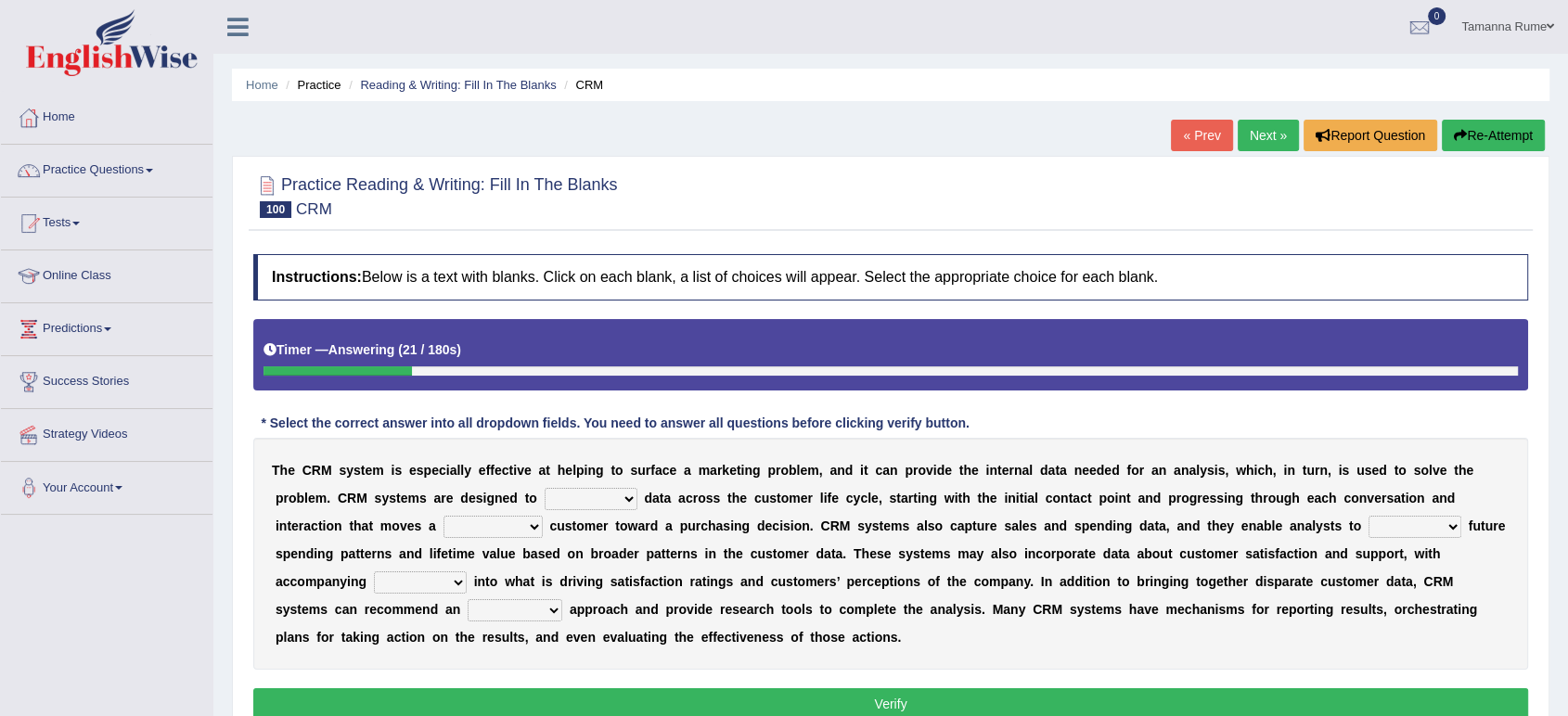
click at [633, 499] on select "venture capture feature rapture" at bounding box center [590, 498] width 92 height 22
select select "capture"
click at [544, 488] on select "venture capture feature rapture" at bounding box center [590, 498] width 92 height 22
click at [524, 522] on select "prospective respective convective reflective" at bounding box center [493, 527] width 99 height 22
select select "prospective"
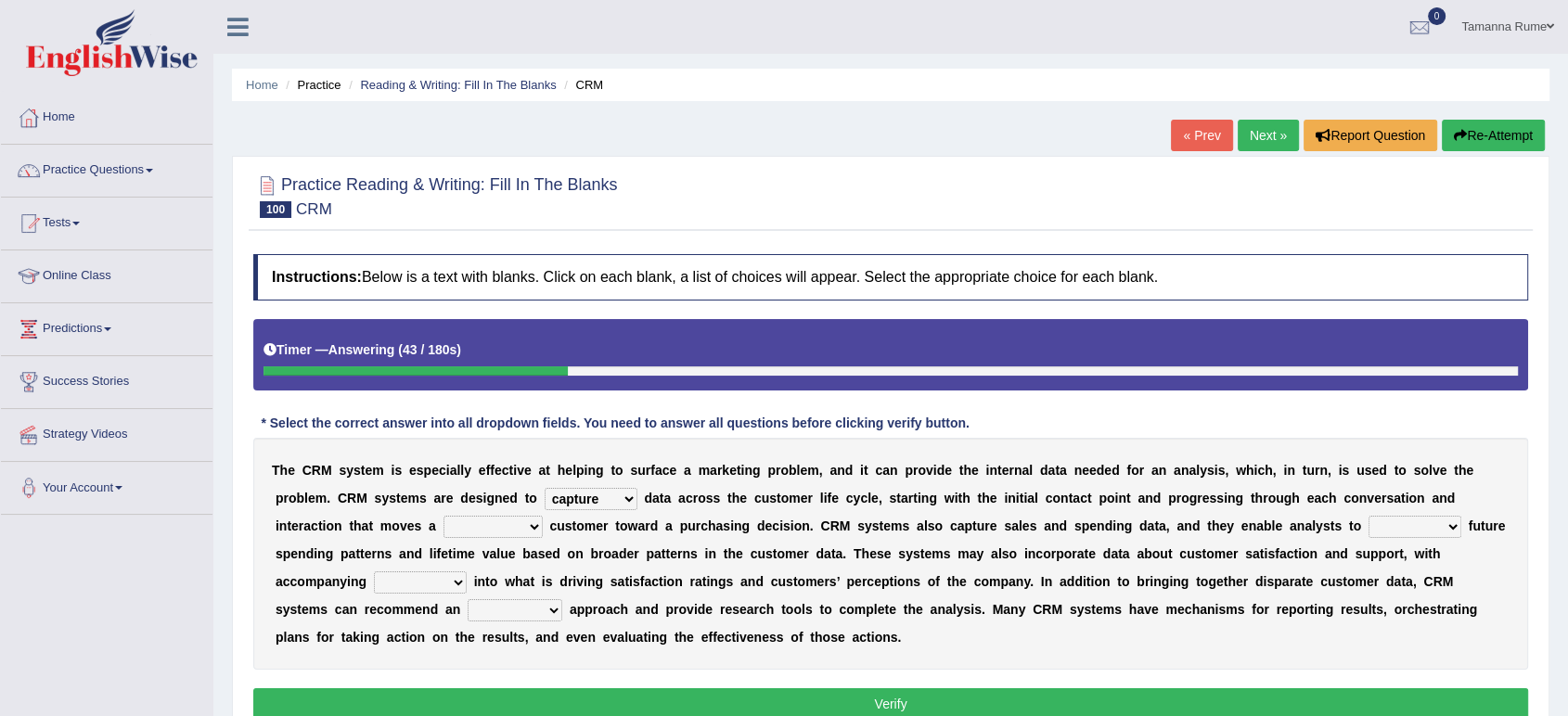
click at [443, 516] on select "prospective respective convective reflective" at bounding box center [493, 527] width 99 height 22
click at [1439, 521] on select "descend reject deject project" at bounding box center [1414, 527] width 92 height 22
select select "project"
click at [1369, 516] on select "descend reject deject project" at bounding box center [1414, 527] width 92 height 22
click at [448, 583] on select "insights plights aughts highlights" at bounding box center [420, 582] width 92 height 22
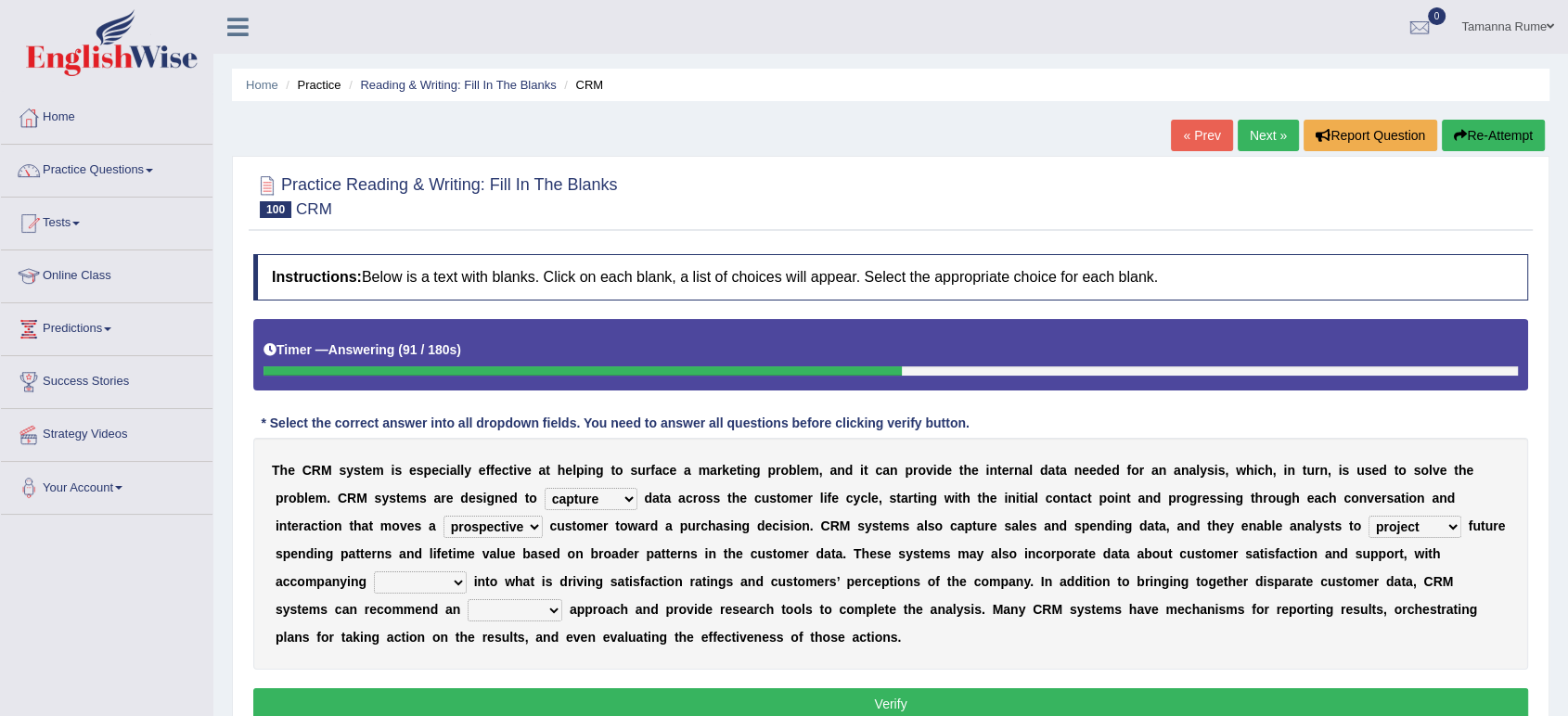
select select "insights"
click at [374, 571] on select "insights plights aughts highlights" at bounding box center [420, 582] width 92 height 22
click at [552, 614] on select "uncritical apolitical analytical impractical" at bounding box center [514, 610] width 94 height 22
select select "analytical"
click at [468, 599] on select "uncritical apolitical analytical impractical" at bounding box center [514, 610] width 94 height 22
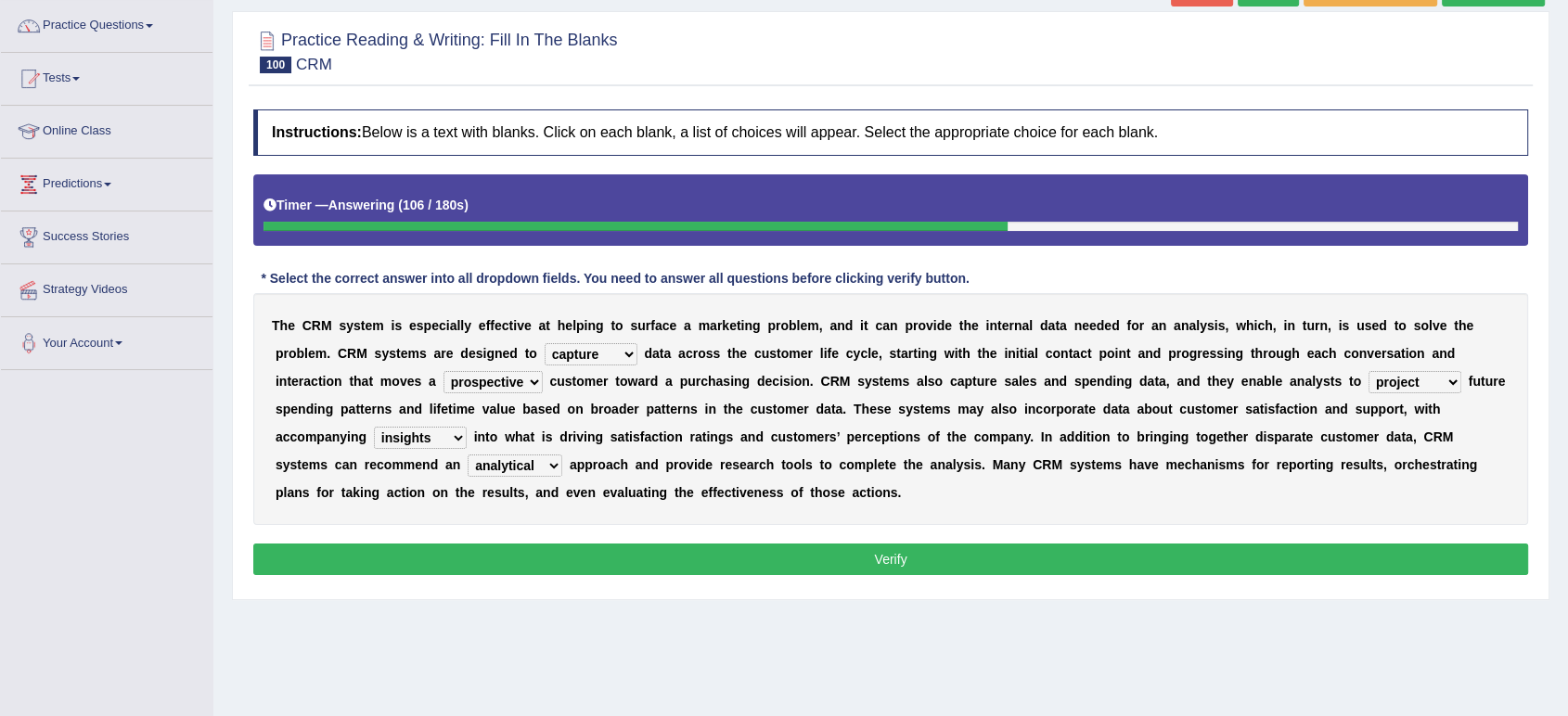
scroll to position [206, 0]
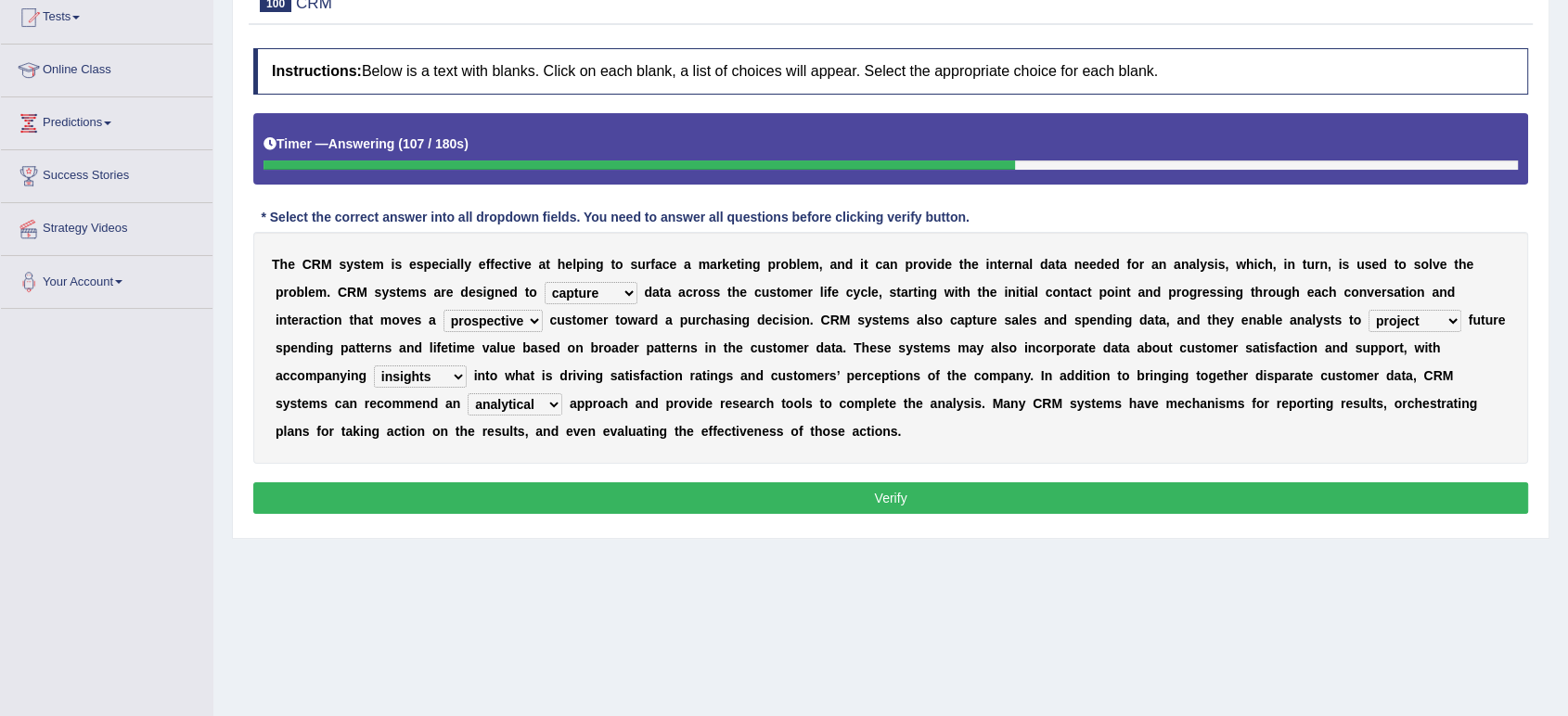
click at [570, 499] on button "Verify" at bounding box center [891, 497] width 1275 height 31
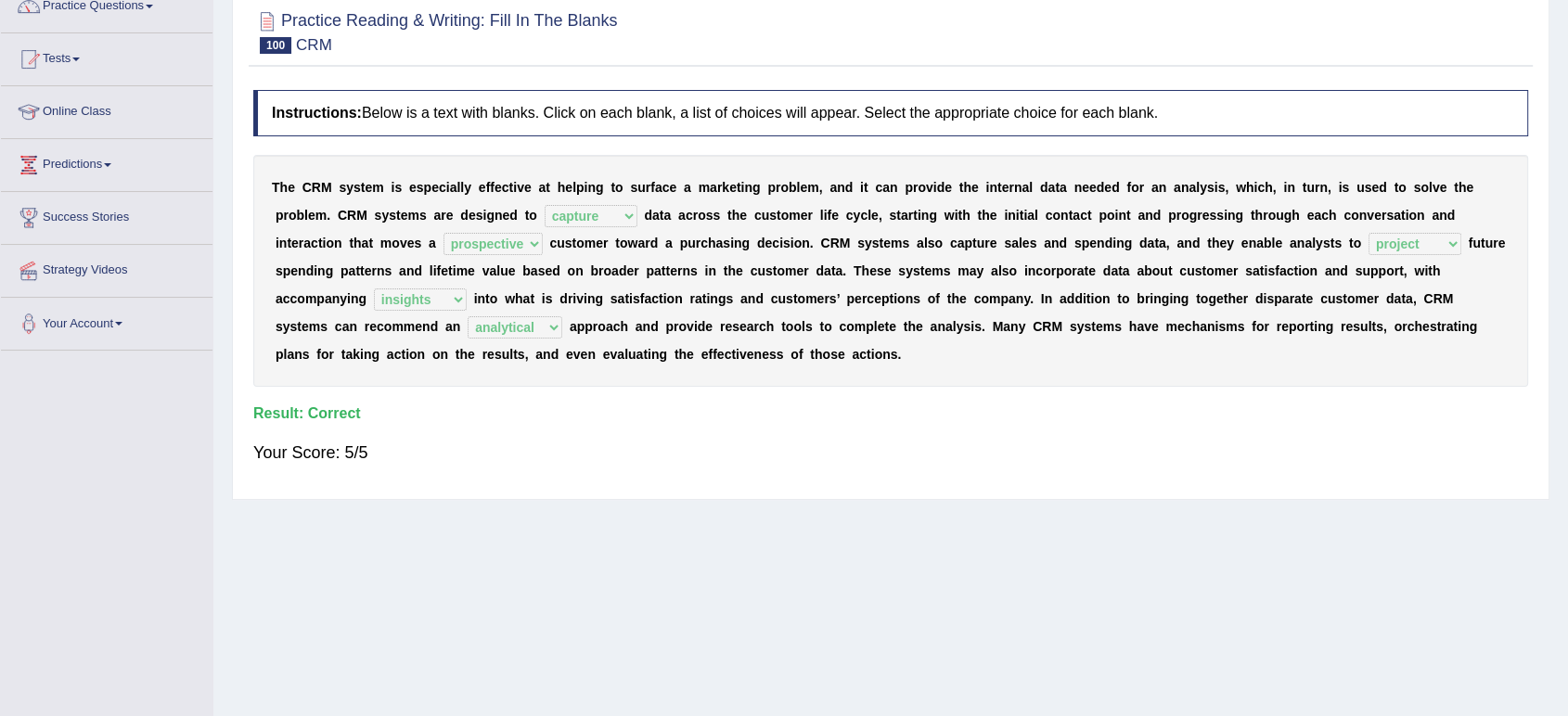
scroll to position [0, 0]
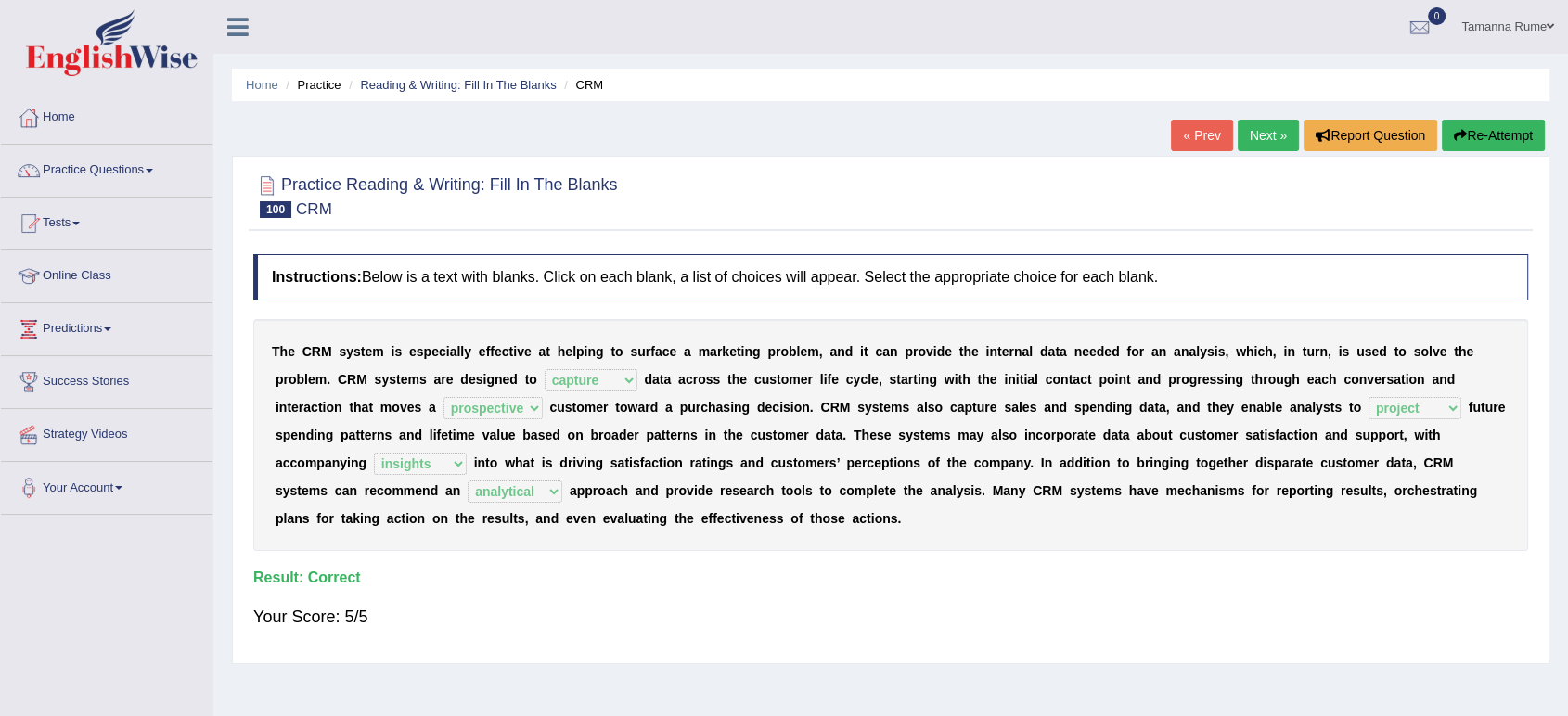
click at [1265, 123] on link "Next »" at bounding box center [1268, 135] width 61 height 31
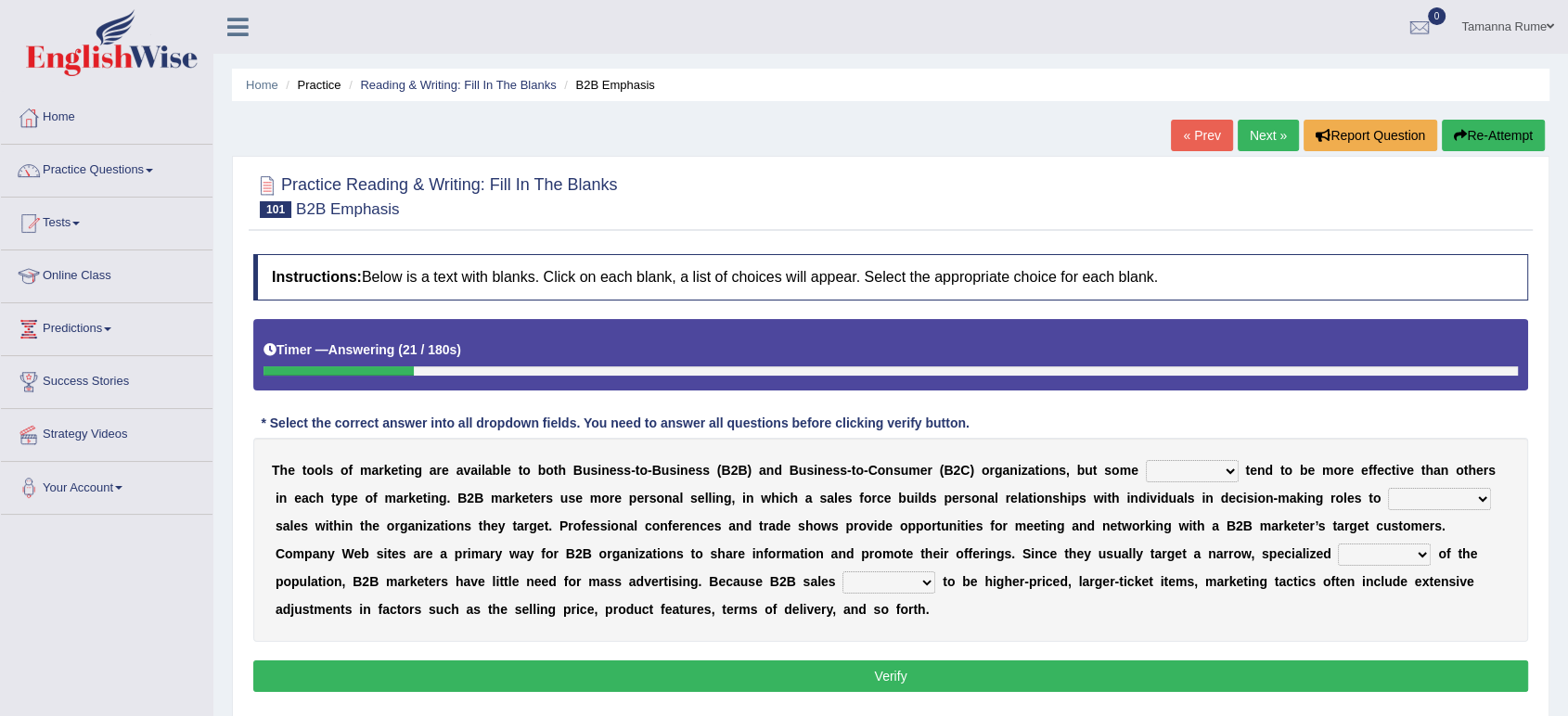
click at [1216, 466] on select "tactics tentacles optics ethnics" at bounding box center [1192, 470] width 92 height 22
select select "tactics"
click at [1146, 460] on select "tactics tentacles optics ethnics" at bounding box center [1192, 470] width 92 height 22
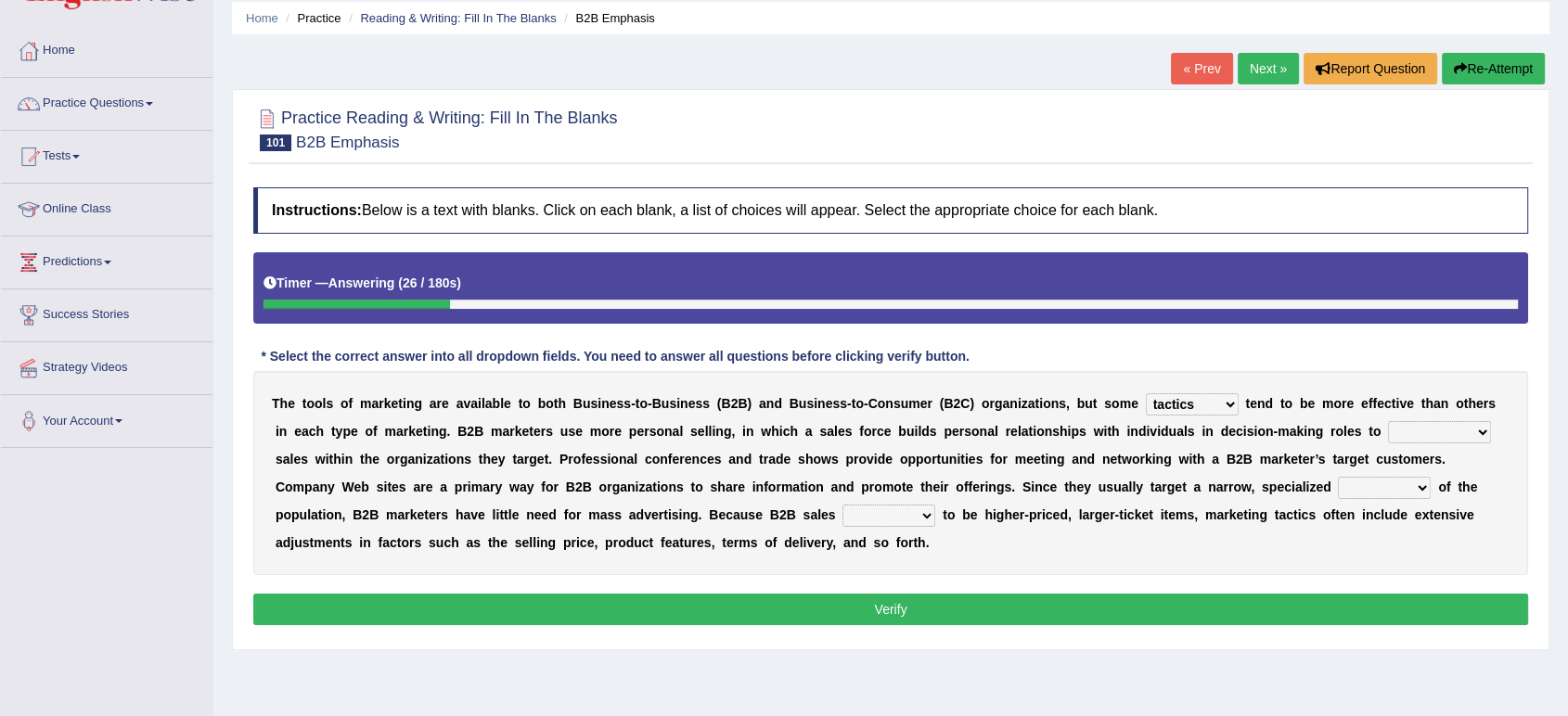
scroll to position [103, 0]
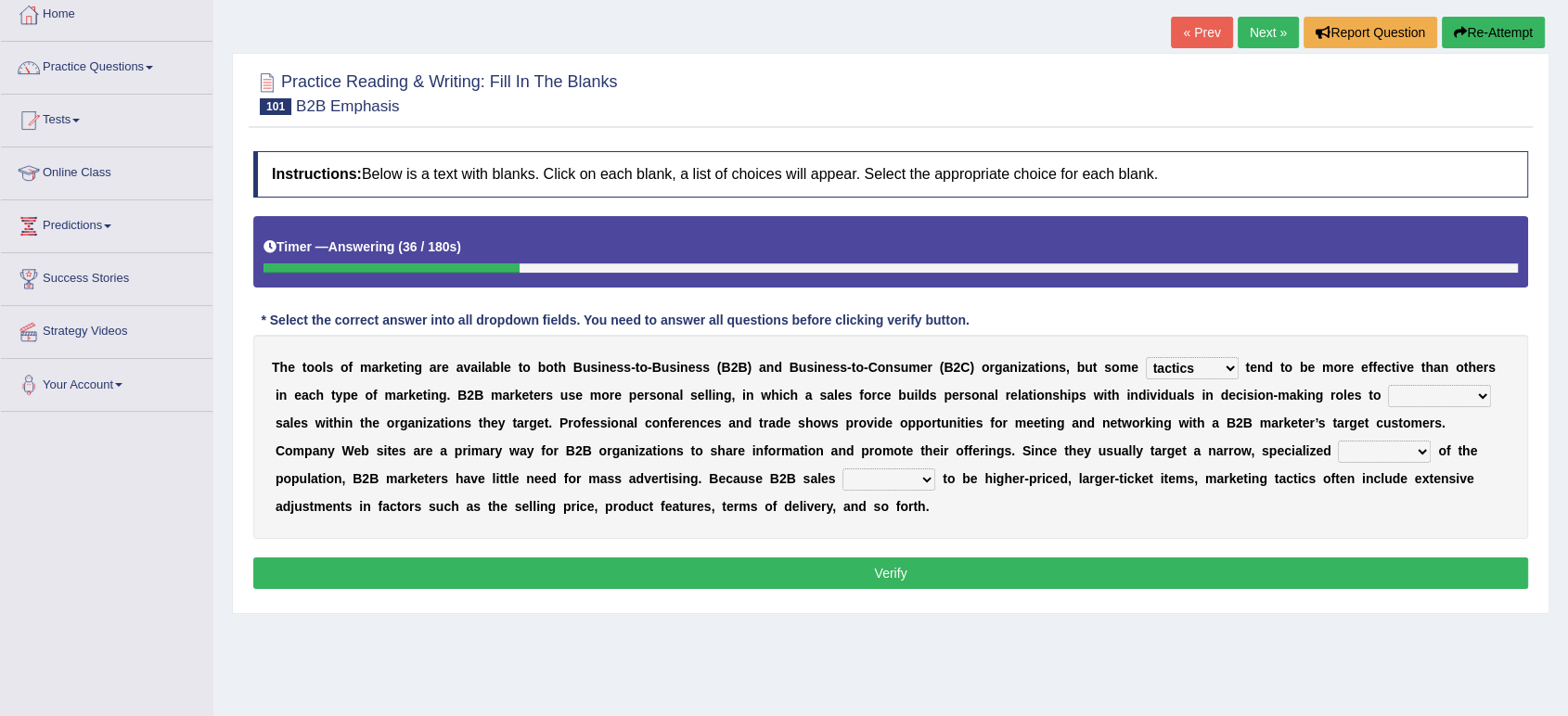
click at [1467, 396] on select "overstate disorientate commentate facilitate" at bounding box center [1440, 395] width 103 height 22
select select "facilitate"
click at [1388, 385] on select "overstate disorientate commentate facilitate" at bounding box center [1440, 395] width 103 height 22
click at [1414, 449] on select "shiver sliver driver receiver" at bounding box center [1384, 451] width 92 height 22
select select "receiver"
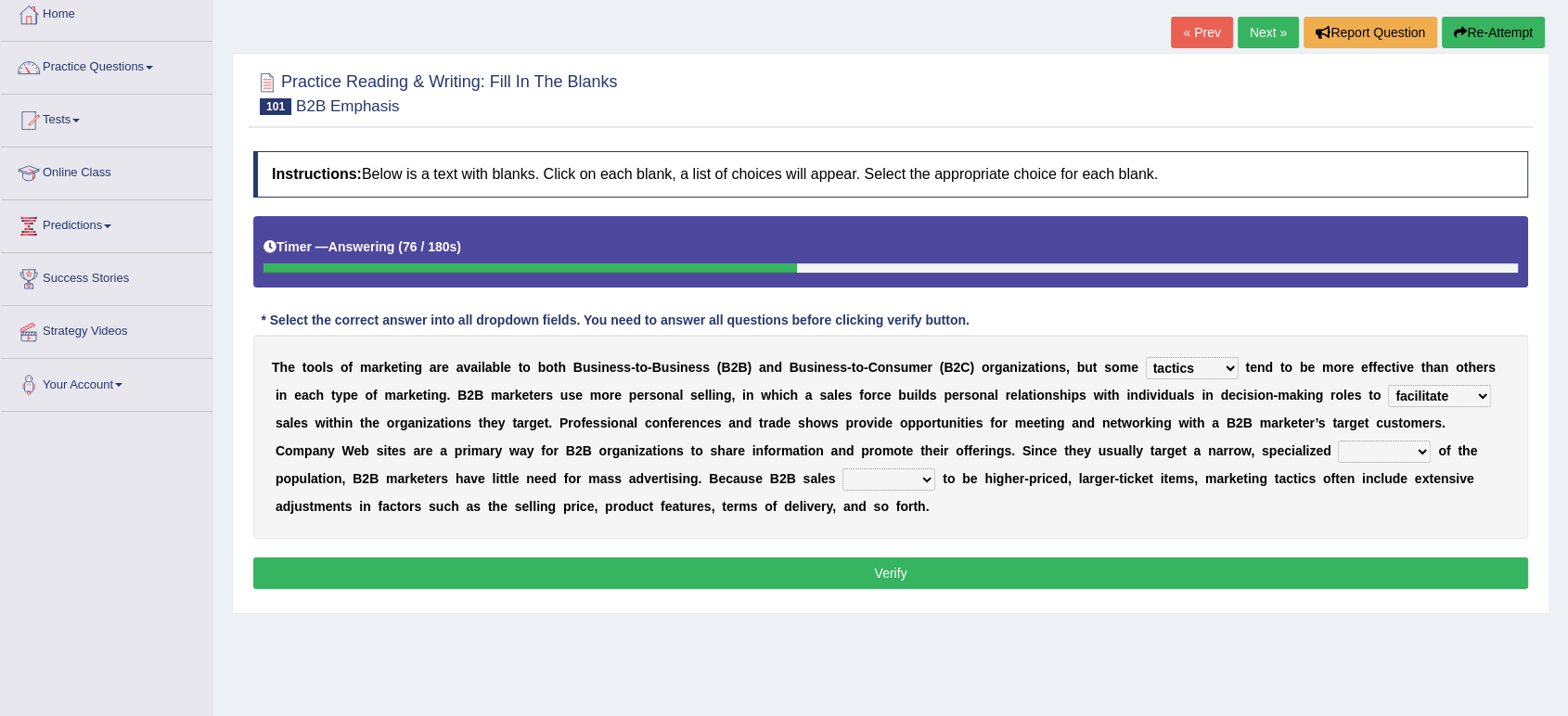
click at [1339, 440] on select "shiver sliver driver receiver" at bounding box center [1384, 451] width 92 height 22
click at [919, 476] on select "tend extend contend pretend" at bounding box center [889, 479] width 92 height 22
select select "tend"
click at [843, 468] on select "tend extend contend pretend" at bounding box center [889, 479] width 92 height 22
click at [723, 571] on button "Verify" at bounding box center [891, 573] width 1275 height 31
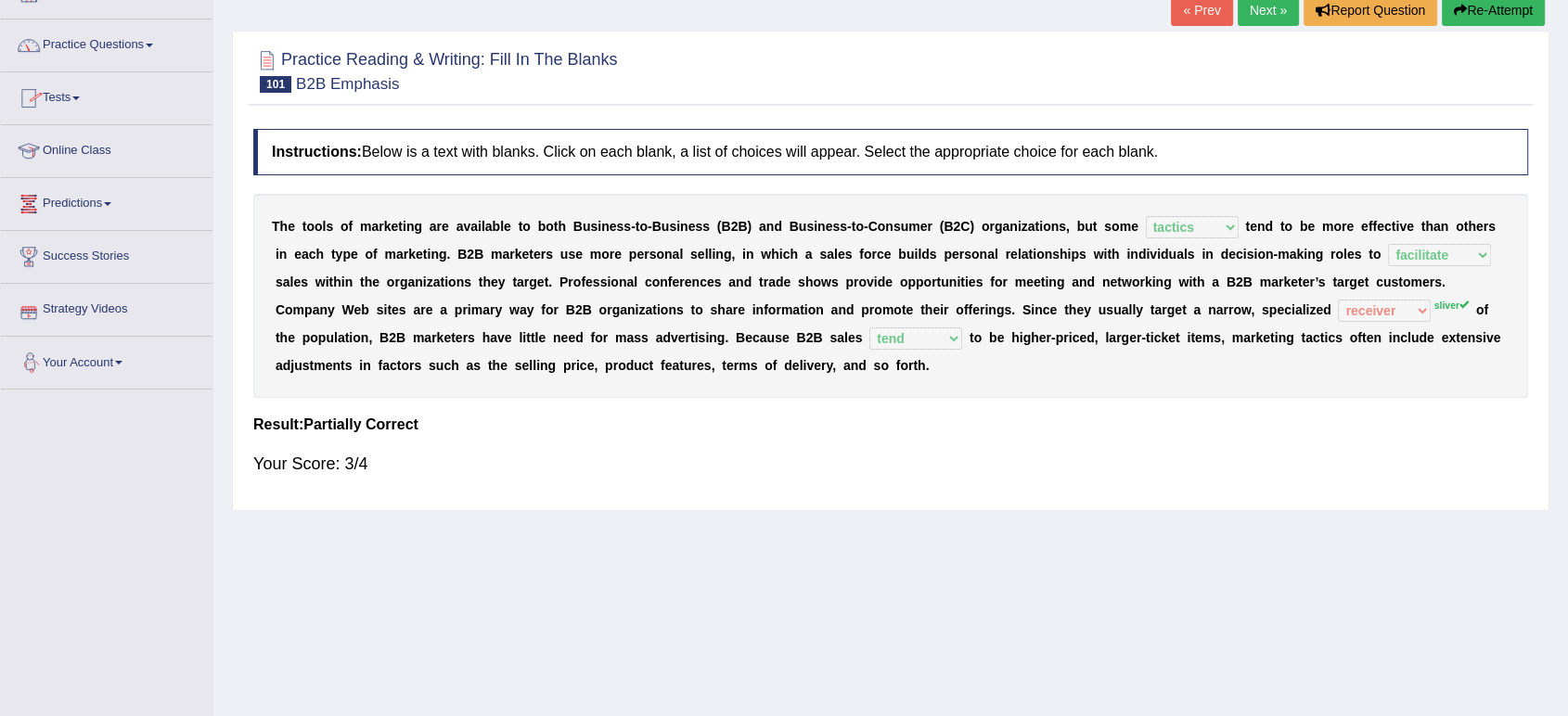
scroll to position [0, 0]
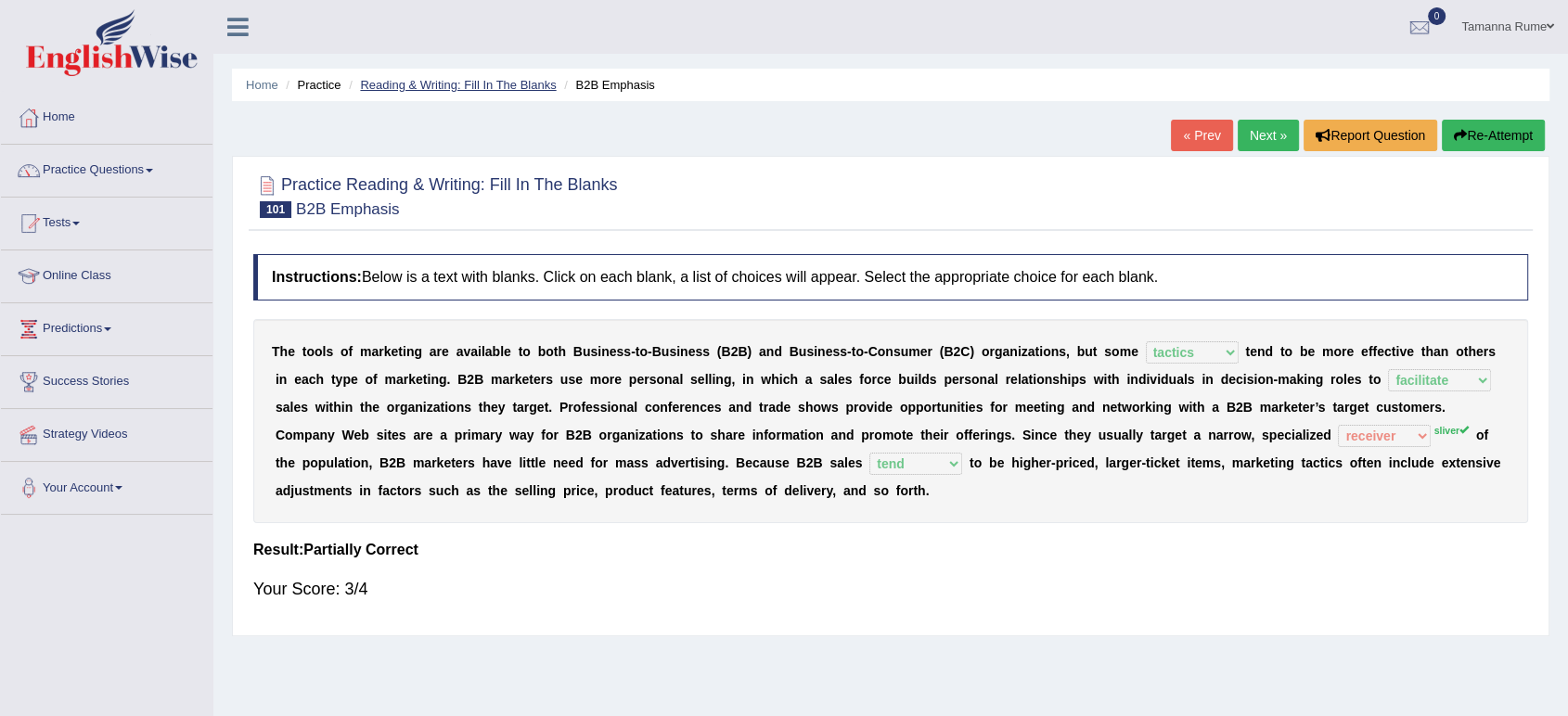
click at [460, 80] on link "Reading & Writing: Fill In The Blanks" at bounding box center [457, 85] width 195 height 14
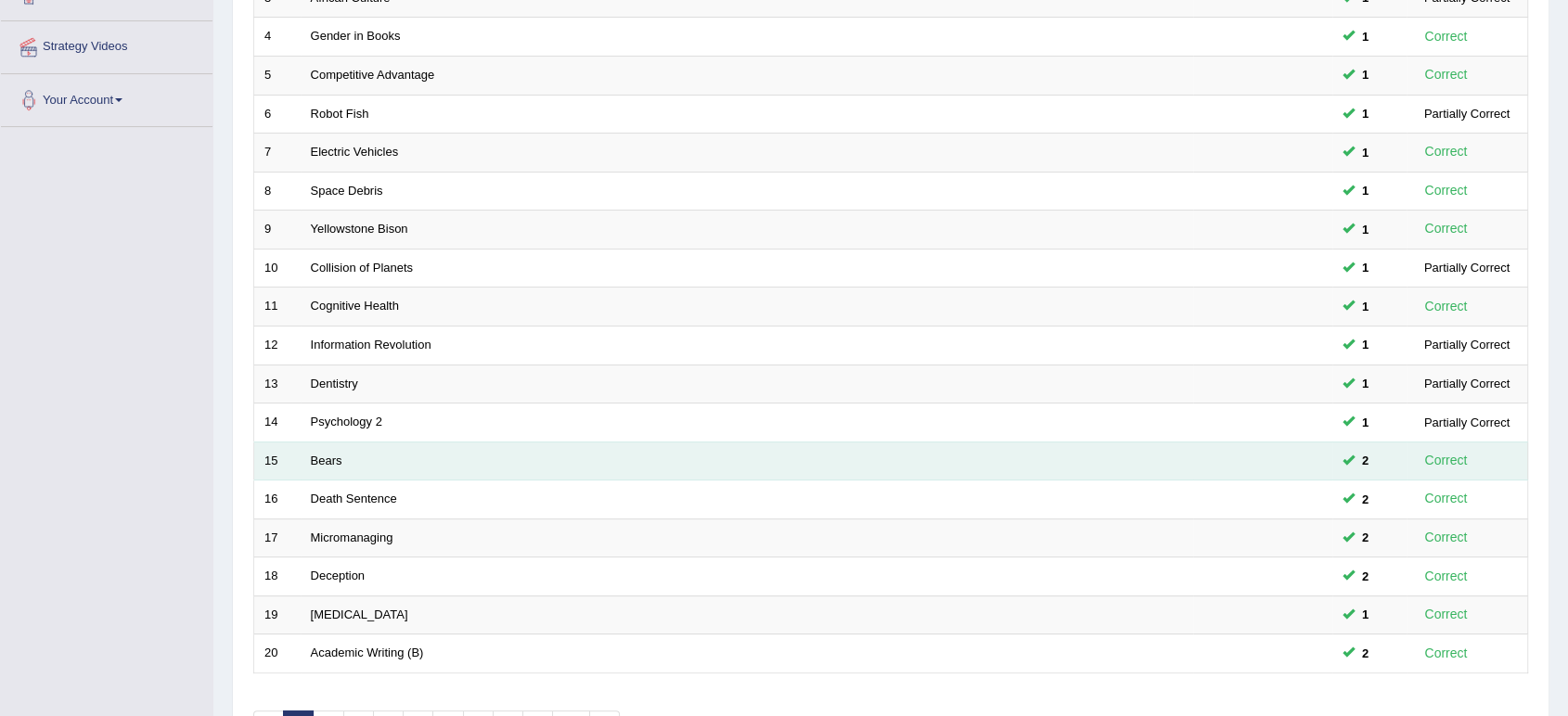
scroll to position [509, 0]
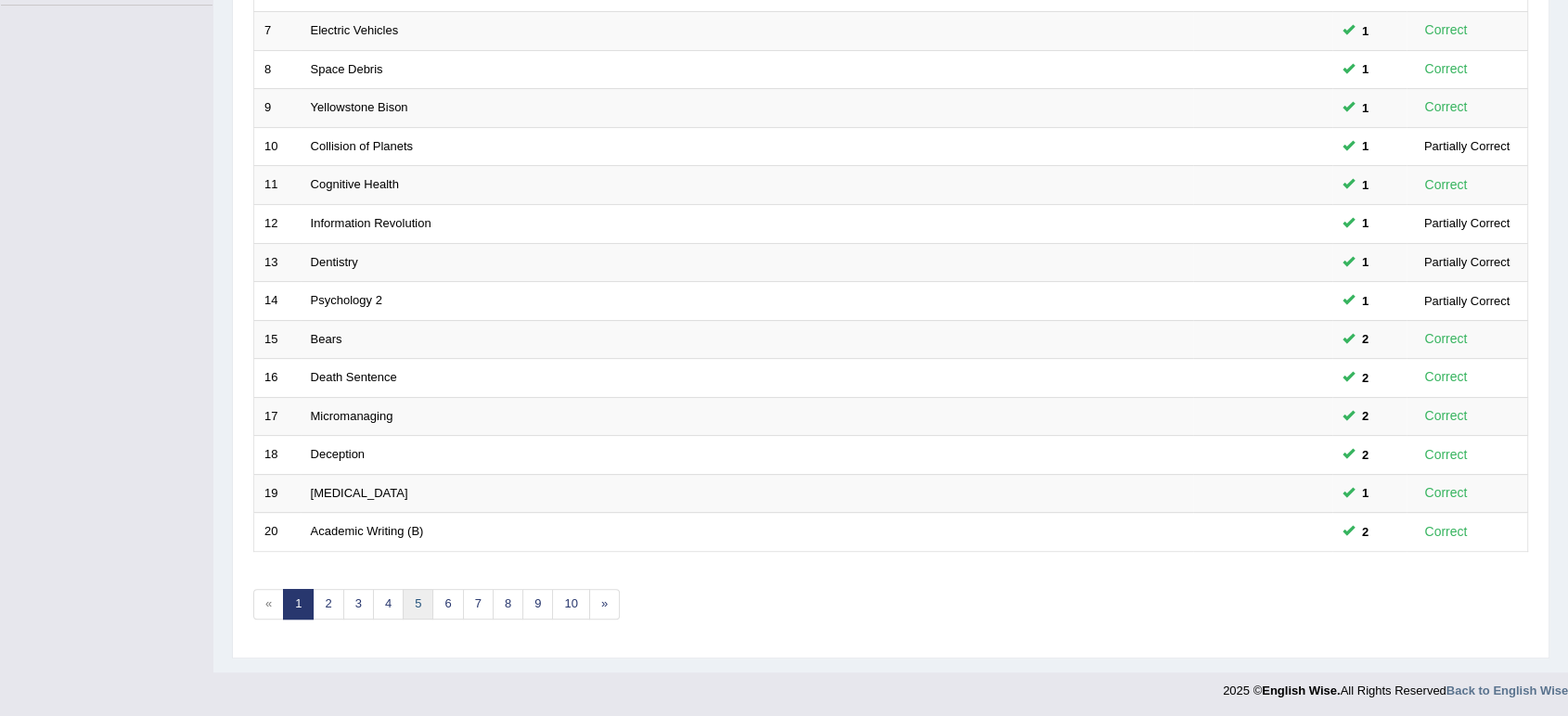
click at [411, 607] on link "5" at bounding box center [418, 604] width 31 height 31
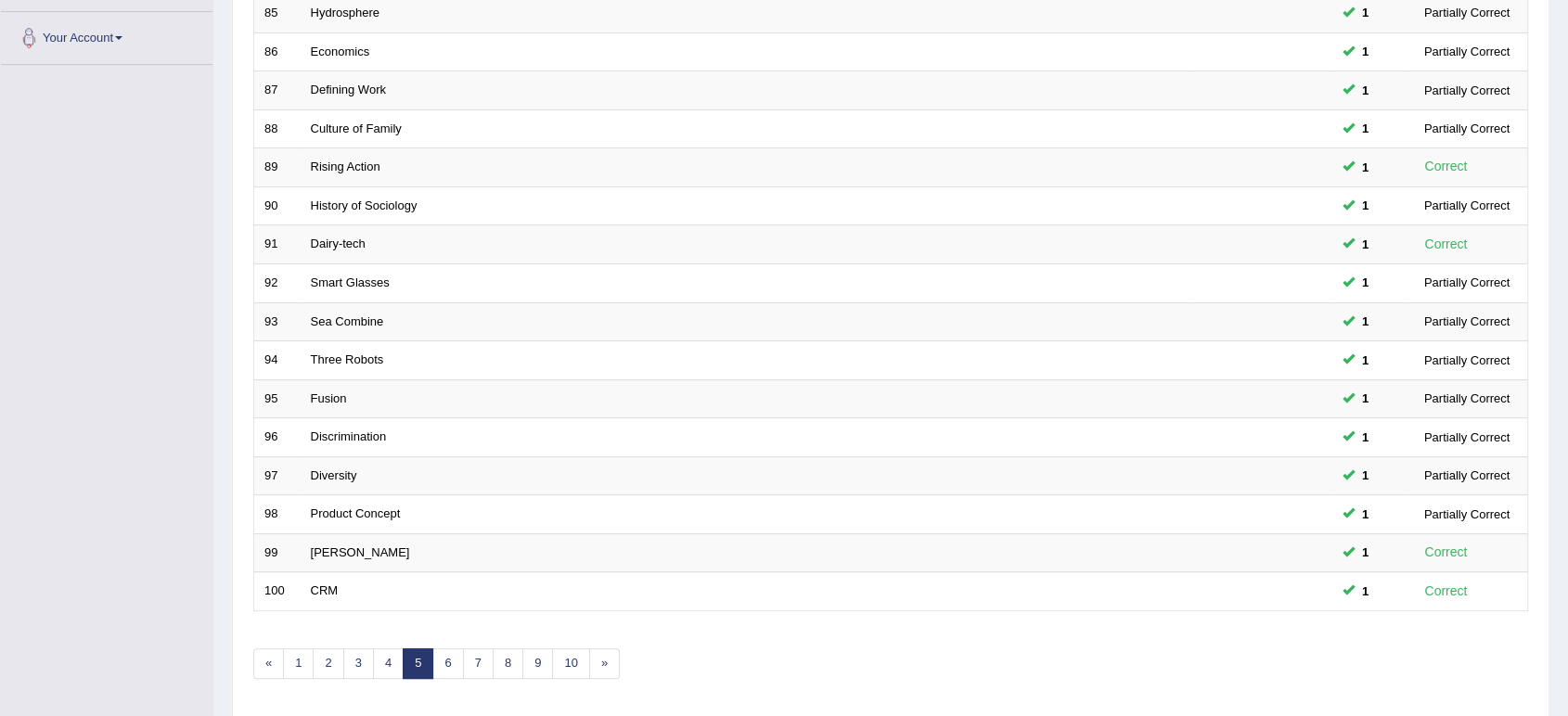
scroll to position [509, 0]
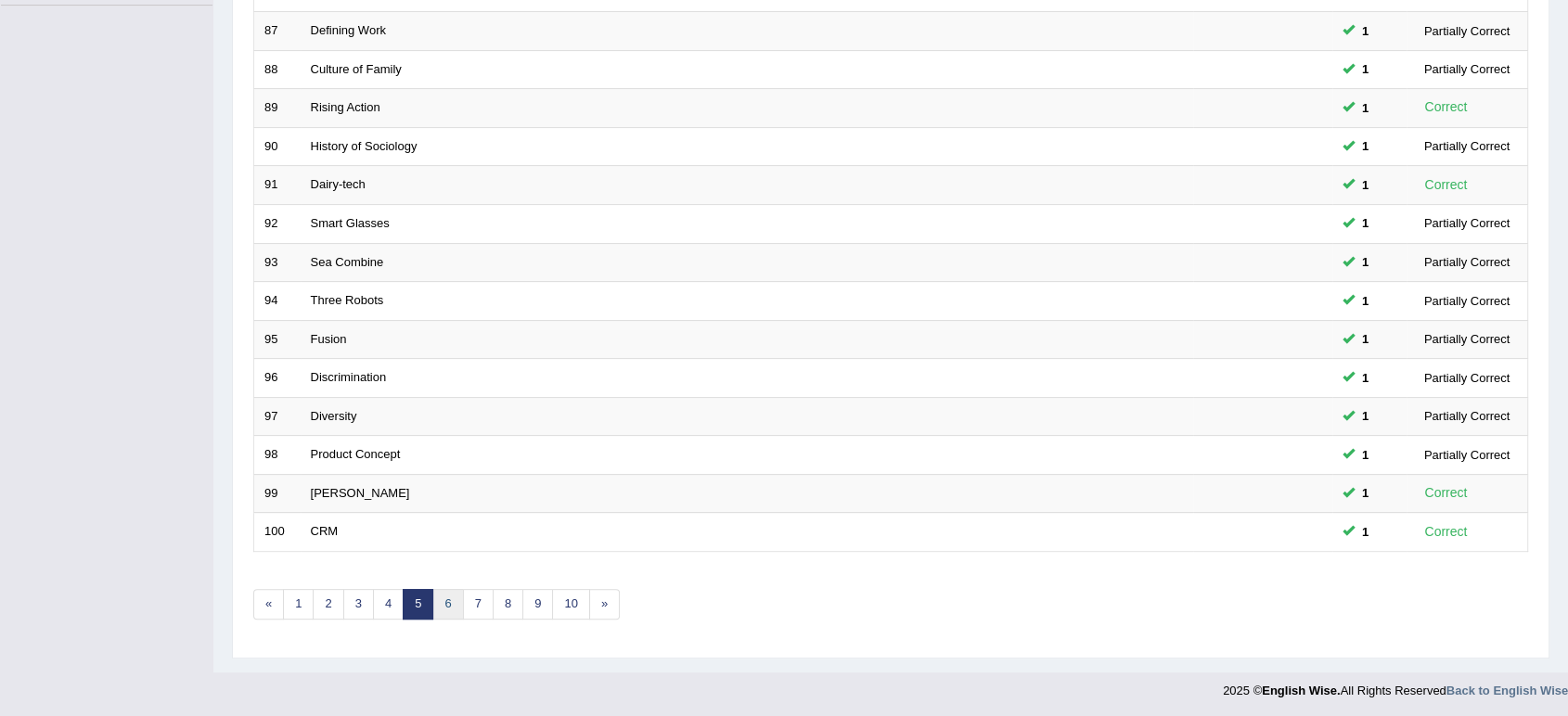
click at [443, 611] on link "6" at bounding box center [448, 604] width 31 height 31
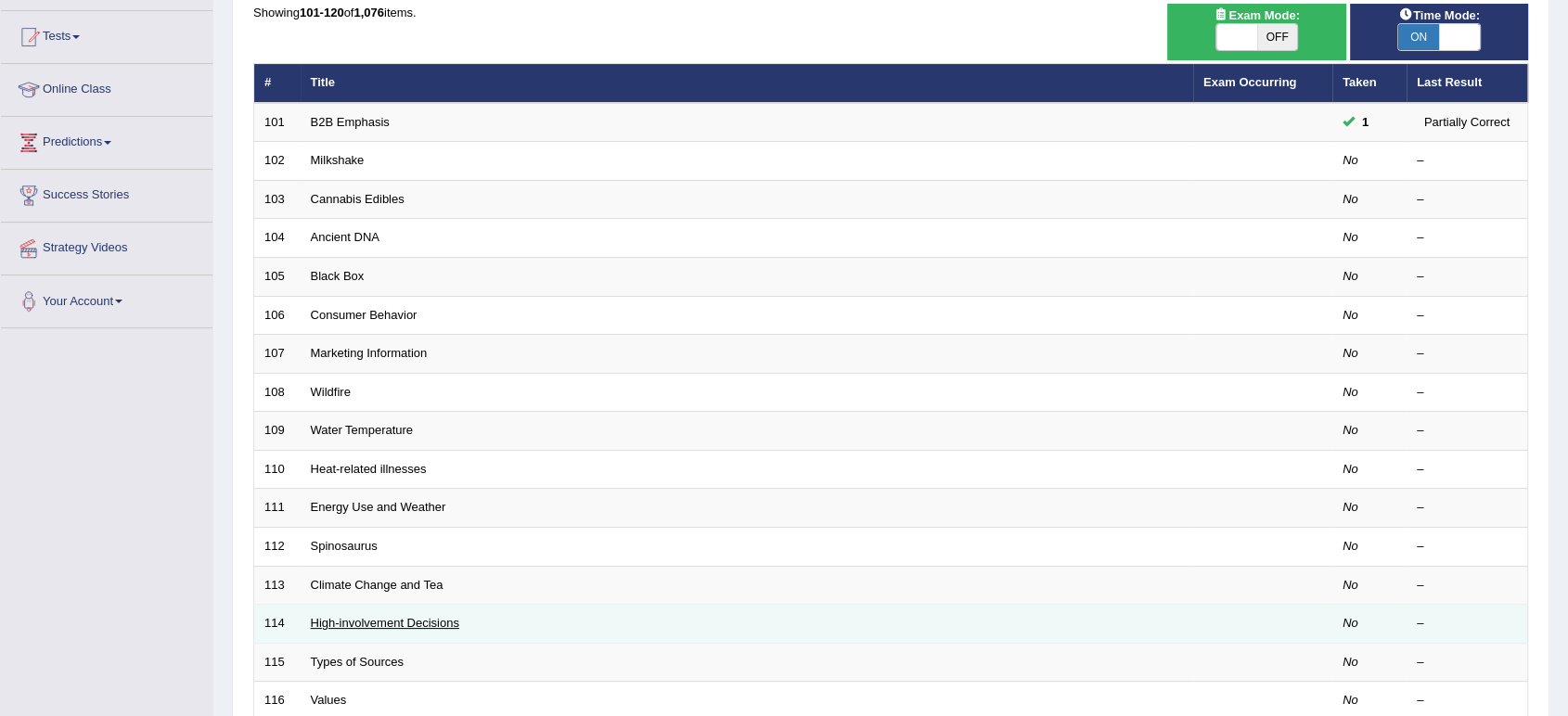
scroll to position [309, 0]
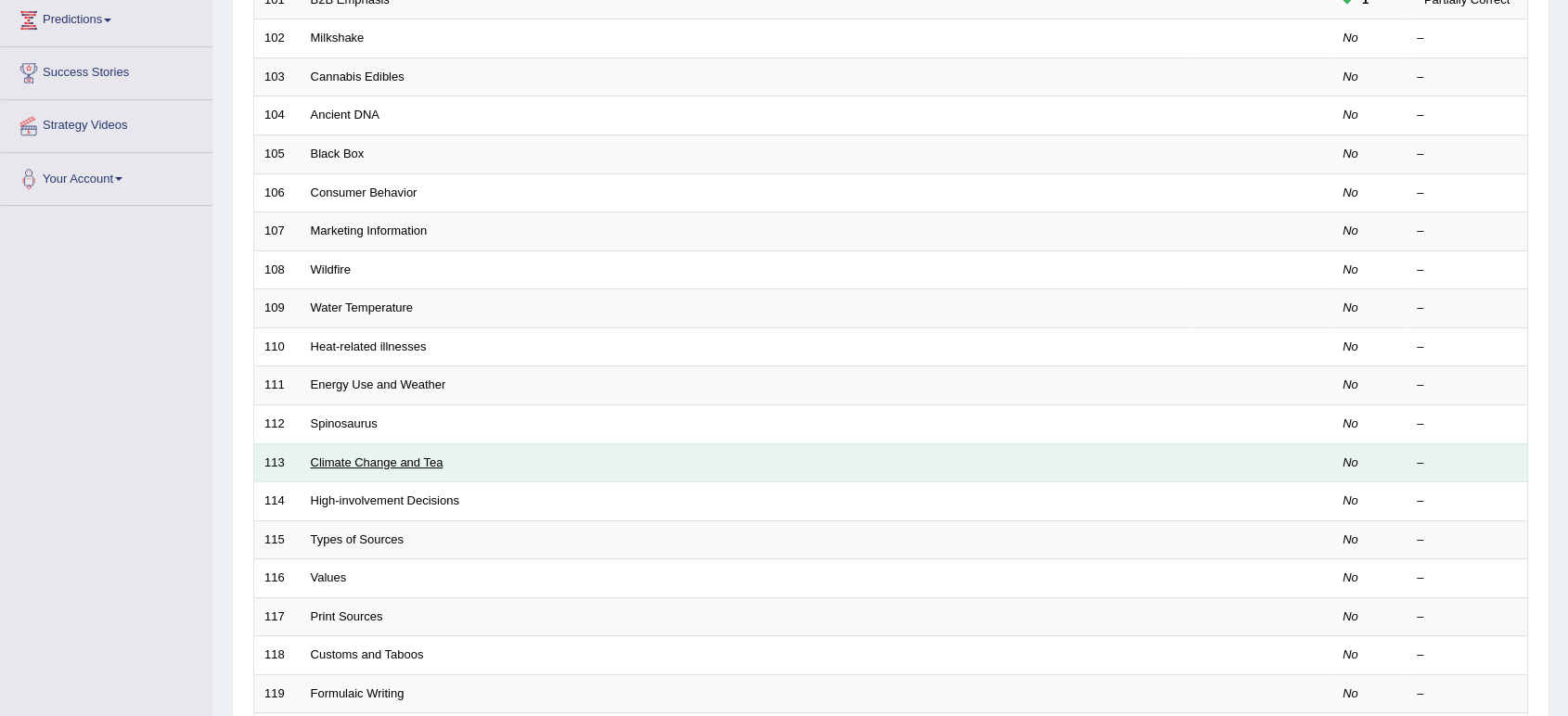
click at [379, 460] on link "Climate Change and Tea" at bounding box center [377, 462] width 133 height 14
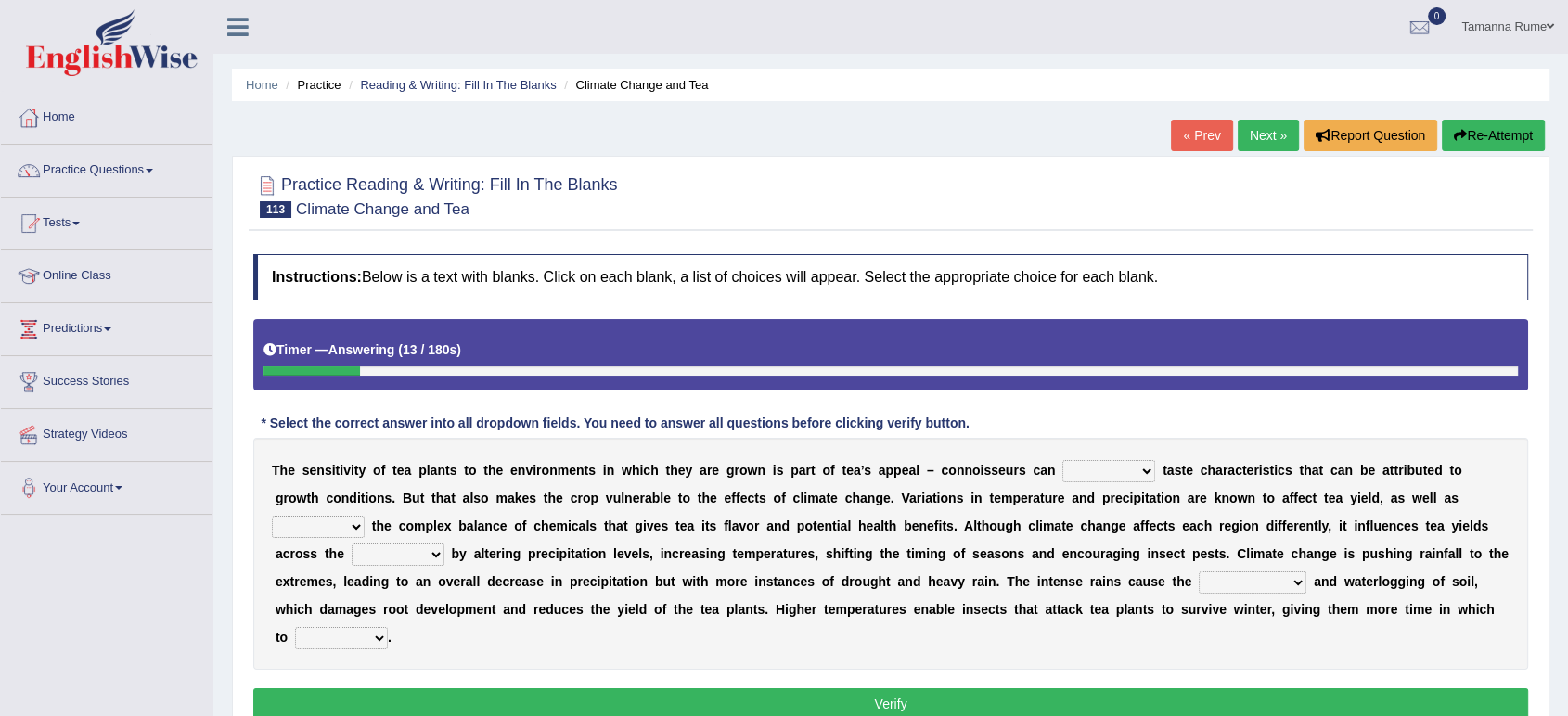
click at [1132, 472] on select "concern disregard disarrange discern" at bounding box center [1108, 470] width 92 height 22
select select "discern"
click at [1063, 460] on select "concern disregard disarrange discern" at bounding box center [1108, 470] width 92 height 22
click at [348, 525] on select "poster altar alter deter" at bounding box center [318, 527] width 92 height 22
select select "alter"
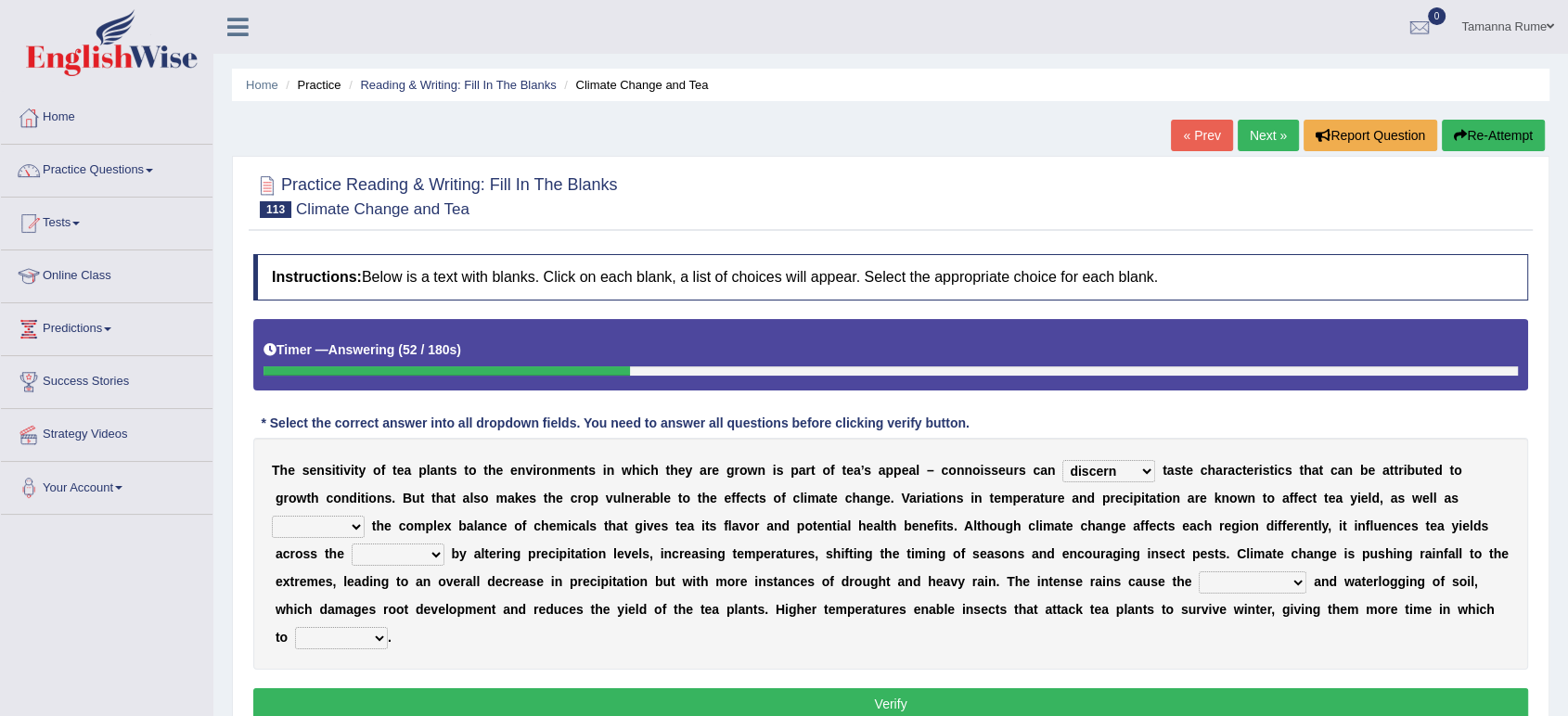
click at [272, 516] on select "poster altar alter deter" at bounding box center [318, 527] width 92 height 22
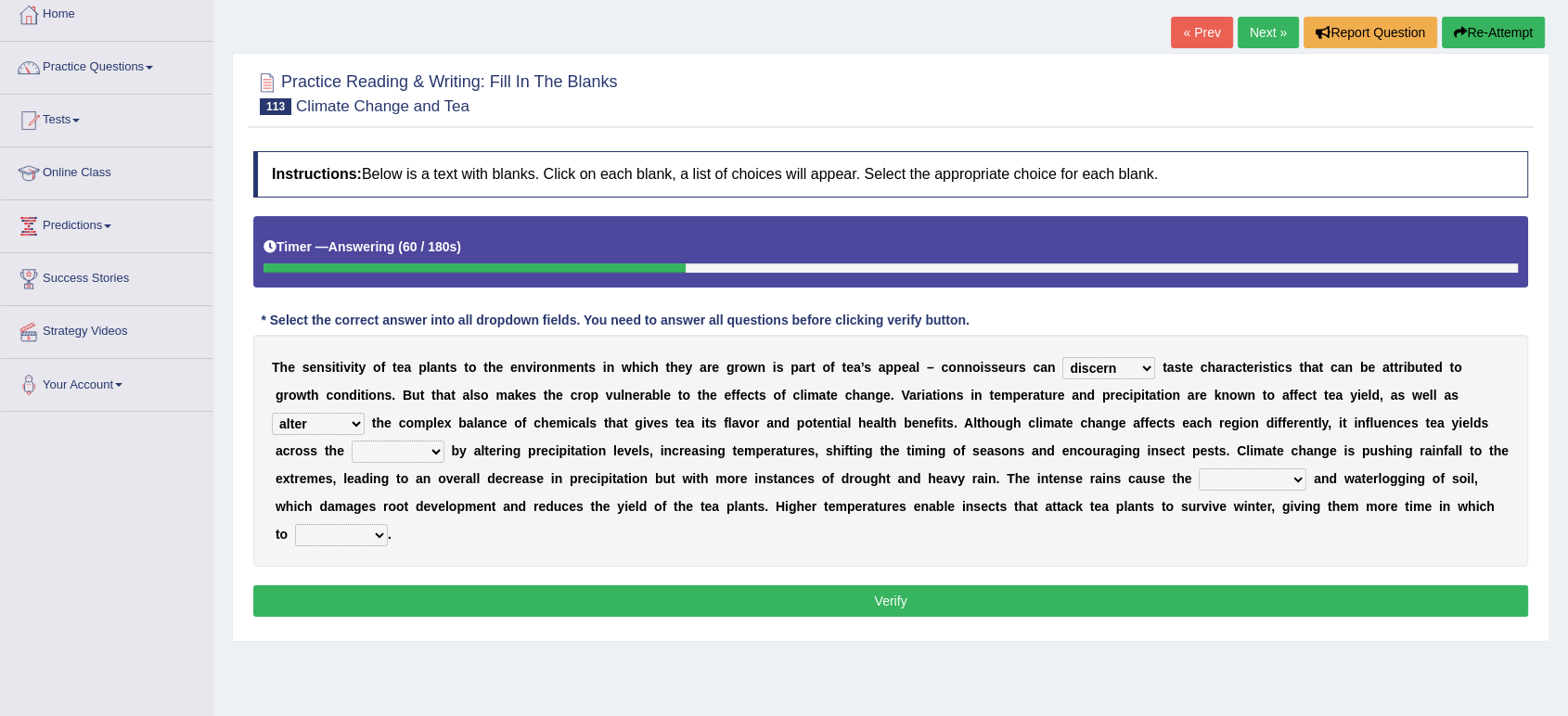
click at [427, 453] on select "river street board border" at bounding box center [398, 451] width 92 height 22
select select "border"
click at [352, 440] on select "river street board border" at bounding box center [398, 451] width 92 height 22
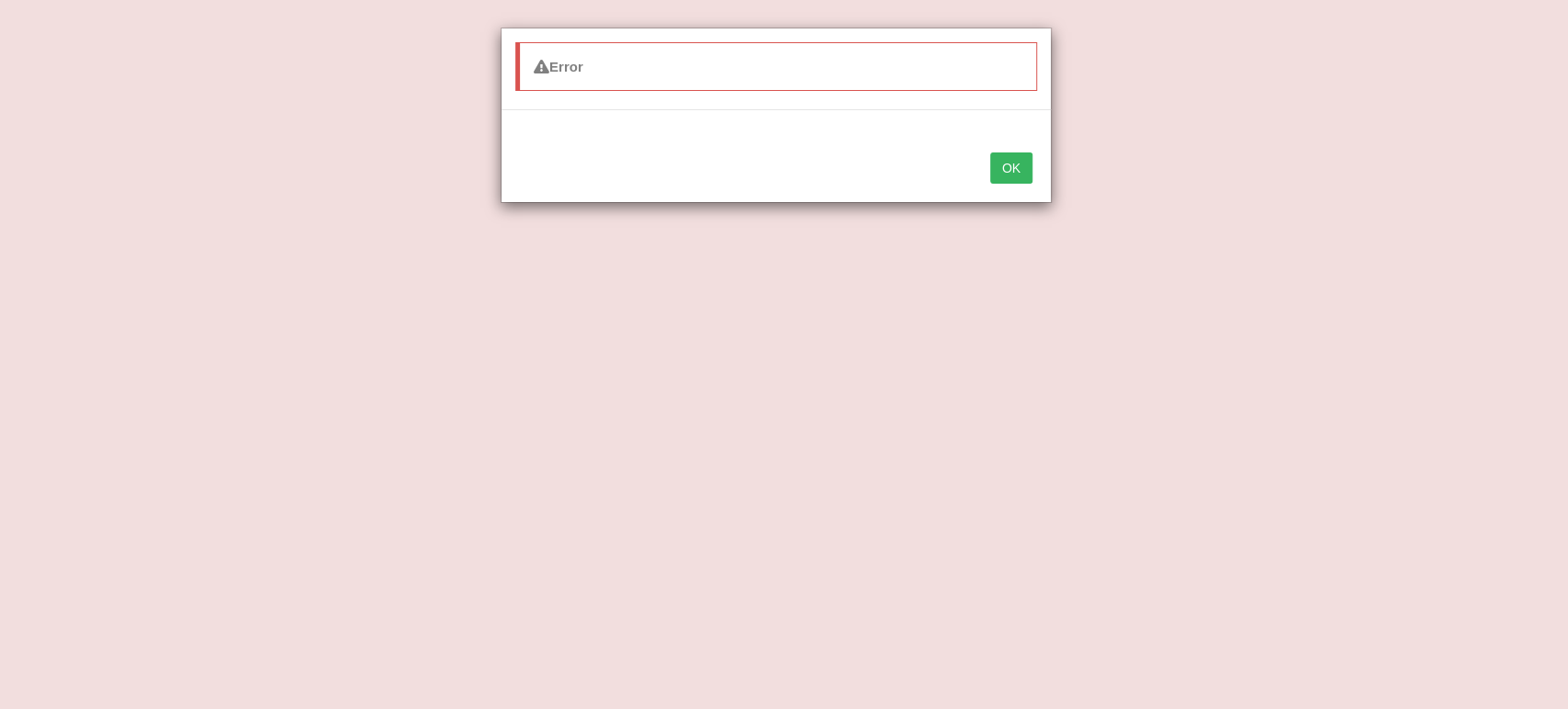
click at [999, 168] on button "OK" at bounding box center [1011, 167] width 42 height 31
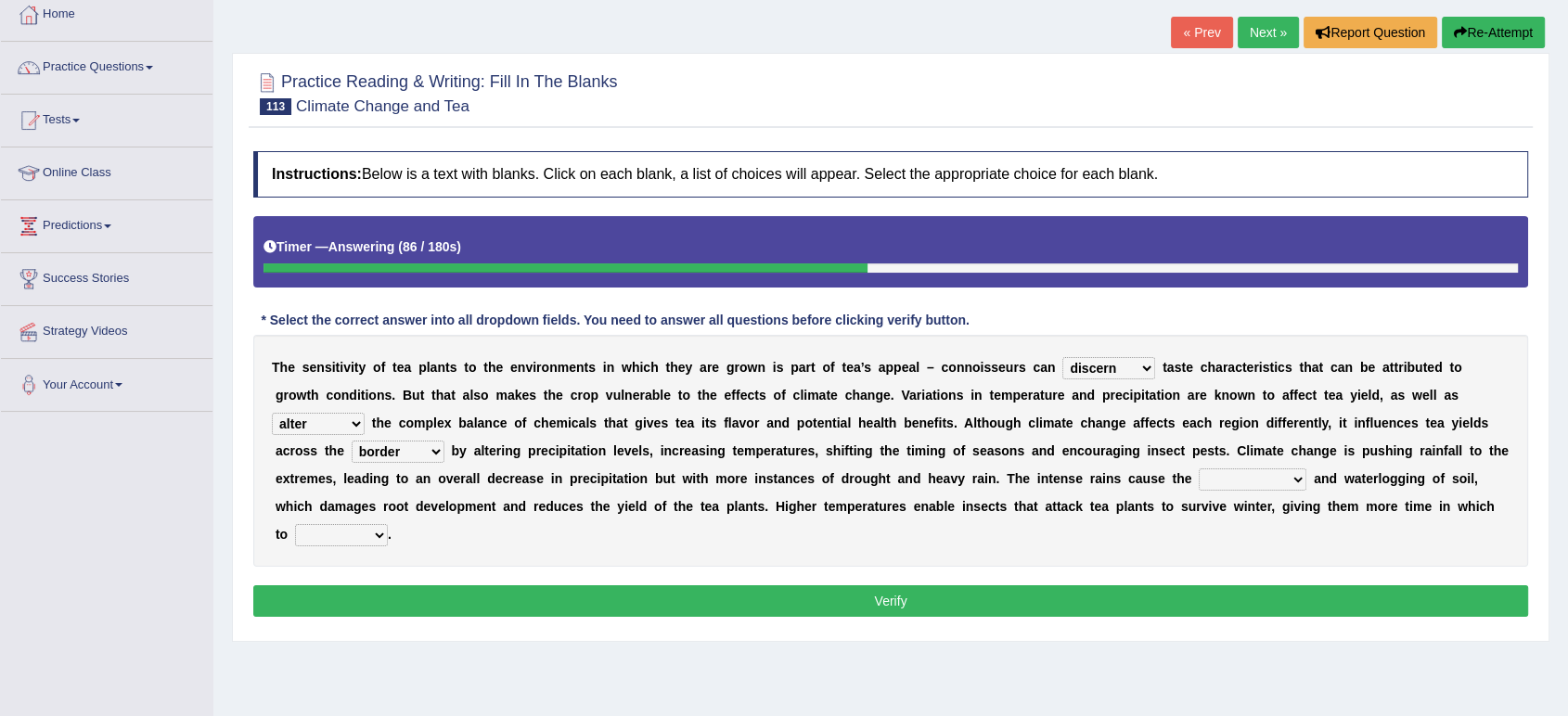
click at [1288, 480] on select "compression diffusion erosion conversion" at bounding box center [1252, 479] width 108 height 22
select select "erosion"
click at [1199, 468] on select "compression diffusion erosion conversion" at bounding box center [1252, 479] width 108 height 22
click at [379, 532] on select "reproduce conduce educe adduce" at bounding box center [341, 534] width 92 height 22
select select "reproduce"
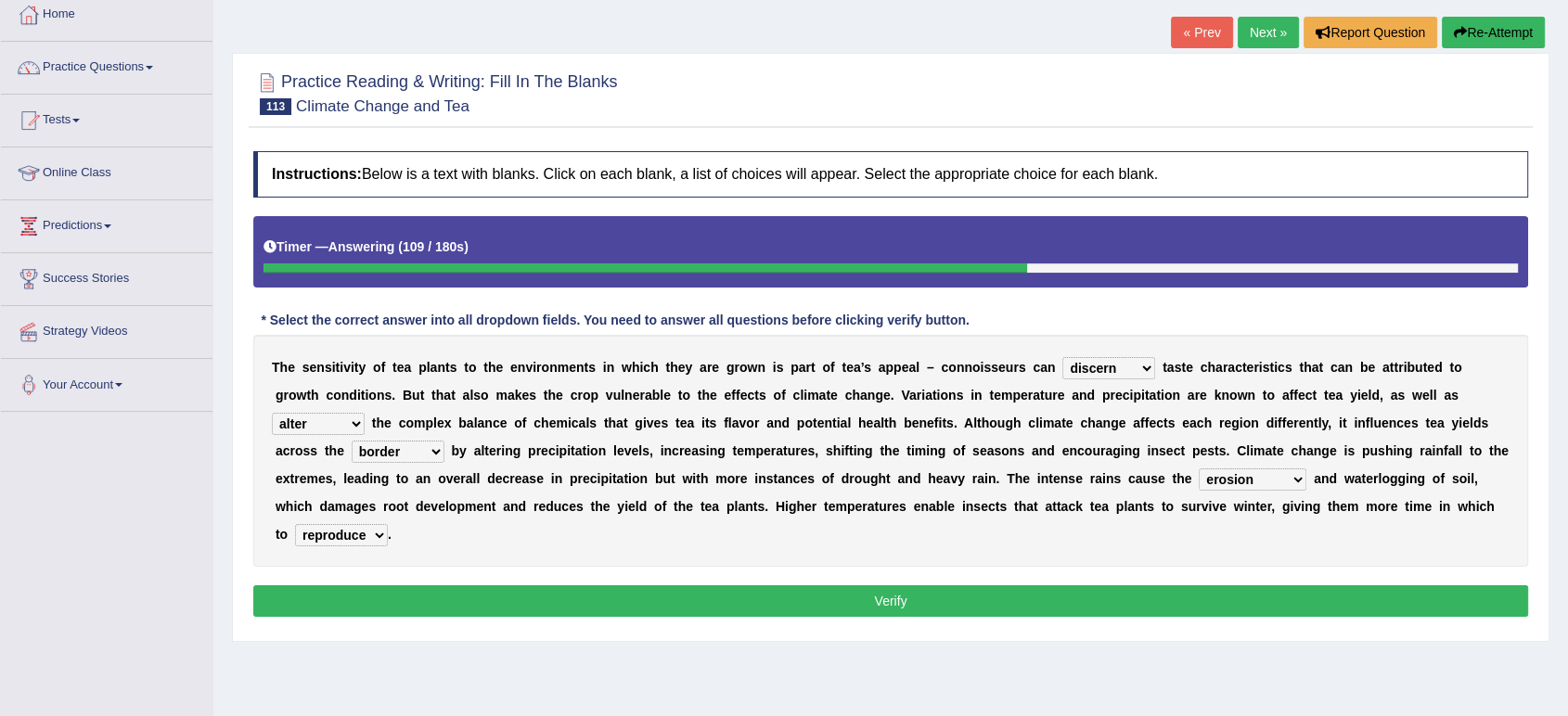
click at [296, 524] on select "reproduce conduce educe adduce" at bounding box center [341, 534] width 92 height 22
click at [357, 599] on button "Verify" at bounding box center [891, 600] width 1275 height 31
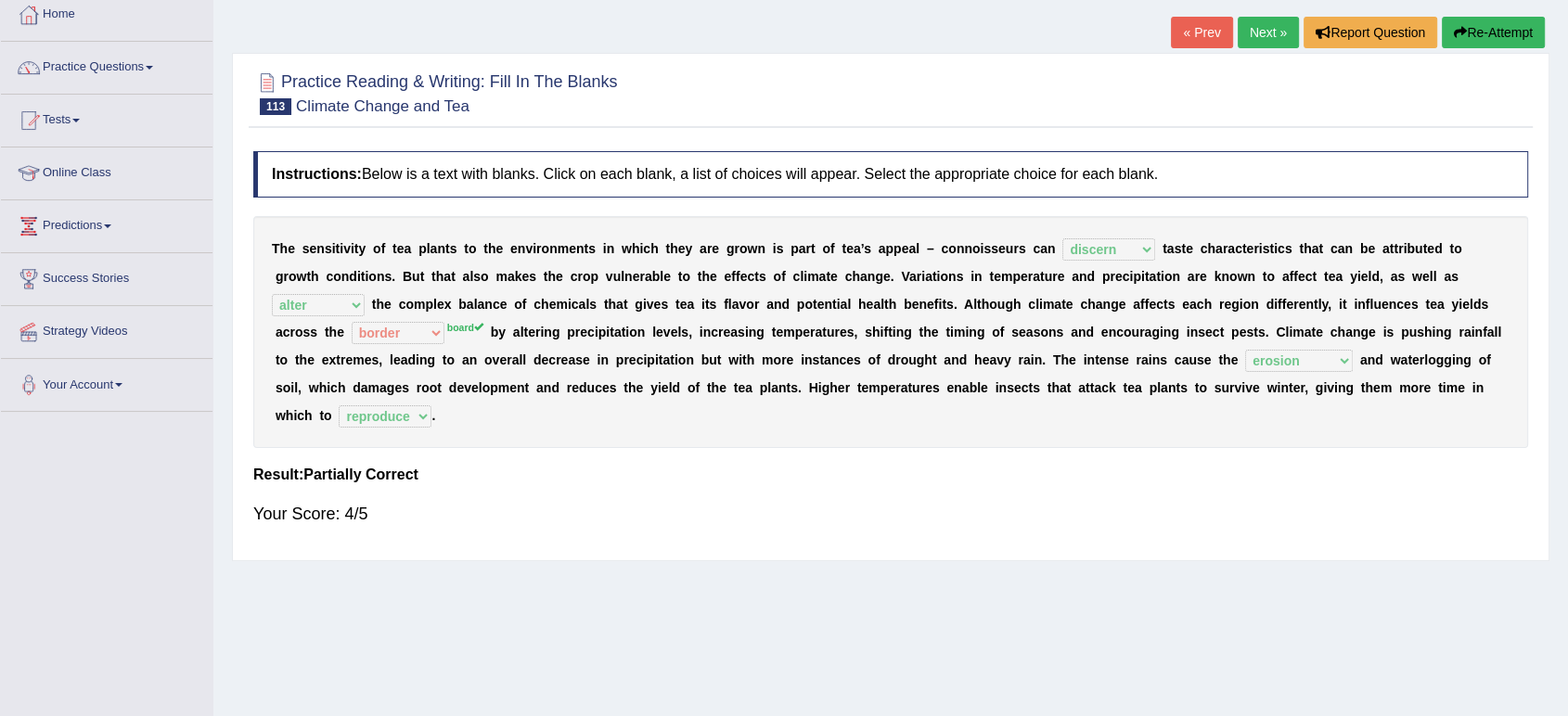
scroll to position [0, 0]
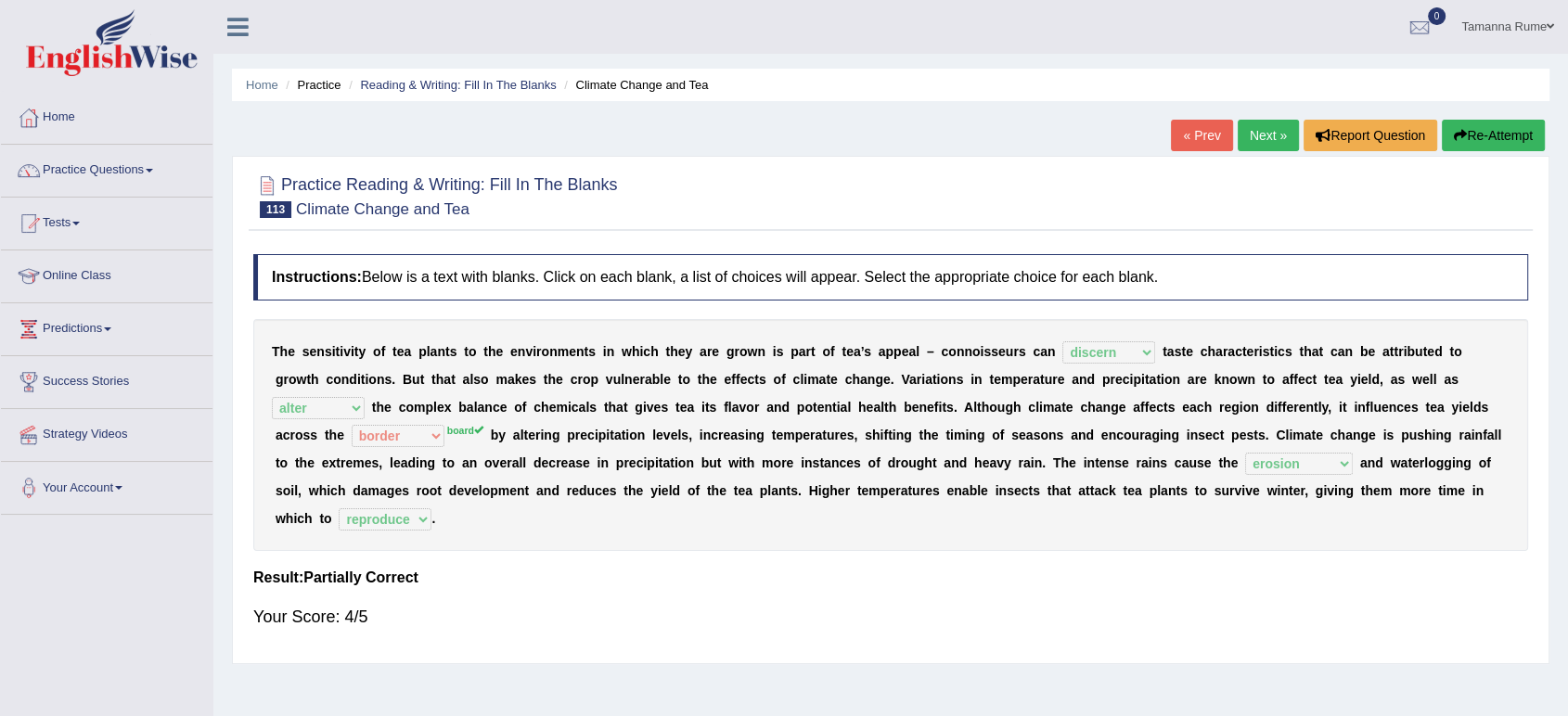
click at [1254, 126] on link "Next »" at bounding box center [1268, 135] width 61 height 31
